Goal: Information Seeking & Learning: Learn about a topic

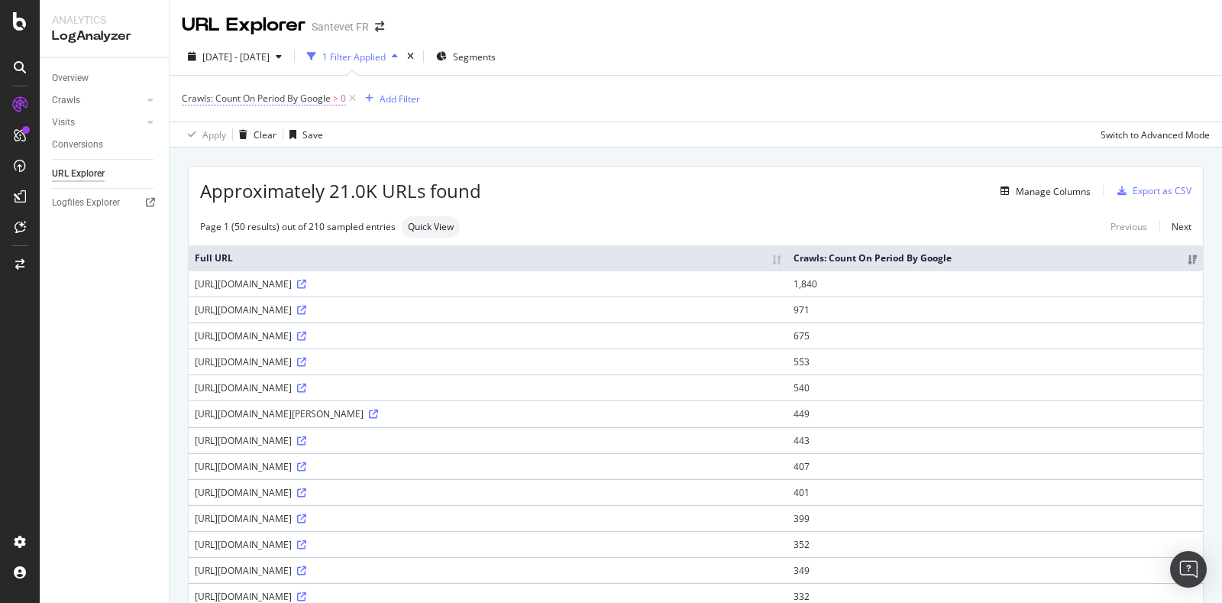
click at [270, 104] on span "Crawls: Count On Period By Google" at bounding box center [256, 98] width 149 height 13
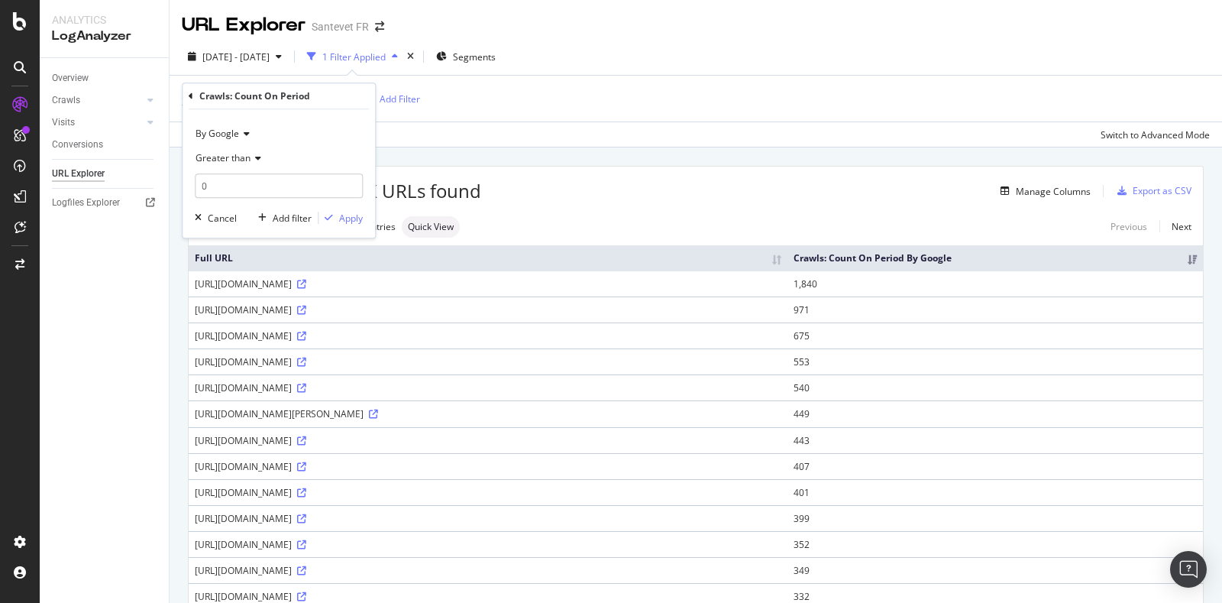
click at [248, 136] on icon at bounding box center [244, 133] width 11 height 9
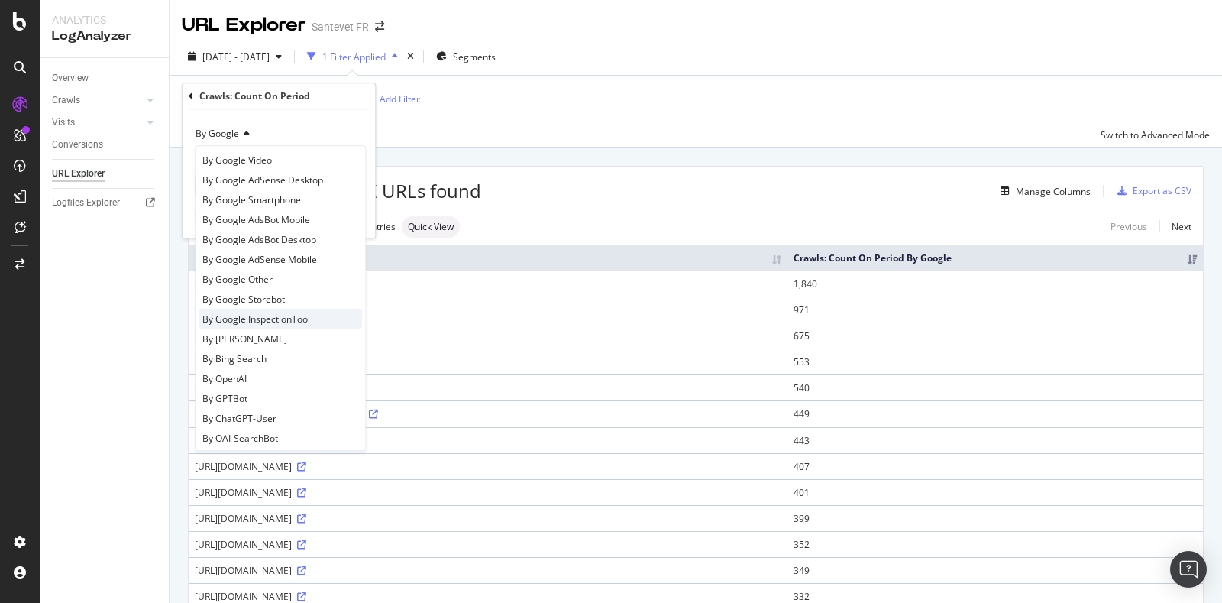
scroll to position [95, 0]
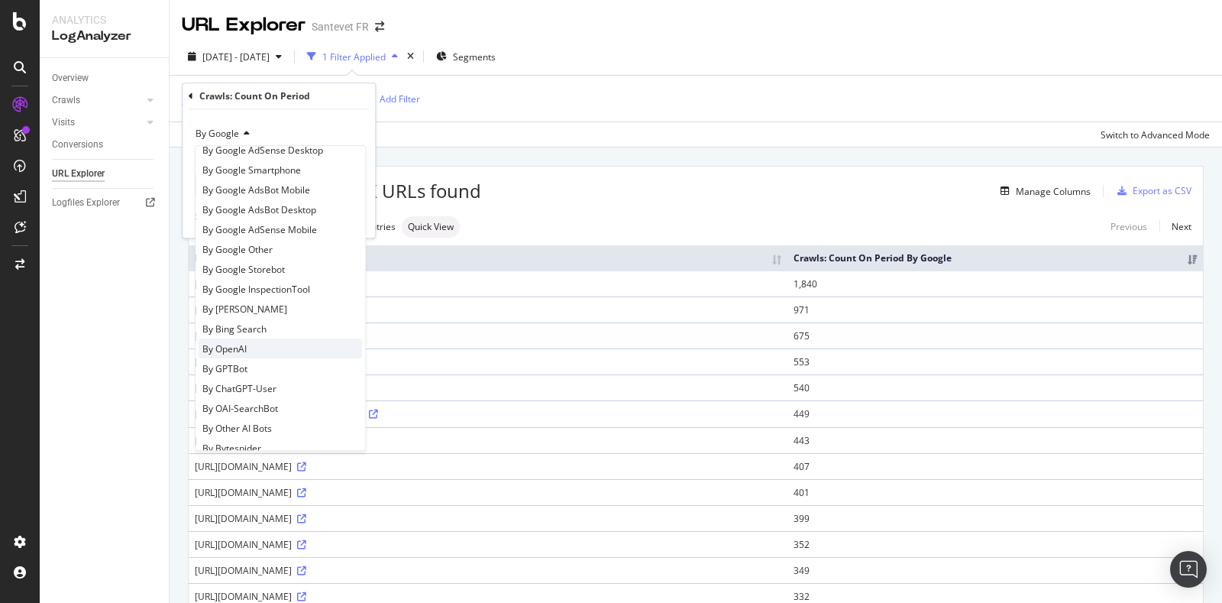
click at [264, 345] on div "By OpenAI" at bounding box center [280, 348] width 163 height 20
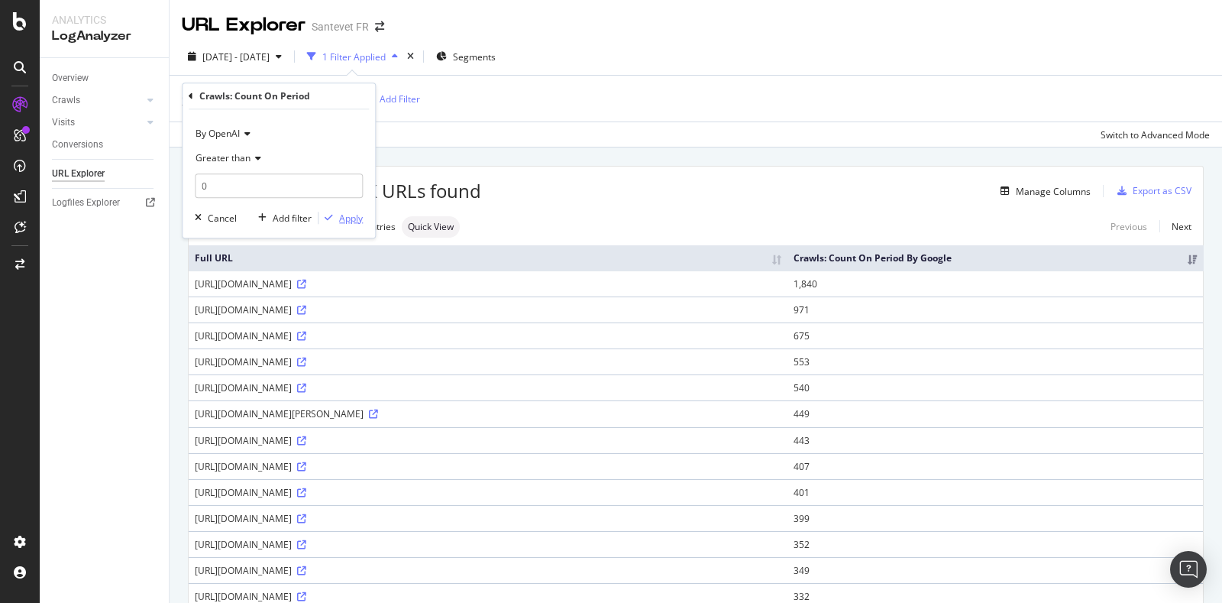
click at [346, 218] on div "Apply" at bounding box center [351, 218] width 24 height 13
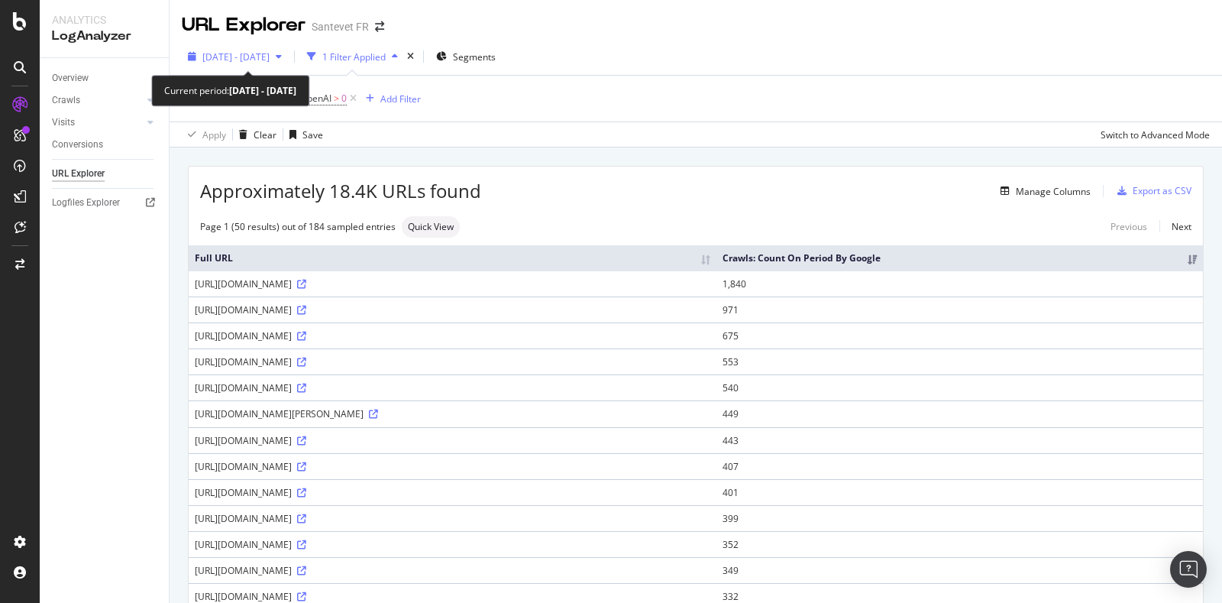
click at [247, 57] on span "[DATE] - [DATE]" at bounding box center [235, 56] width 67 height 13
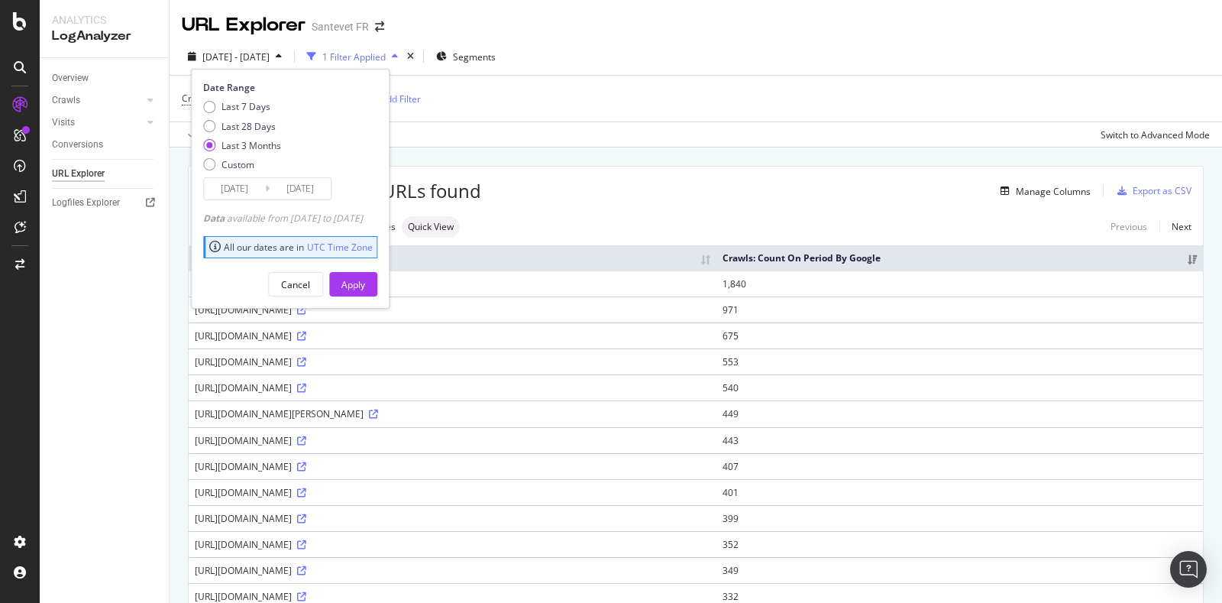
click at [532, 121] on div "Apply Clear Save Switch to Advanced Mode" at bounding box center [696, 133] width 1052 height 25
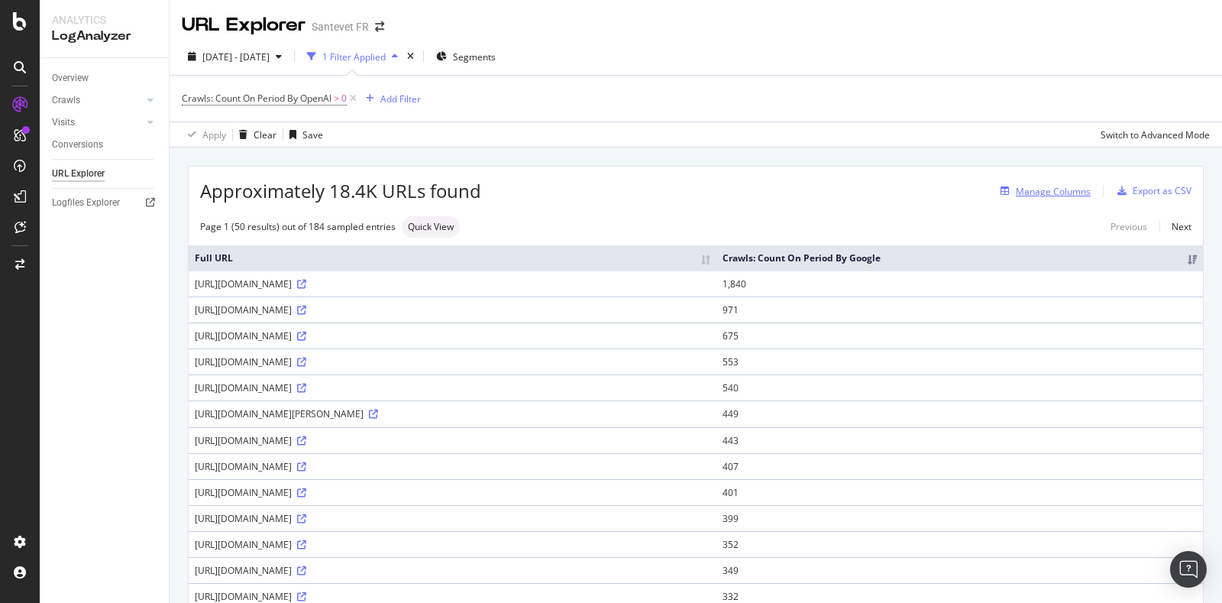
click at [1035, 192] on div "Manage Columns" at bounding box center [1053, 191] width 75 height 13
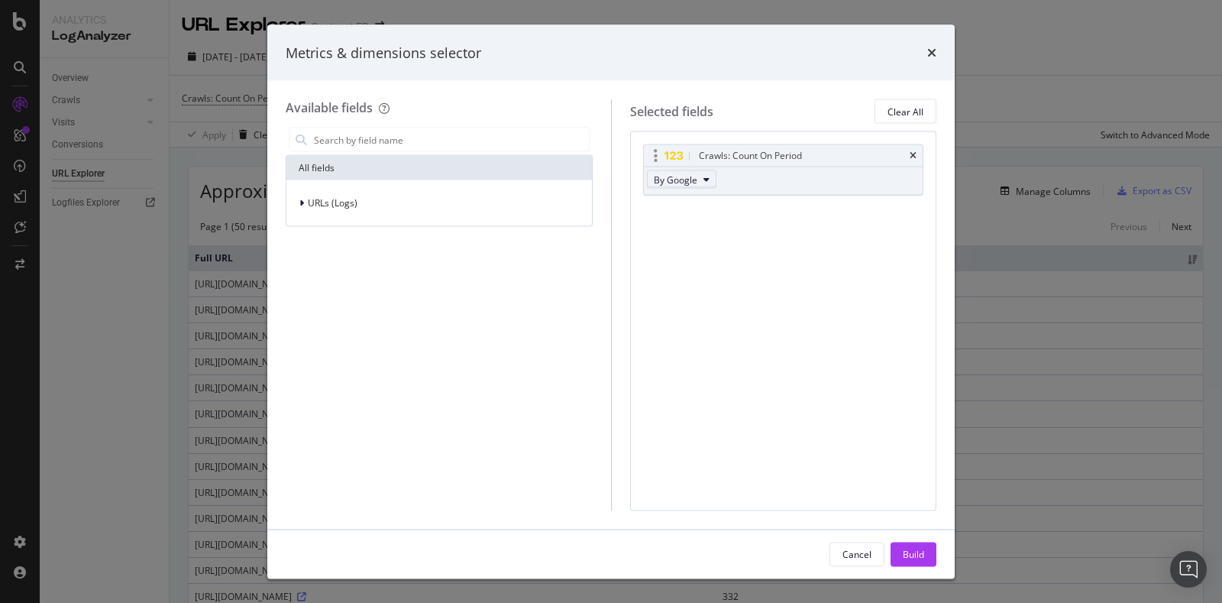
click at [675, 181] on span "By Google" at bounding box center [676, 179] width 44 height 13
click at [698, 218] on span "By OpenAI" at bounding box center [719, 221] width 121 height 14
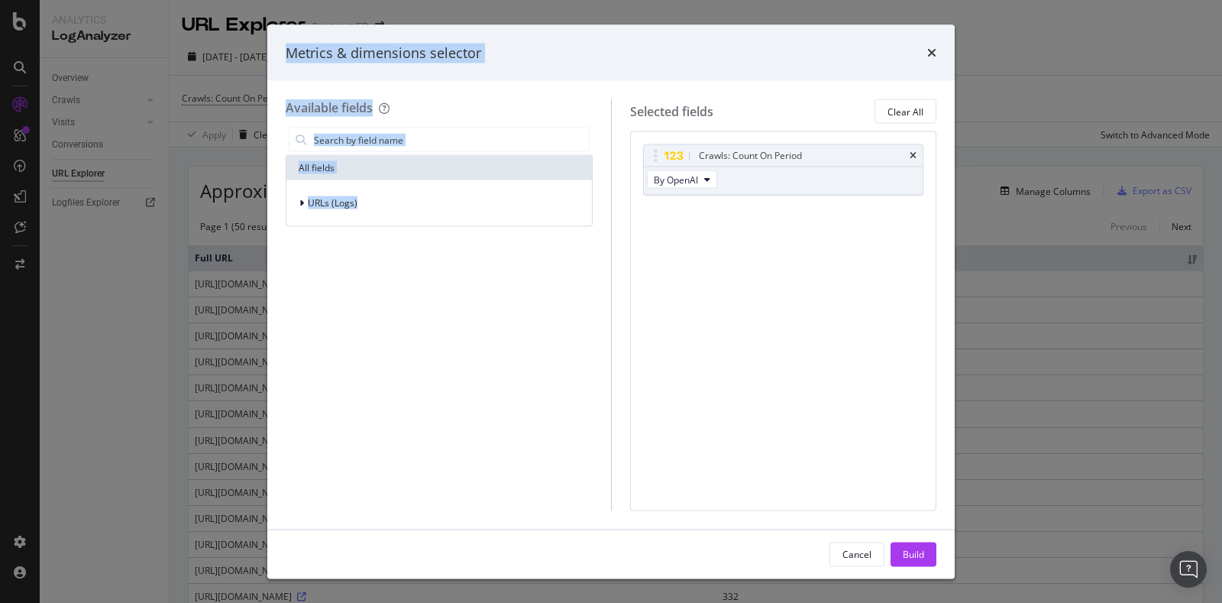
drag, startPoint x: 276, startPoint y: 37, endPoint x: 449, endPoint y: 173, distance: 219.3
click at [558, 246] on div "Metrics & dimensions selector Available fields All fields URLs (Logs) Selected …" at bounding box center [610, 301] width 687 height 554
click at [491, 335] on div "All fields URLs (Logs)" at bounding box center [439, 317] width 307 height 386
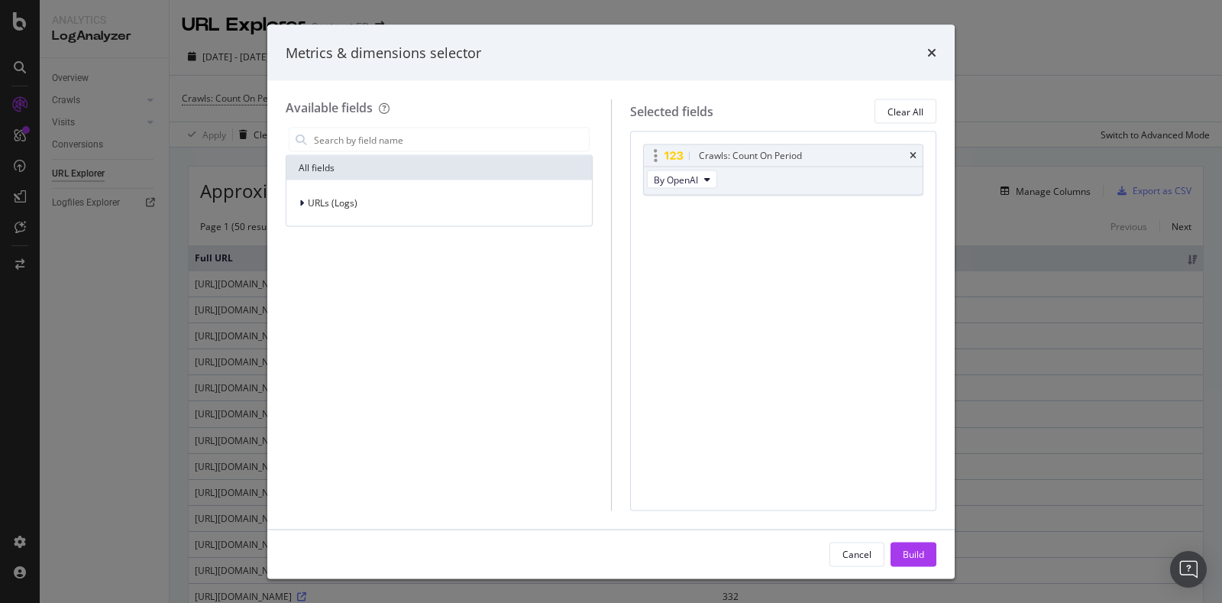
click at [656, 157] on icon "modal" at bounding box center [656, 155] width 4 height 15
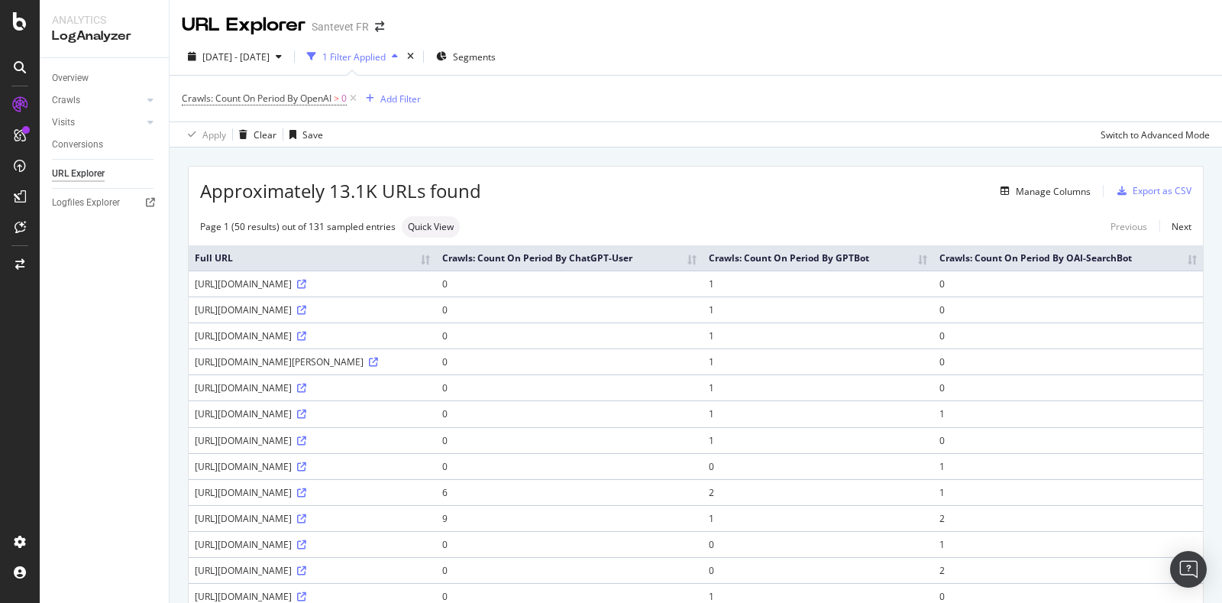
click at [703, 252] on th "Crawls: Count On Period By ChatGPT-User" at bounding box center [569, 257] width 267 height 25
click at [496, 50] on span "Segments" at bounding box center [474, 56] width 43 height 13
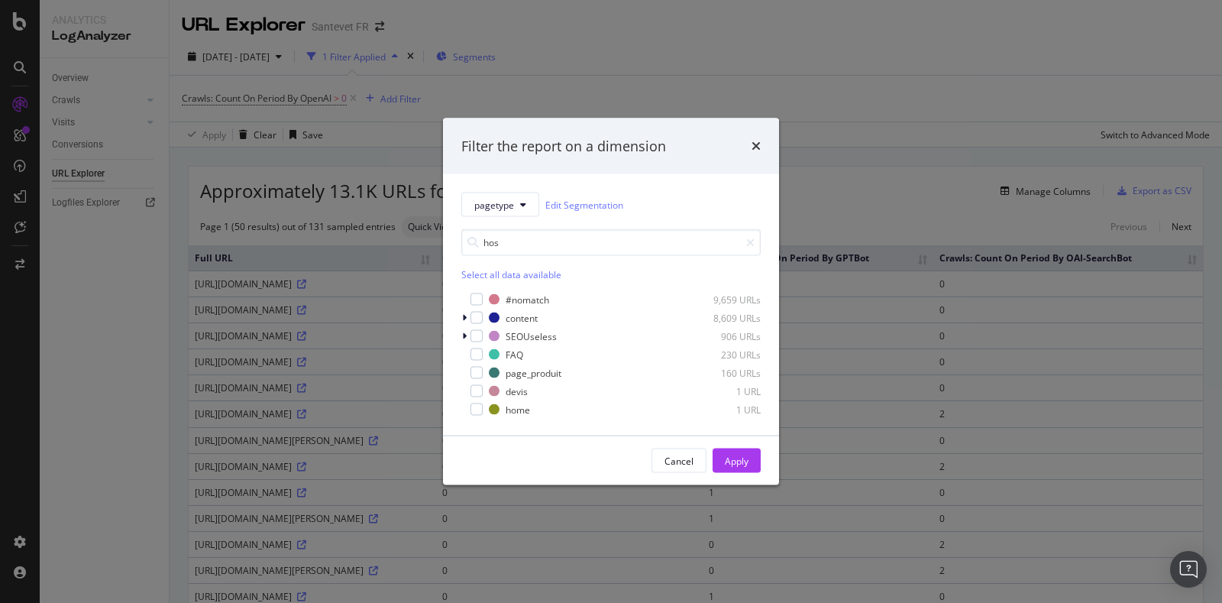
type input "host"
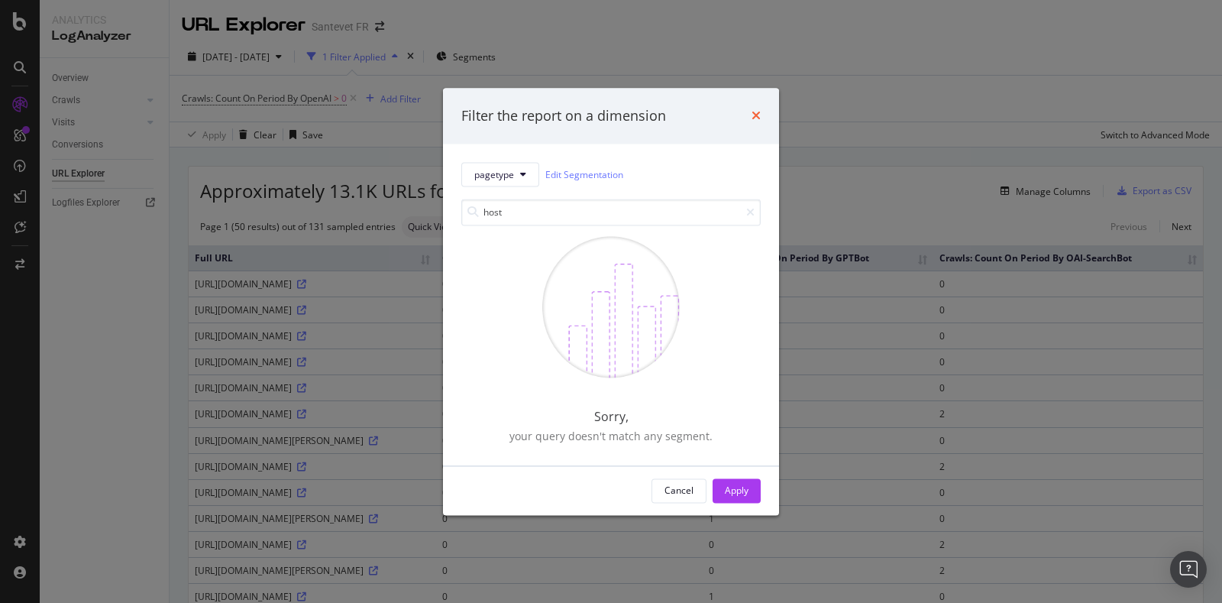
click at [755, 116] on icon "times" at bounding box center [756, 116] width 9 height 12
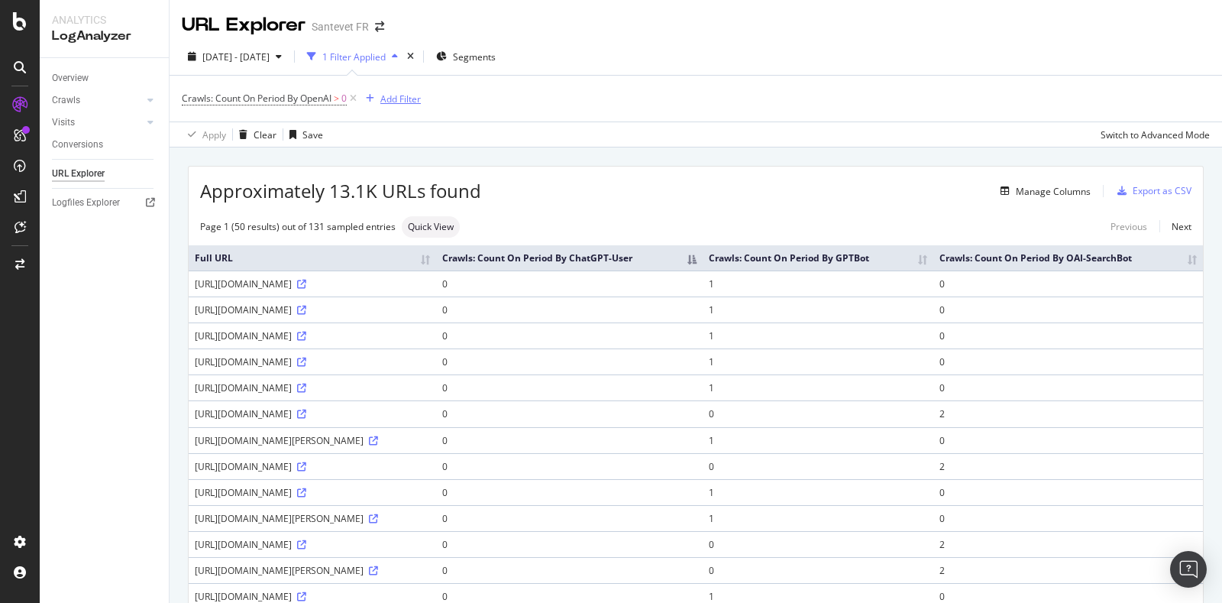
click at [374, 95] on icon "button" at bounding box center [370, 98] width 8 height 9
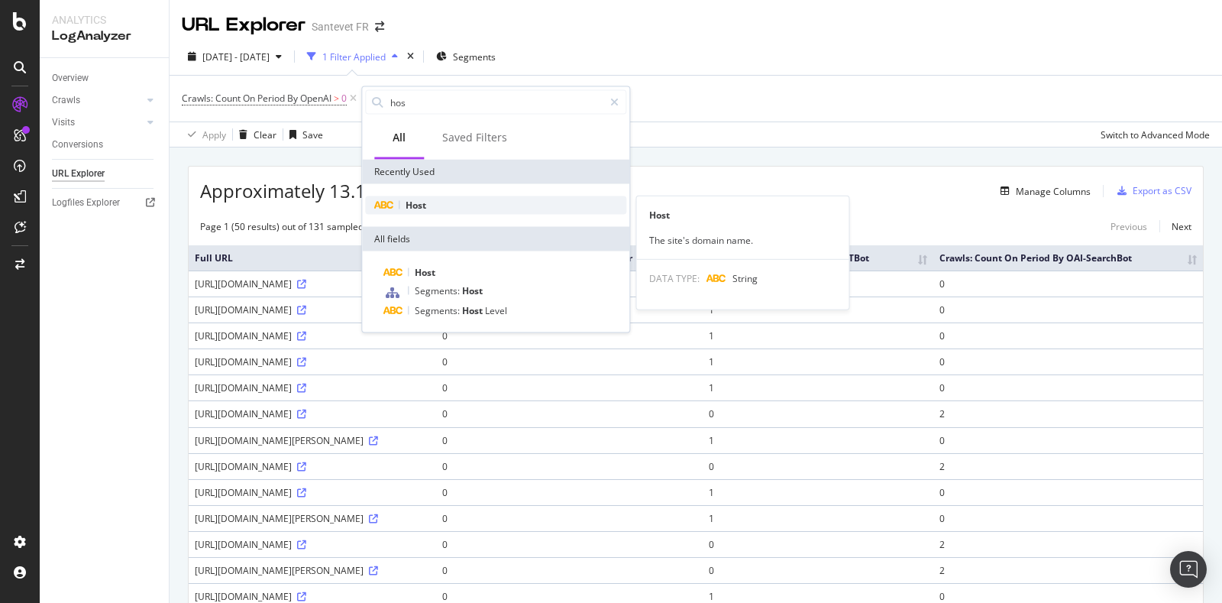
type input "hos"
click at [417, 202] on span "Host" at bounding box center [416, 205] width 21 height 13
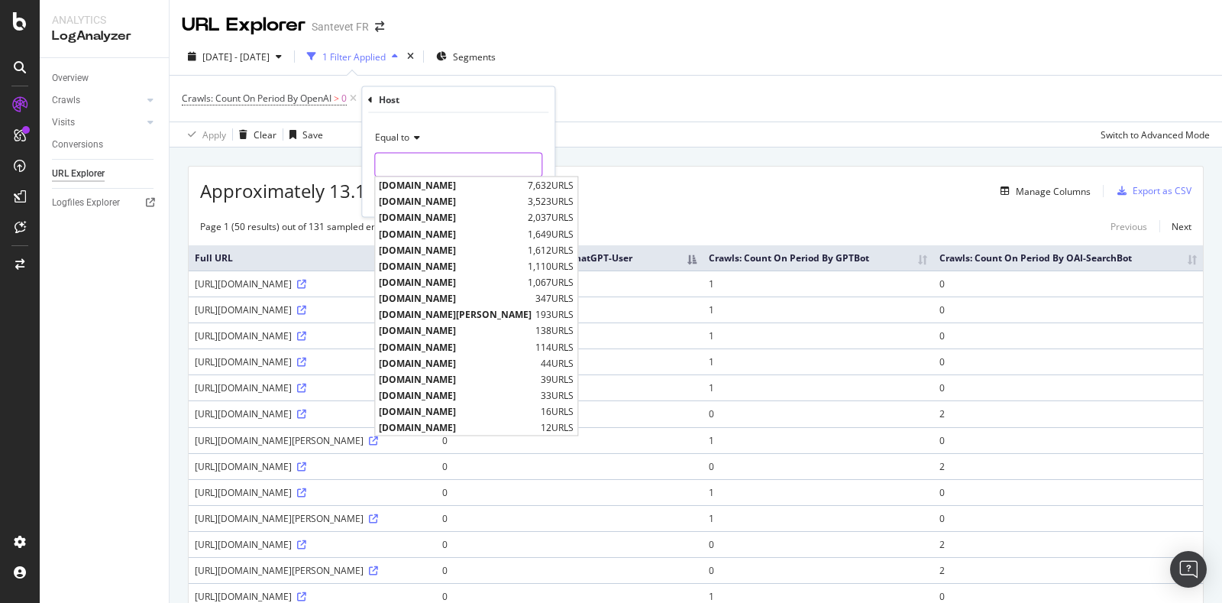
click at [408, 159] on input "text" at bounding box center [458, 165] width 167 height 24
click at [412, 188] on span "www.santevet.com" at bounding box center [451, 185] width 145 height 13
type input "www.santevet.com"
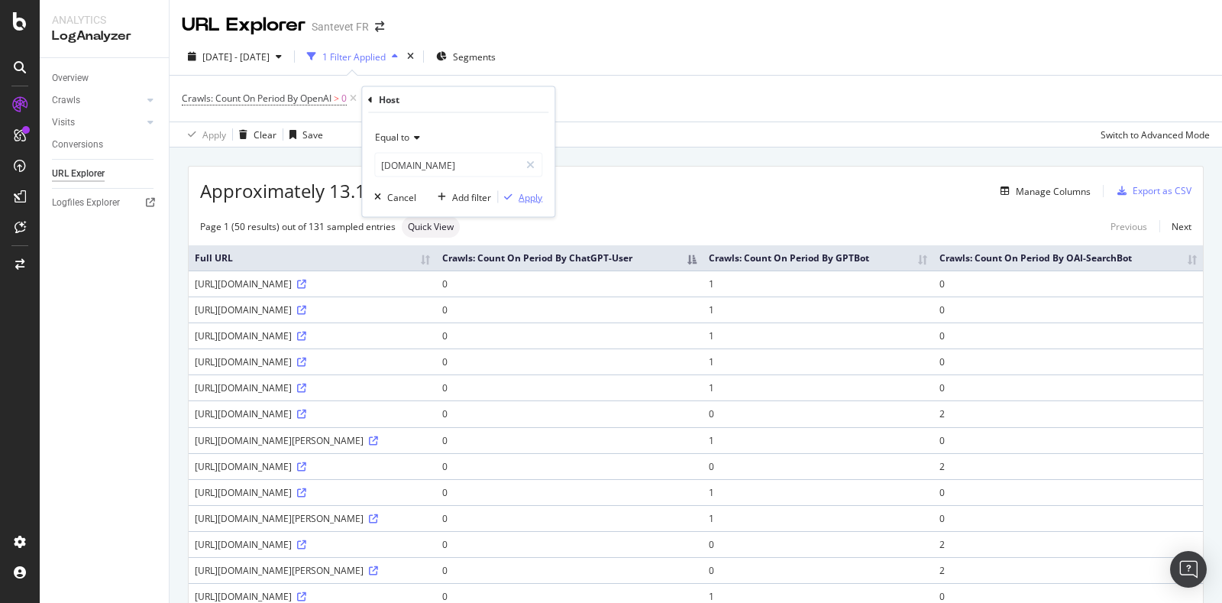
click at [527, 201] on div "Apply" at bounding box center [531, 196] width 24 height 13
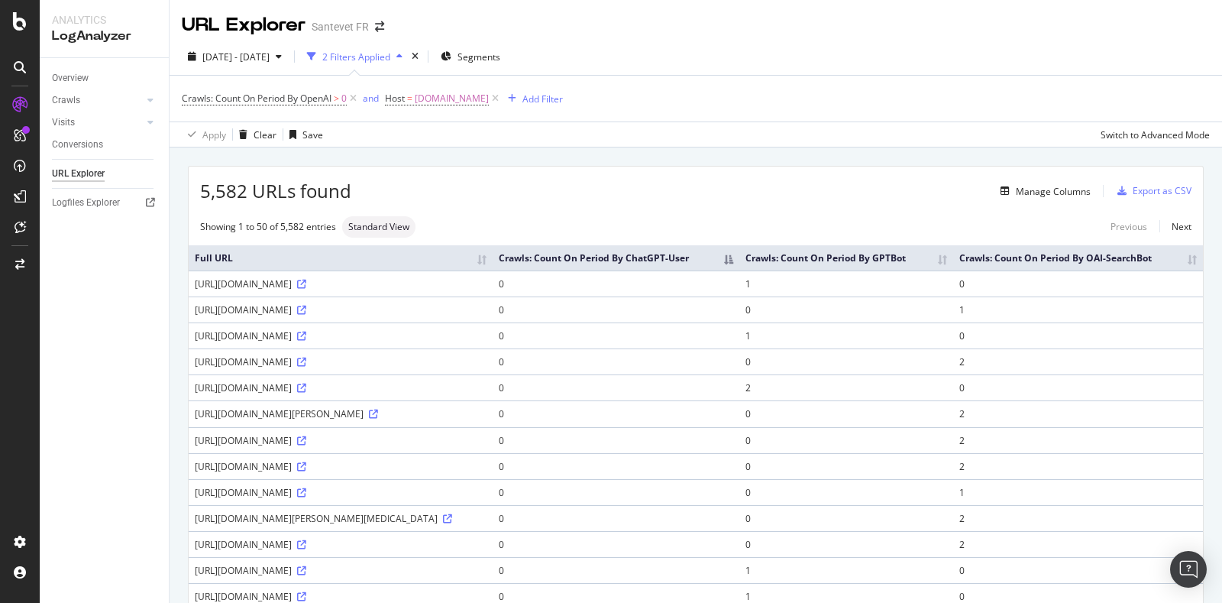
click at [740, 261] on th "Crawls: Count On Period By ChatGPT-User" at bounding box center [616, 257] width 247 height 25
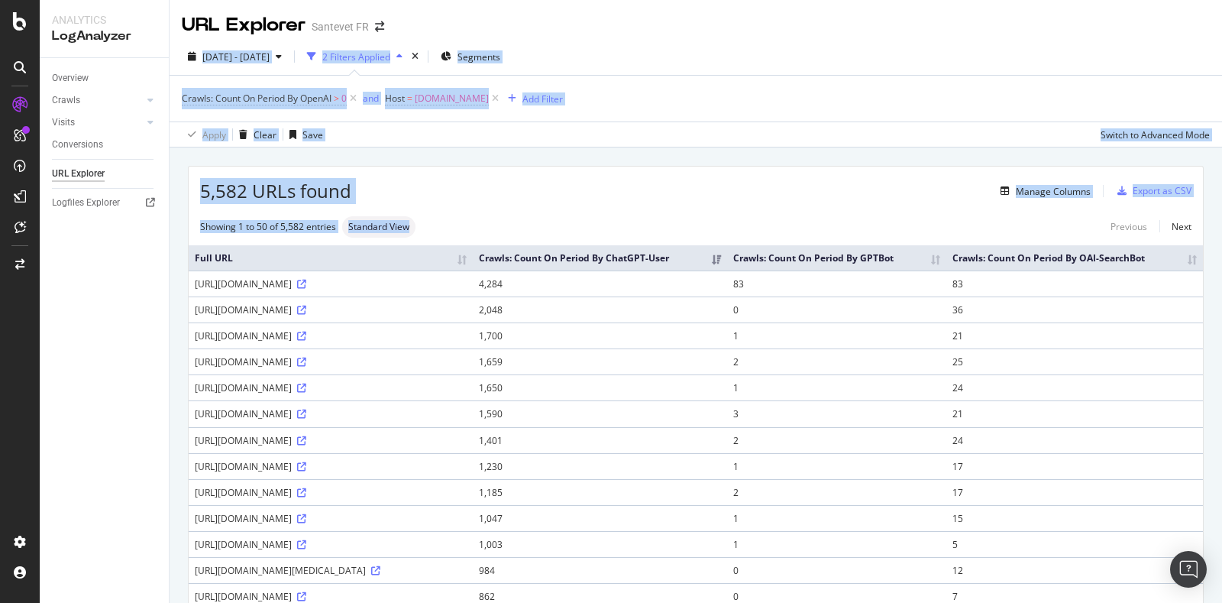
drag, startPoint x: 913, startPoint y: 168, endPoint x: 810, endPoint y: 238, distance: 125.0
click at [842, 231] on div "URL Explorer Santevet FR 2025 Sep. 8th - Oct. 7th 2 Filters Applied Segments Cr…" at bounding box center [696, 301] width 1052 height 603
click at [681, 201] on div "5,582 URLs found Manage Columns Export as CSV" at bounding box center [696, 185] width 1014 height 37
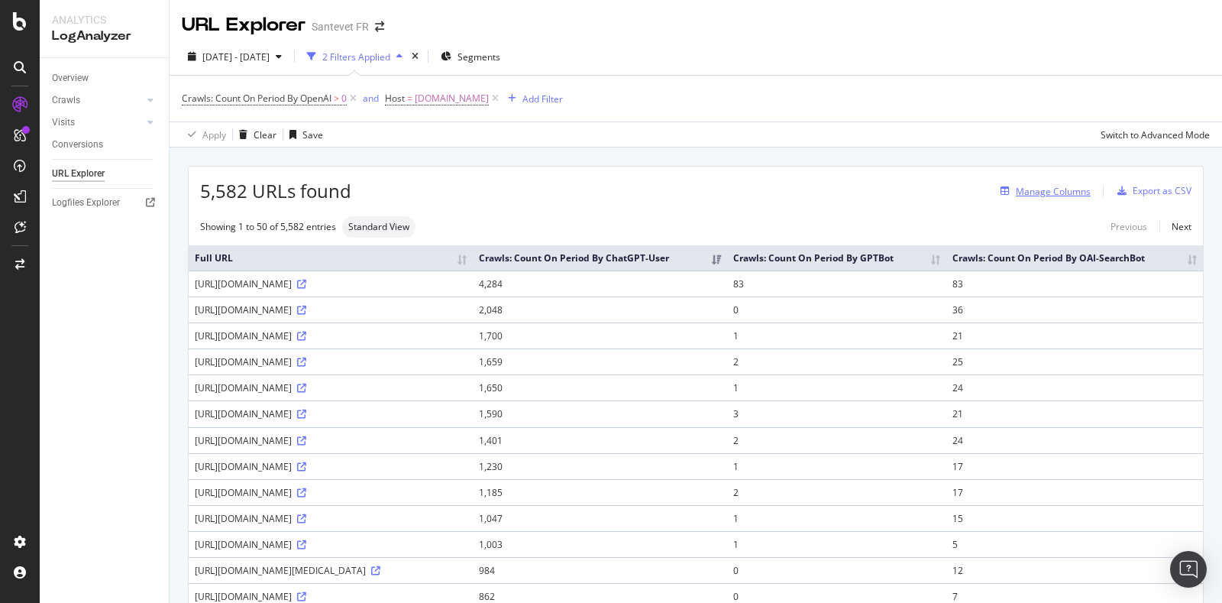
click at [1027, 197] on div "Manage Columns" at bounding box center [1053, 191] width 75 height 13
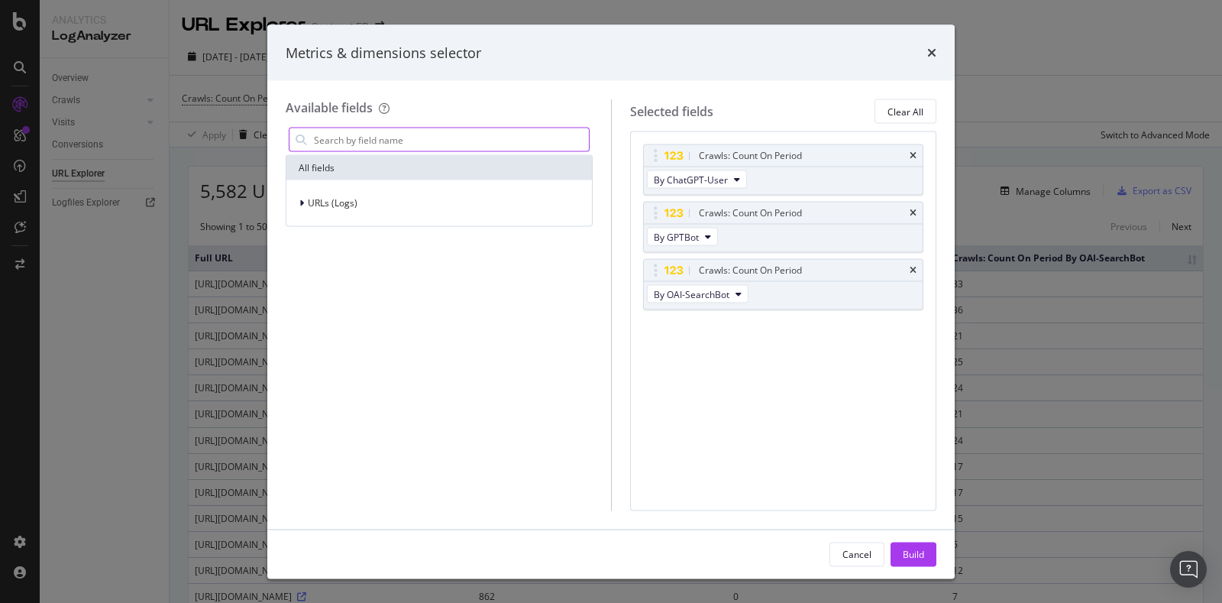
click at [355, 143] on input "modal" at bounding box center [450, 139] width 276 height 23
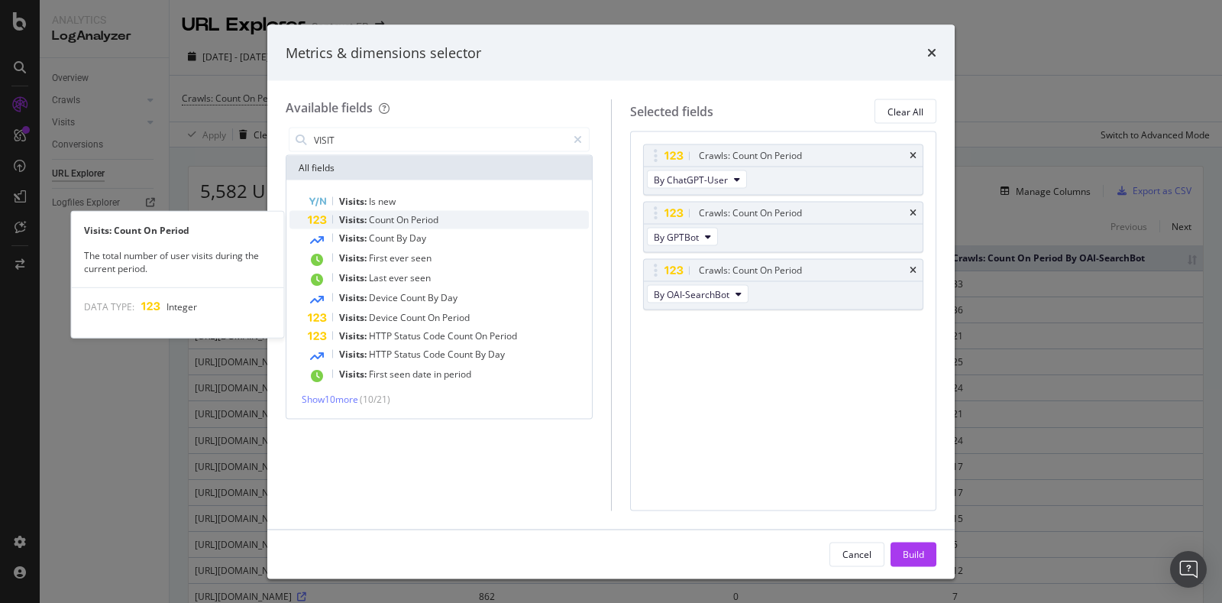
type input "VISIT"
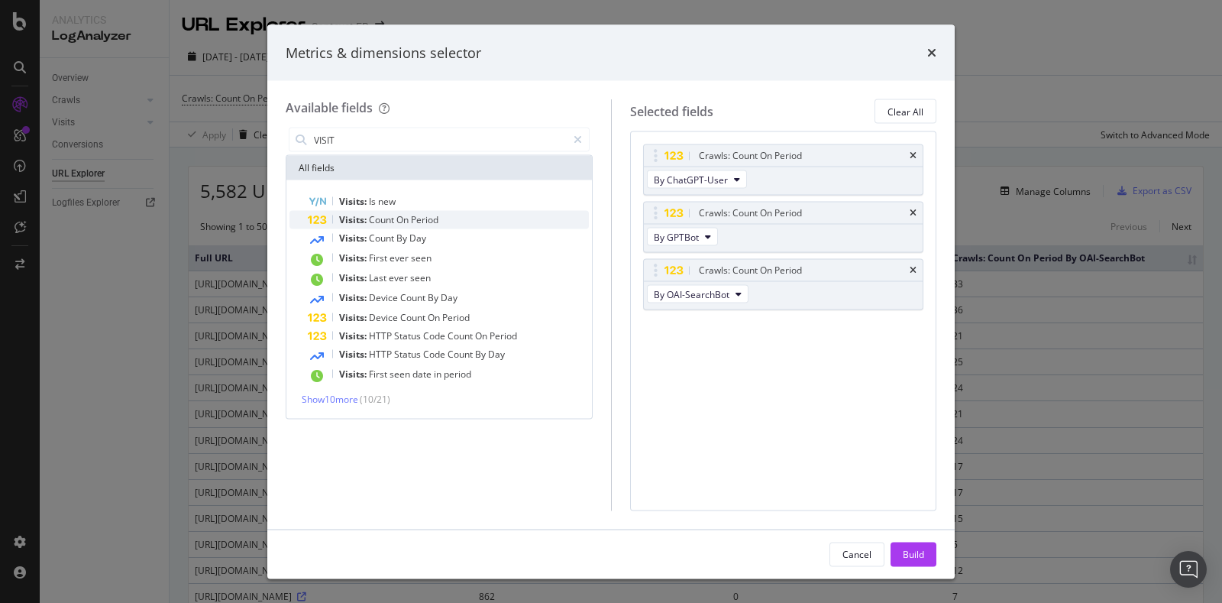
click at [403, 215] on span "On" at bounding box center [403, 219] width 15 height 13
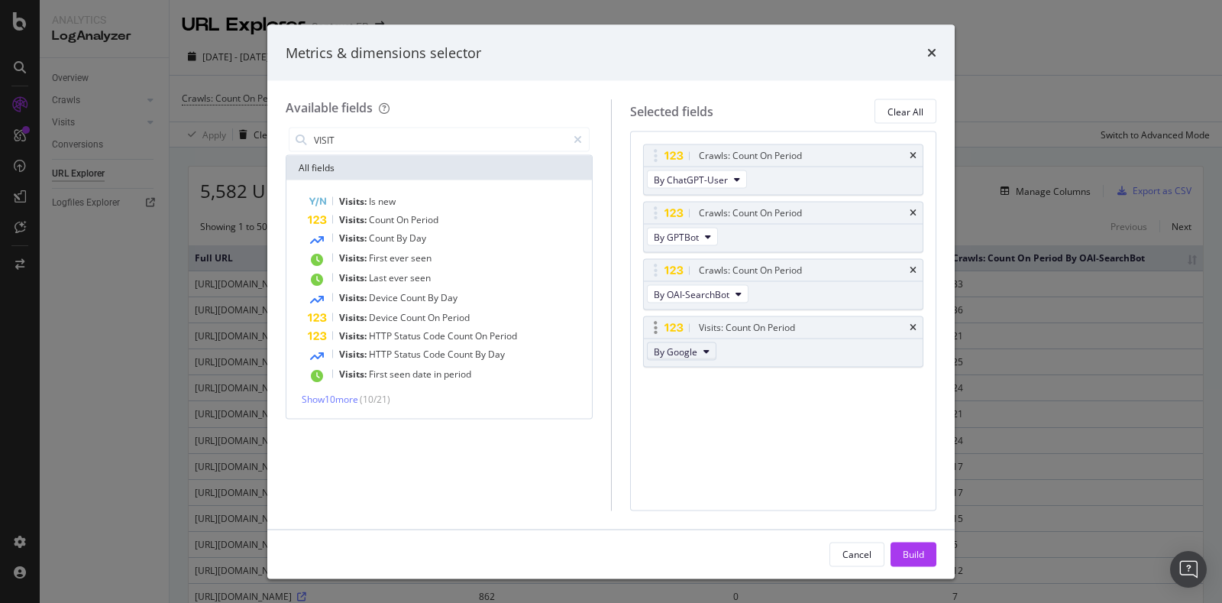
click at [697, 354] on button "By Google" at bounding box center [682, 351] width 70 height 18
click at [706, 430] on span "By OpenAI" at bounding box center [701, 434] width 85 height 14
click at [909, 559] on div "Build" at bounding box center [913, 553] width 21 height 13
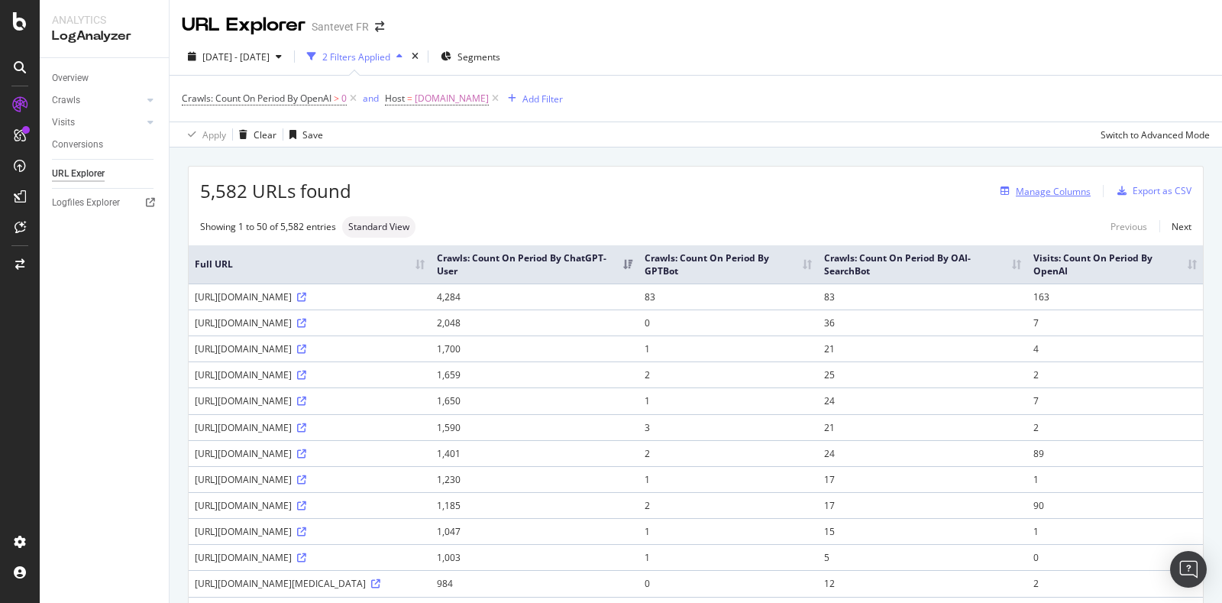
click at [1016, 189] on div "Manage Columns" at bounding box center [1053, 191] width 75 height 13
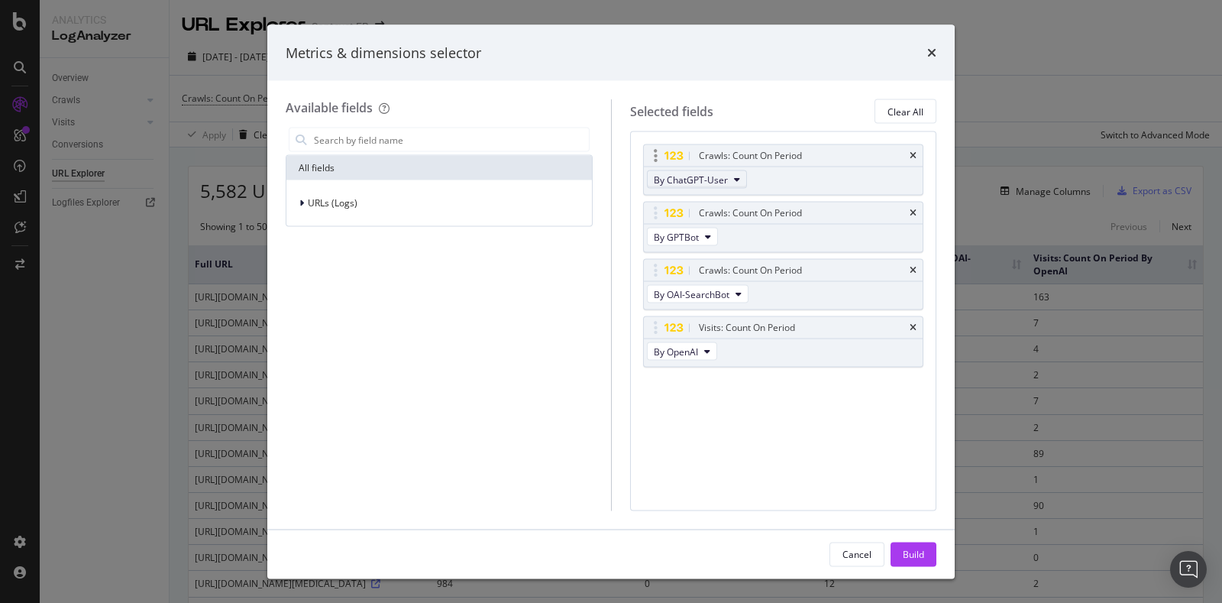
click at [701, 175] on span "By ChatGPT-User" at bounding box center [691, 179] width 74 height 13
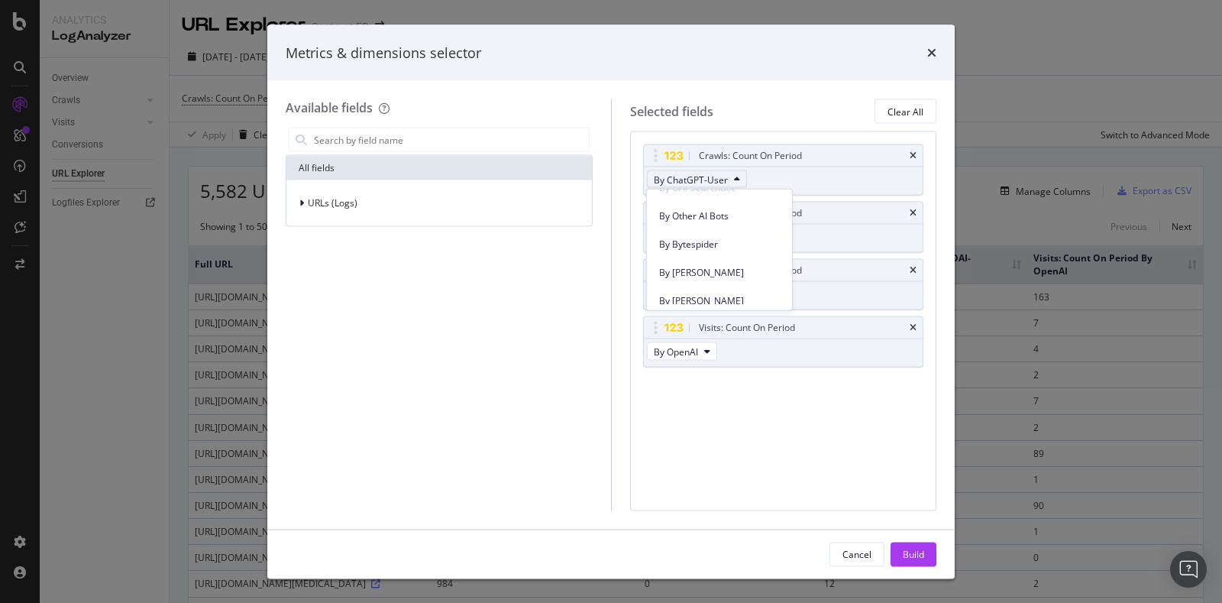
scroll to position [474, 0]
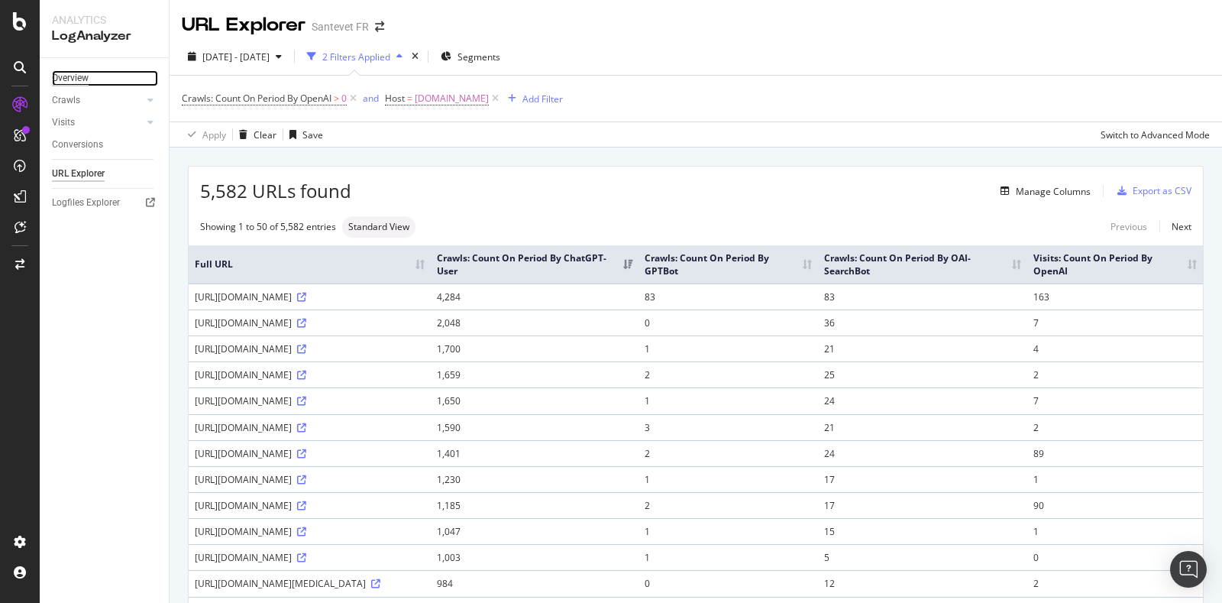
click at [75, 80] on div "Overview" at bounding box center [70, 78] width 37 height 16
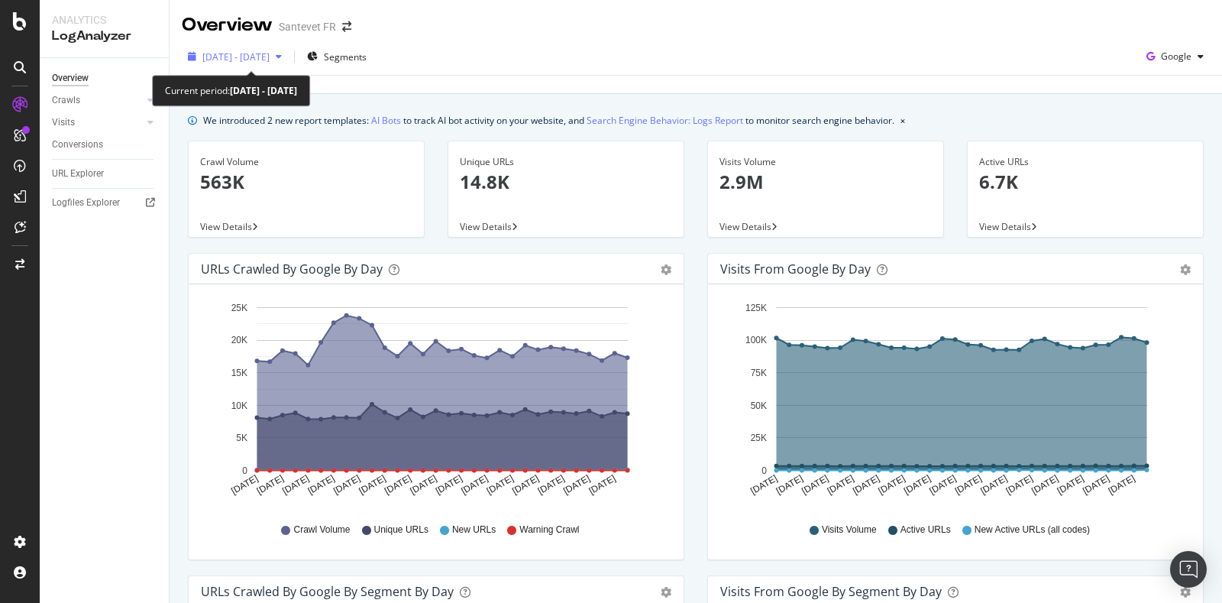
click at [254, 65] on div "2025 Sep. 8th - Oct. 7th" at bounding box center [235, 56] width 106 height 23
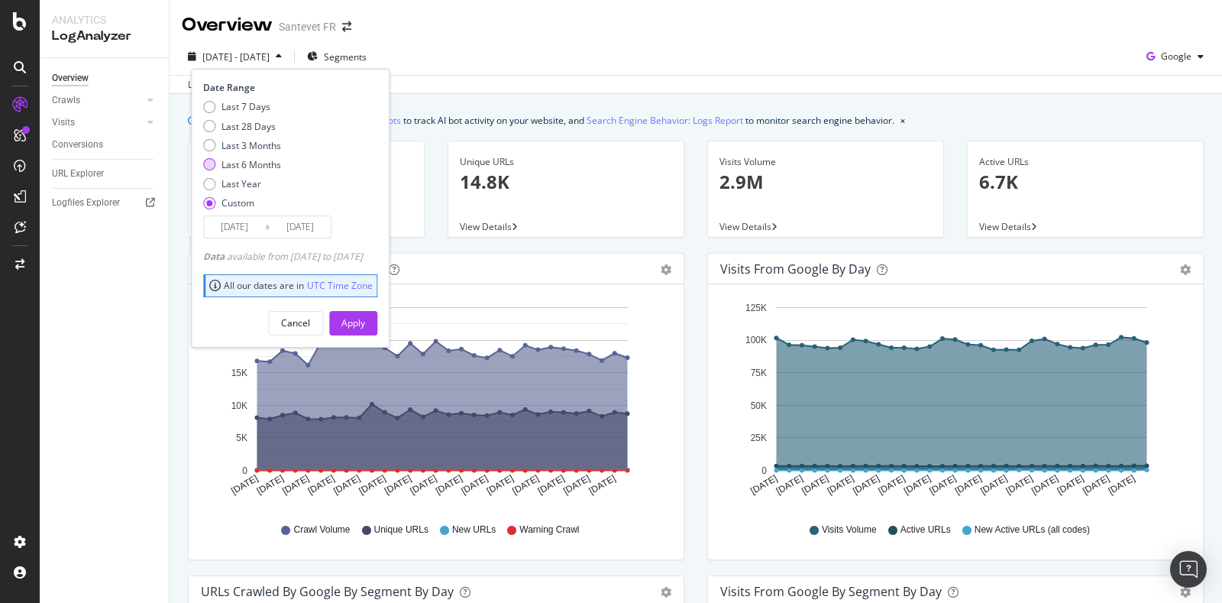
click at [244, 167] on div "Last 6 Months" at bounding box center [251, 164] width 60 height 13
type input "2025/04/08"
click at [365, 320] on div "Apply" at bounding box center [353, 322] width 24 height 13
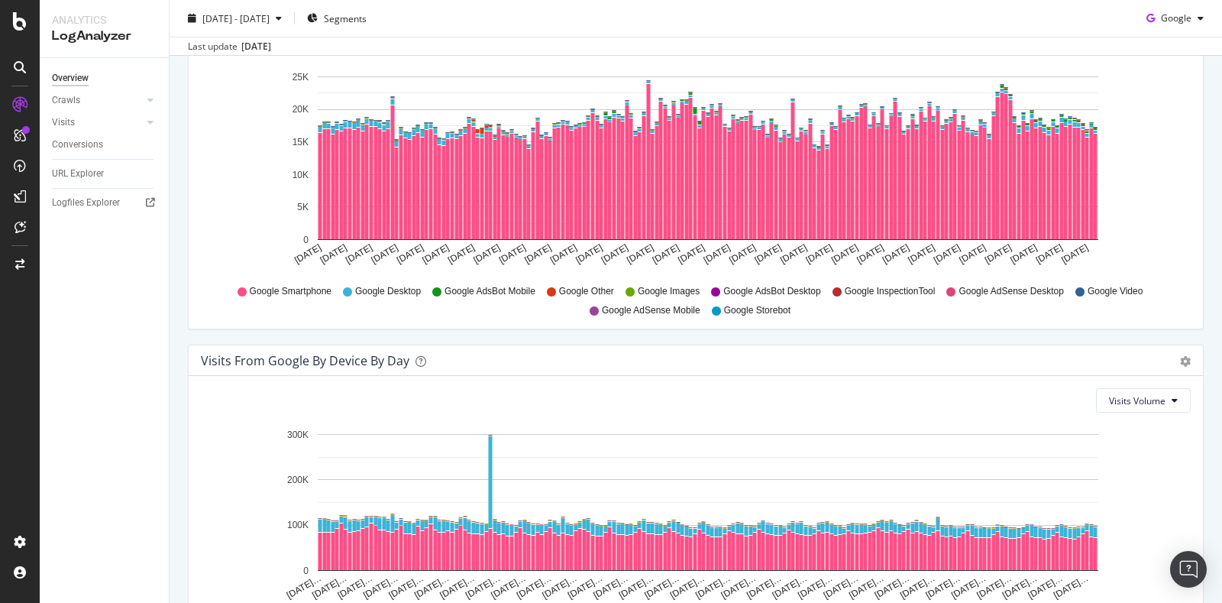
scroll to position [1527, 0]
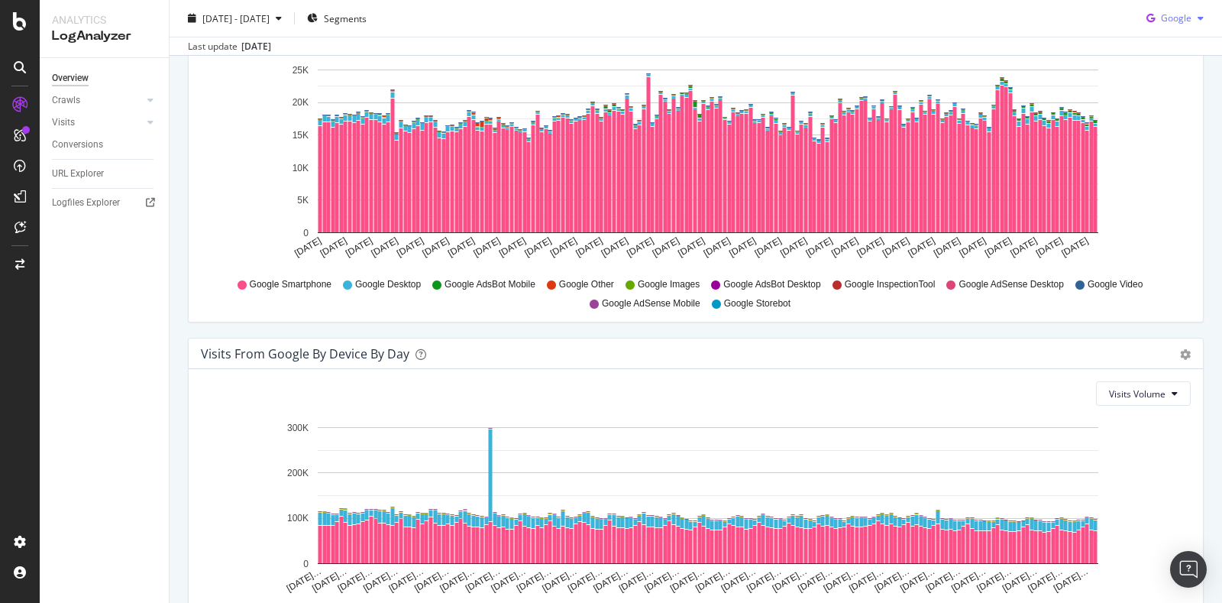
click at [1175, 21] on span "Google" at bounding box center [1176, 17] width 31 height 13
click at [1169, 100] on span "OpenAI" at bounding box center [1172, 106] width 57 height 14
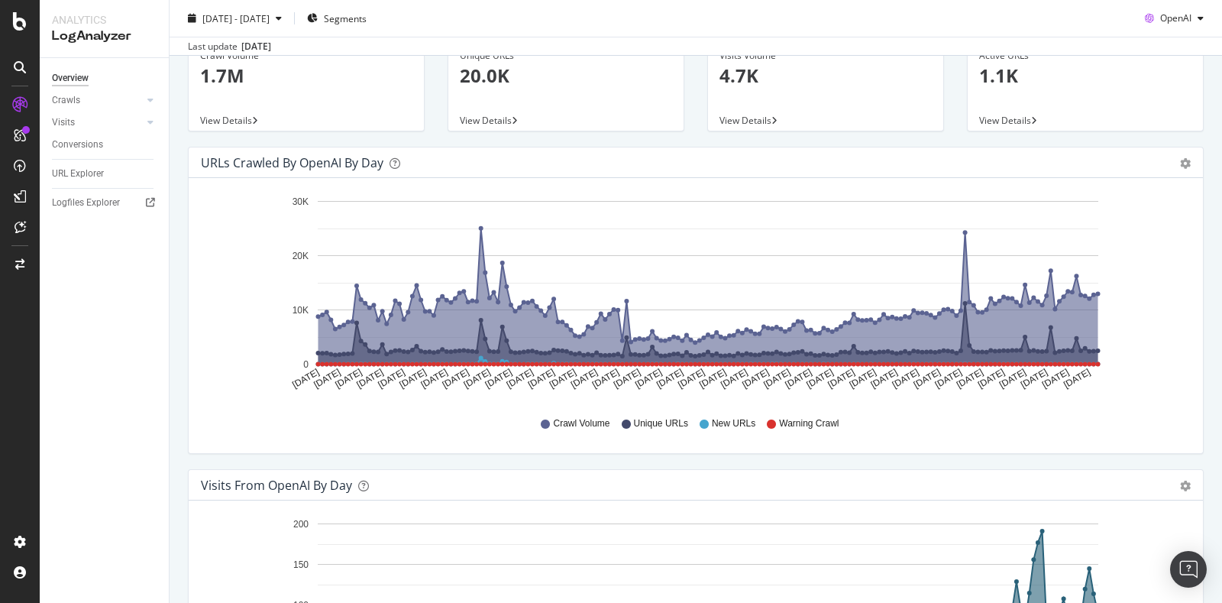
scroll to position [12, 0]
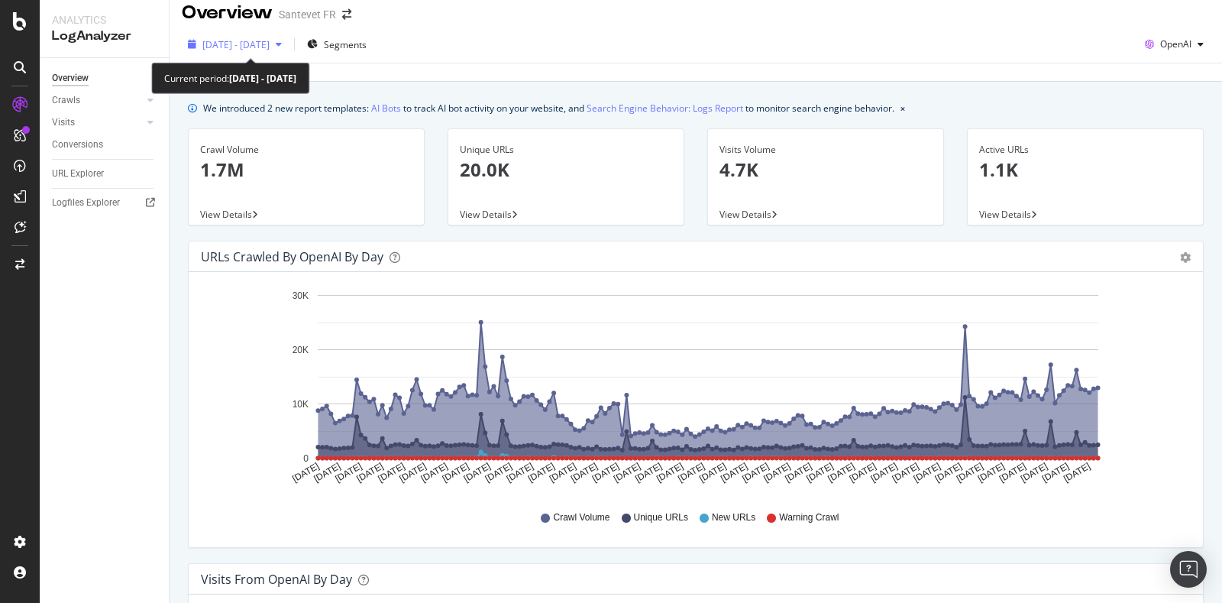
click at [259, 44] on span "2025 Apr. 8th - Oct. 7th" at bounding box center [235, 44] width 67 height 13
click at [480, 31] on div "2025 Apr. 8th - Oct. 7th Segments OpenAI Last update Oct. 09, 2025" at bounding box center [696, 54] width 1052 height 56
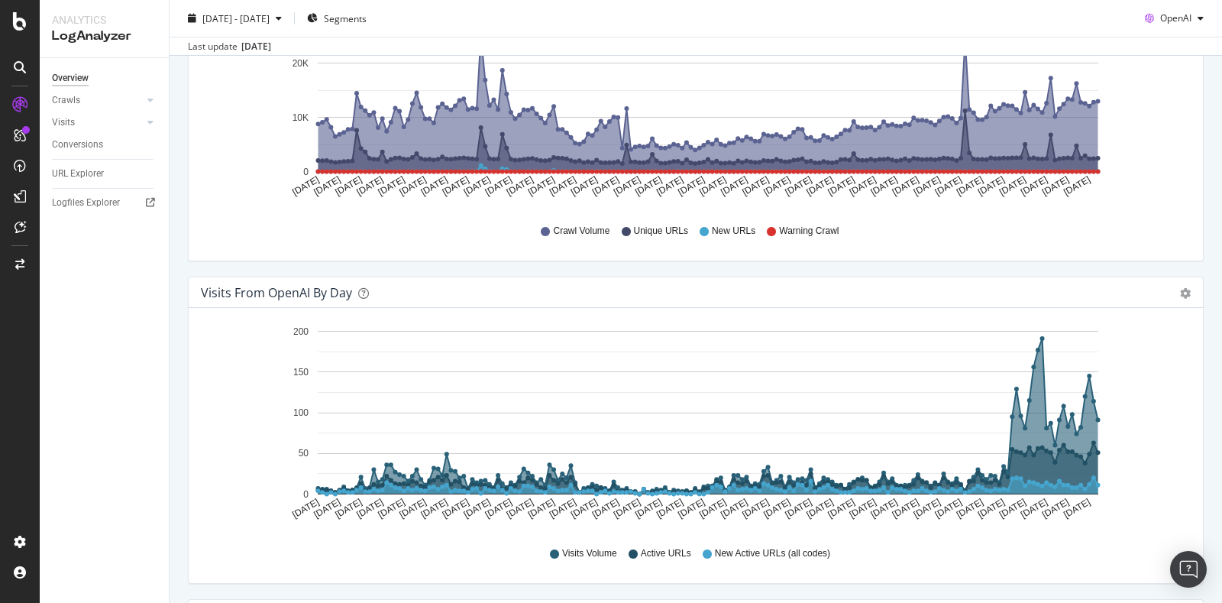
scroll to position [0, 0]
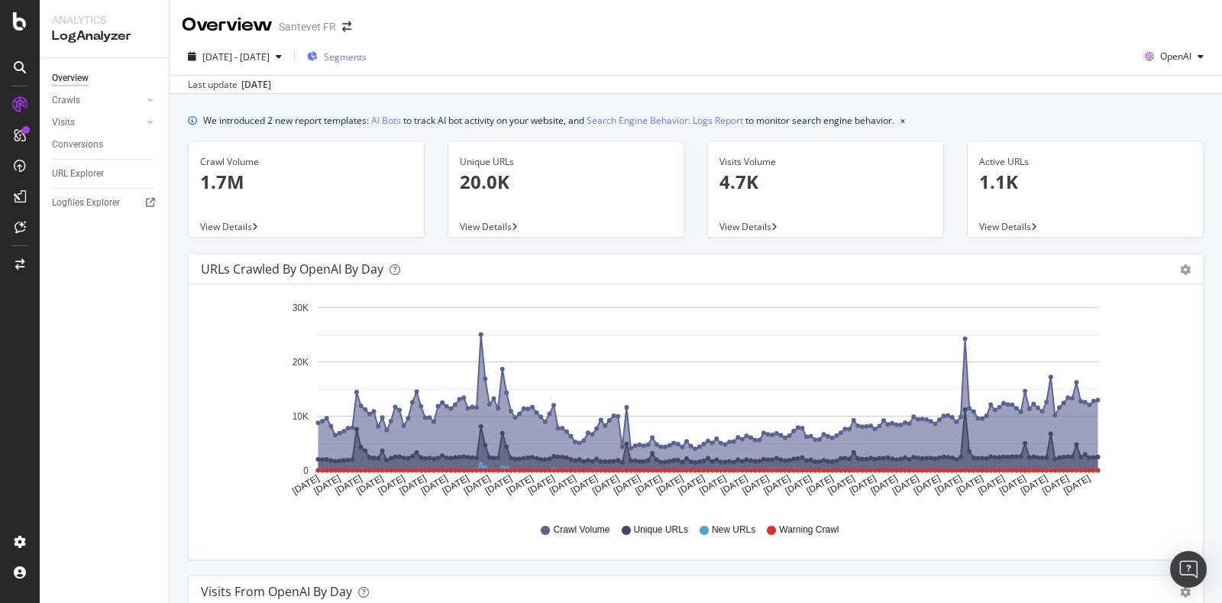
click at [367, 63] on div "Segments" at bounding box center [337, 56] width 60 height 23
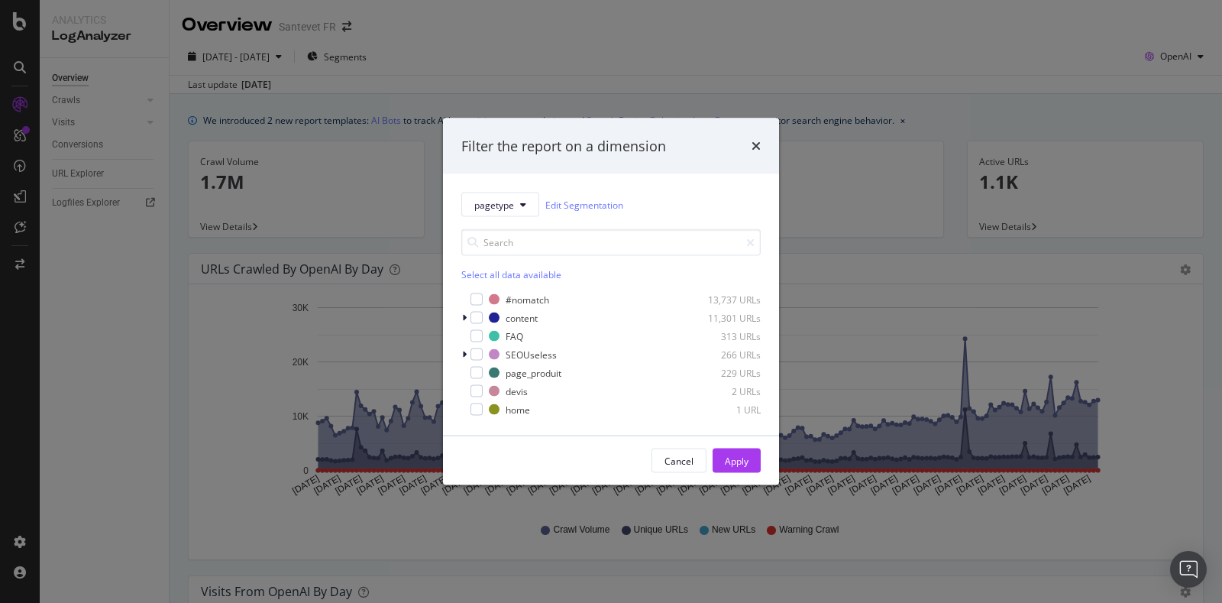
click at [698, 61] on div "Filter the report on a dimension pagetype Edit Segmentation Select all data ava…" at bounding box center [611, 301] width 1222 height 603
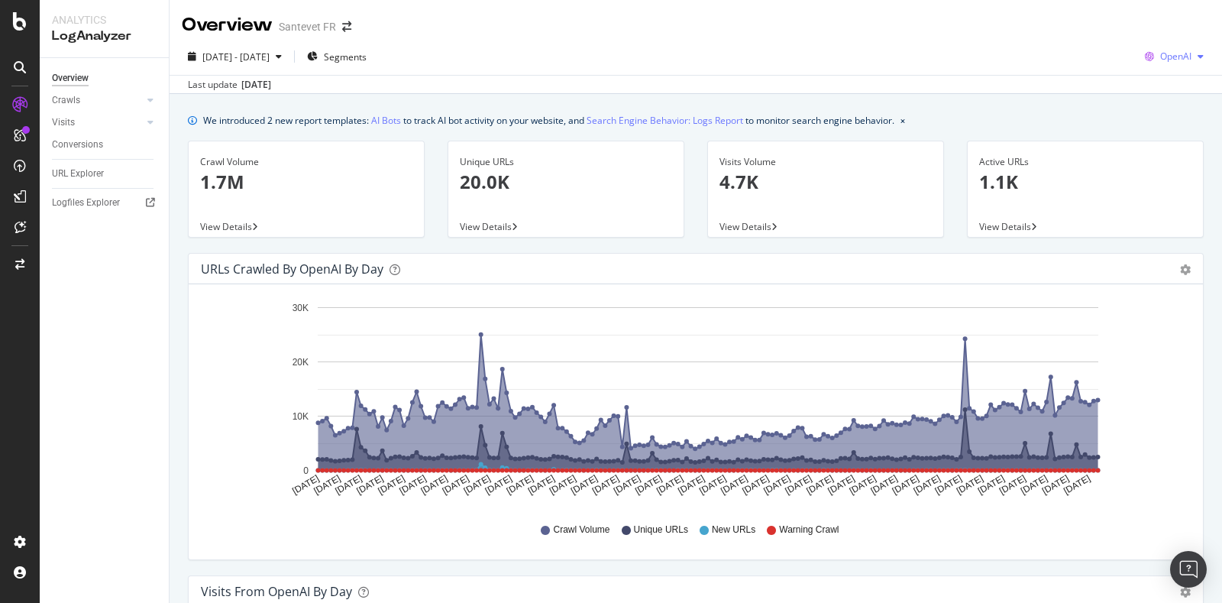
click at [1198, 57] on icon "button" at bounding box center [1201, 56] width 6 height 9
click at [974, 48] on div "2025 Apr. 8th - Oct. 7th Segments OpenAI" at bounding box center [696, 59] width 1052 height 31
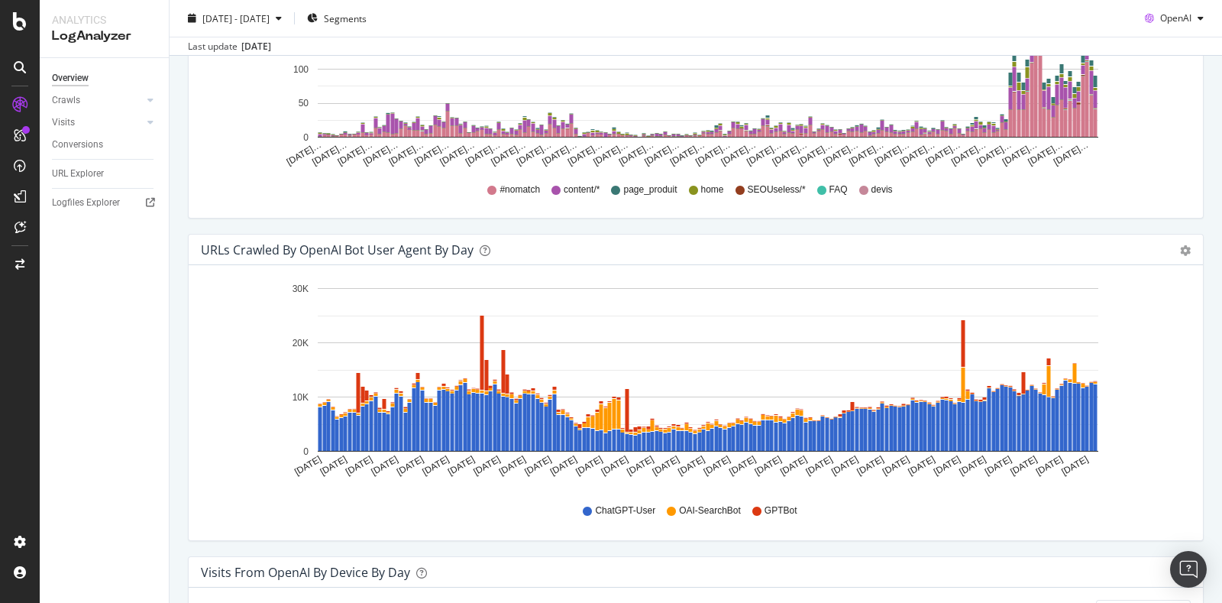
scroll to position [1336, 0]
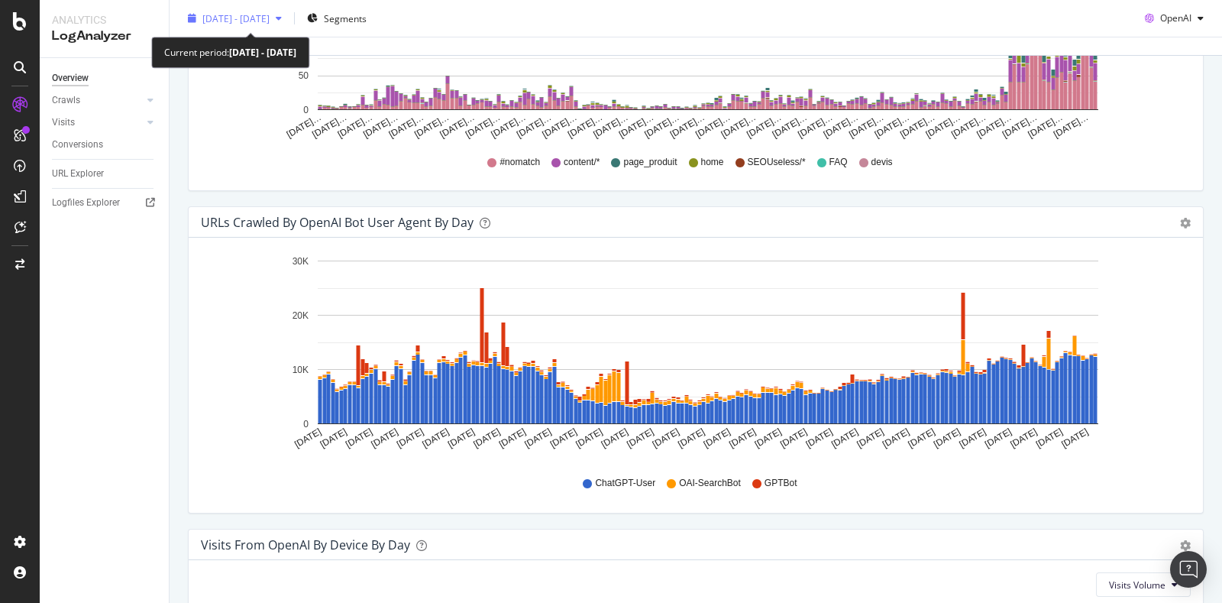
click at [261, 13] on span "2025 Apr. 8th - Oct. 7th" at bounding box center [235, 17] width 67 height 13
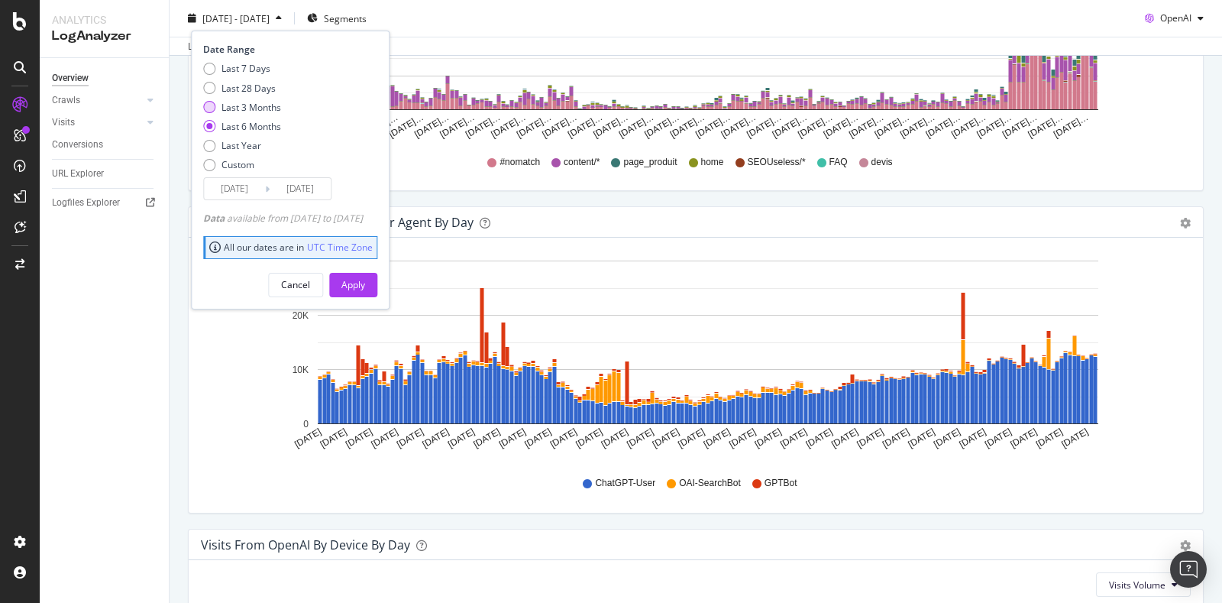
click at [269, 105] on div "Last 3 Months" at bounding box center [251, 106] width 60 height 13
type input "2025/07/08"
click at [364, 283] on button "Apply" at bounding box center [353, 284] width 48 height 24
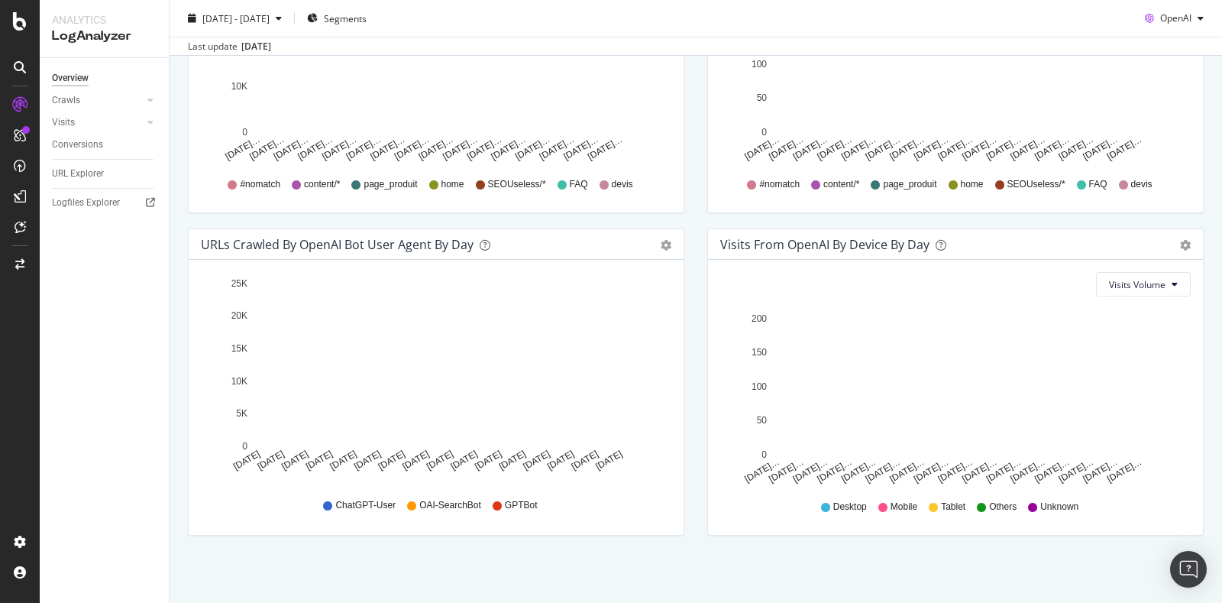
scroll to position [383, 0]
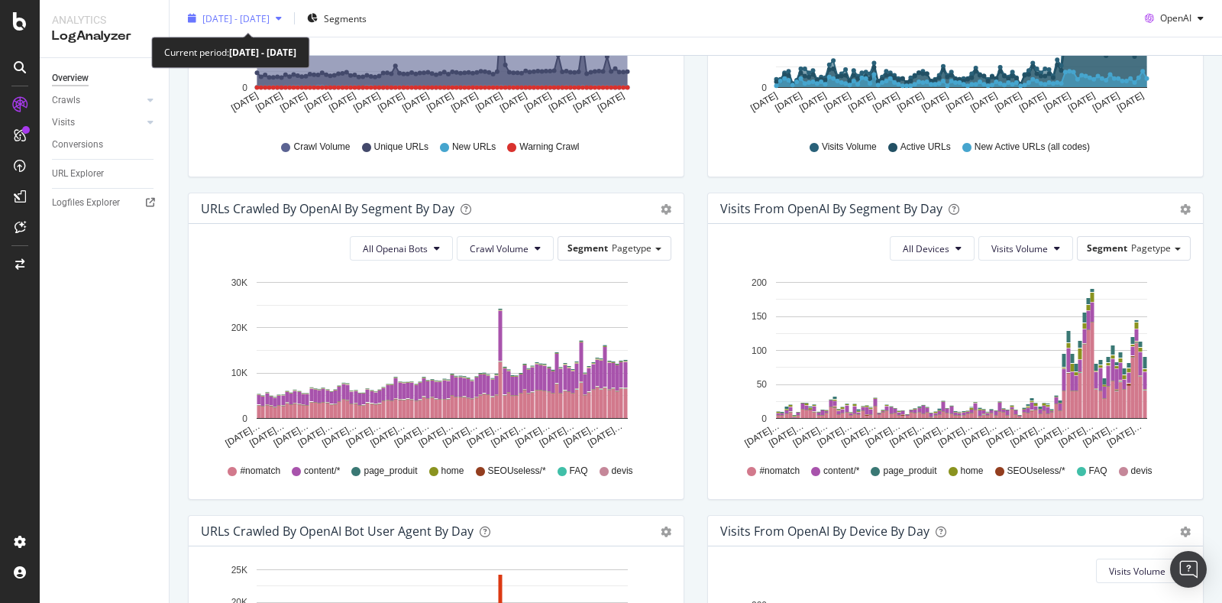
click at [282, 21] on icon "button" at bounding box center [279, 18] width 6 height 9
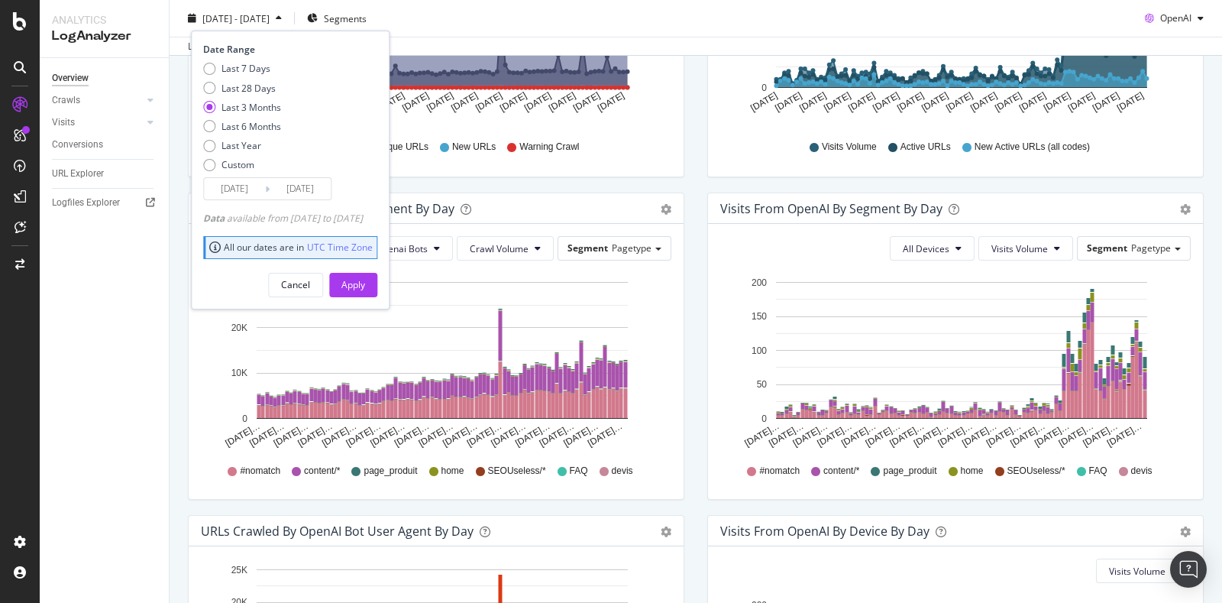
click at [267, 188] on icon at bounding box center [267, 188] width 5 height 15
click at [266, 184] on icon at bounding box center [267, 188] width 5 height 15
click at [212, 170] on div "Custom" at bounding box center [242, 164] width 78 height 13
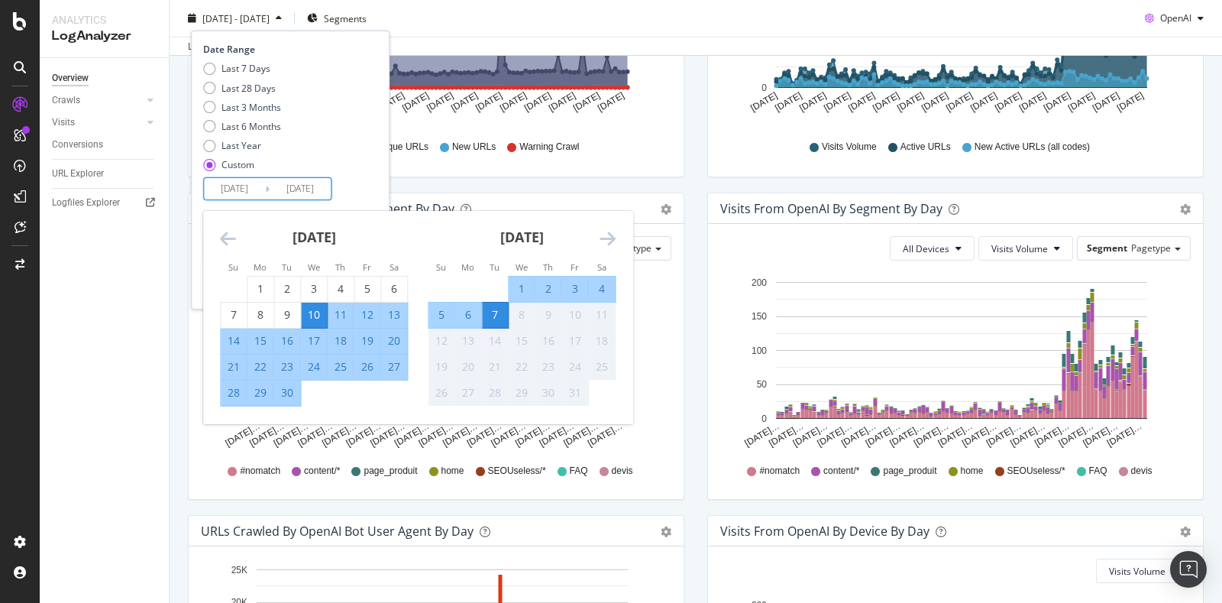
click at [225, 186] on input "2025/09/10" at bounding box center [234, 188] width 61 height 21
click at [229, 237] on icon "Move backward to switch to the previous month." at bounding box center [228, 238] width 16 height 18
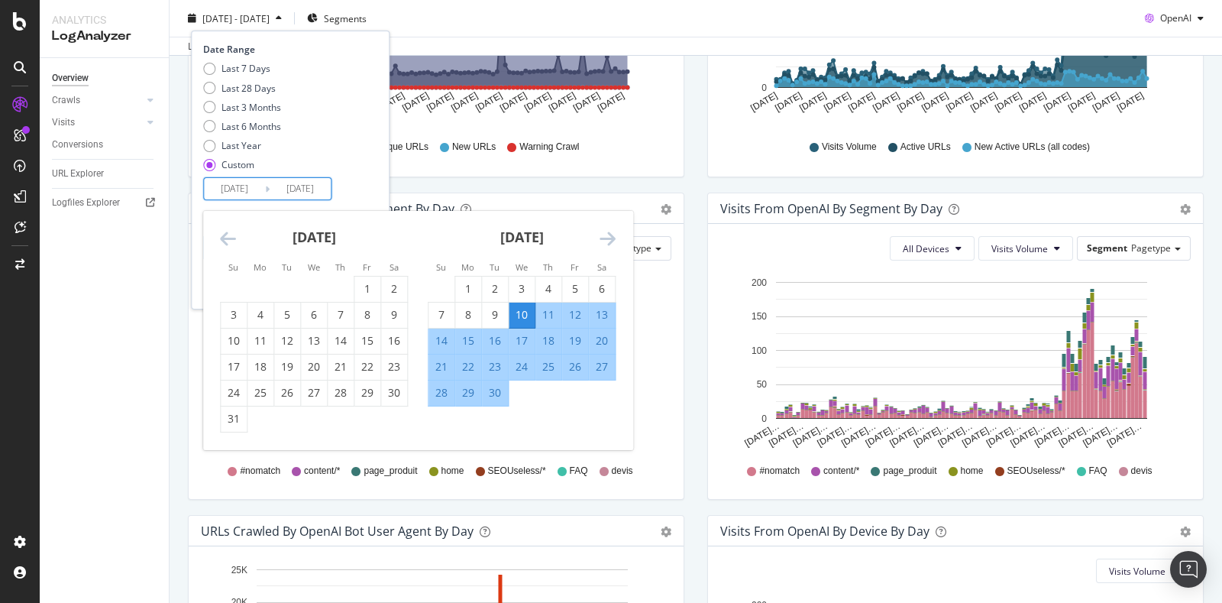
click at [229, 237] on icon "Move backward to switch to the previous month." at bounding box center [228, 238] width 16 height 18
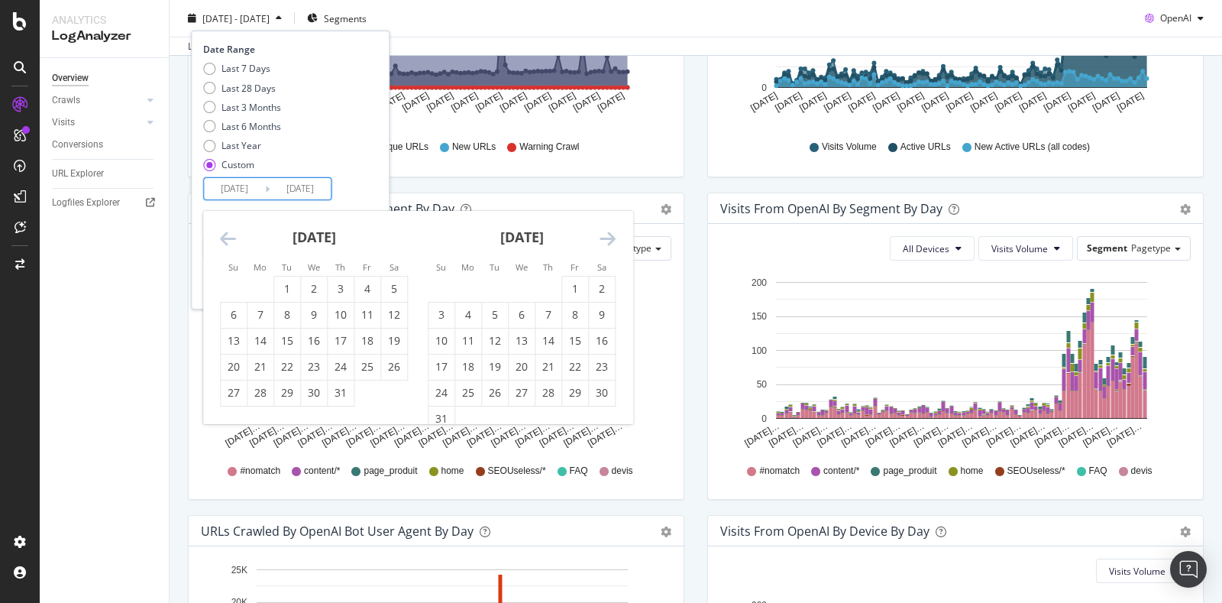
click at [229, 237] on icon "Move backward to switch to the previous month." at bounding box center [228, 238] width 16 height 18
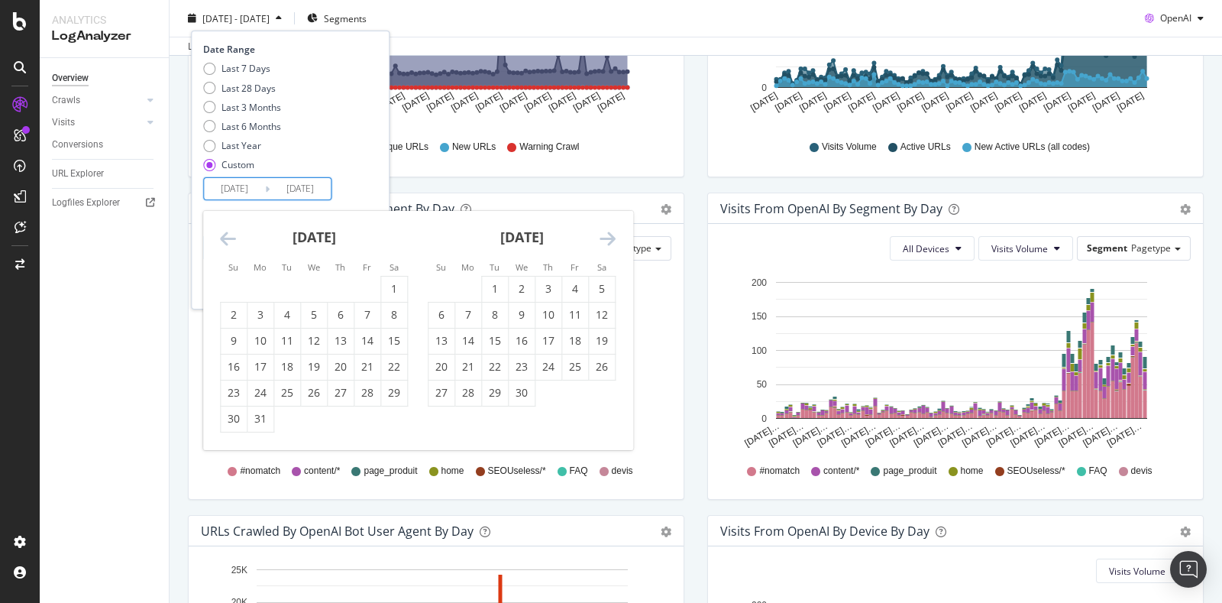
click at [229, 237] on icon "Move backward to switch to the previous month." at bounding box center [228, 238] width 16 height 18
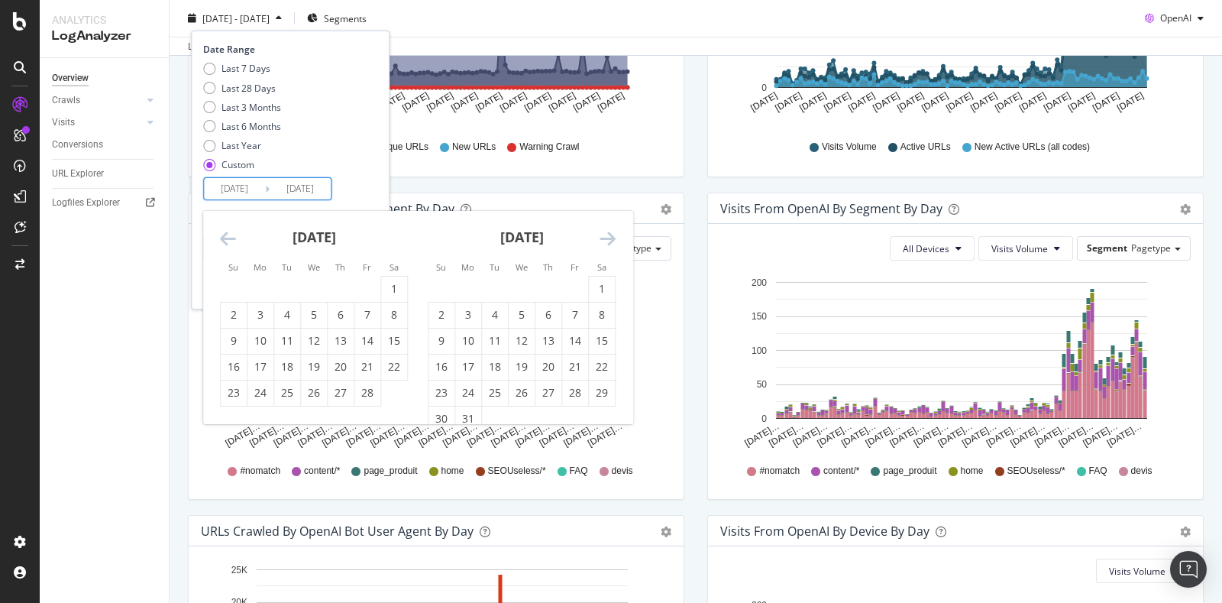
click at [229, 237] on icon "Move backward to switch to the previous month." at bounding box center [228, 238] width 16 height 18
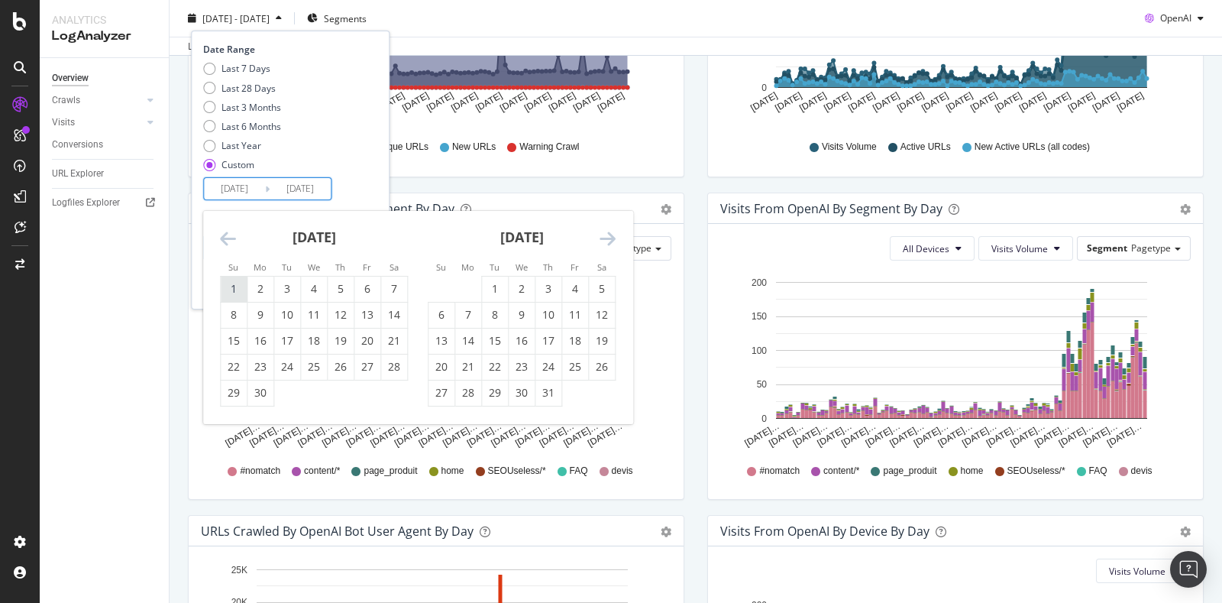
click at [231, 283] on div "1" at bounding box center [234, 288] width 26 height 15
type input "2024/09/01"
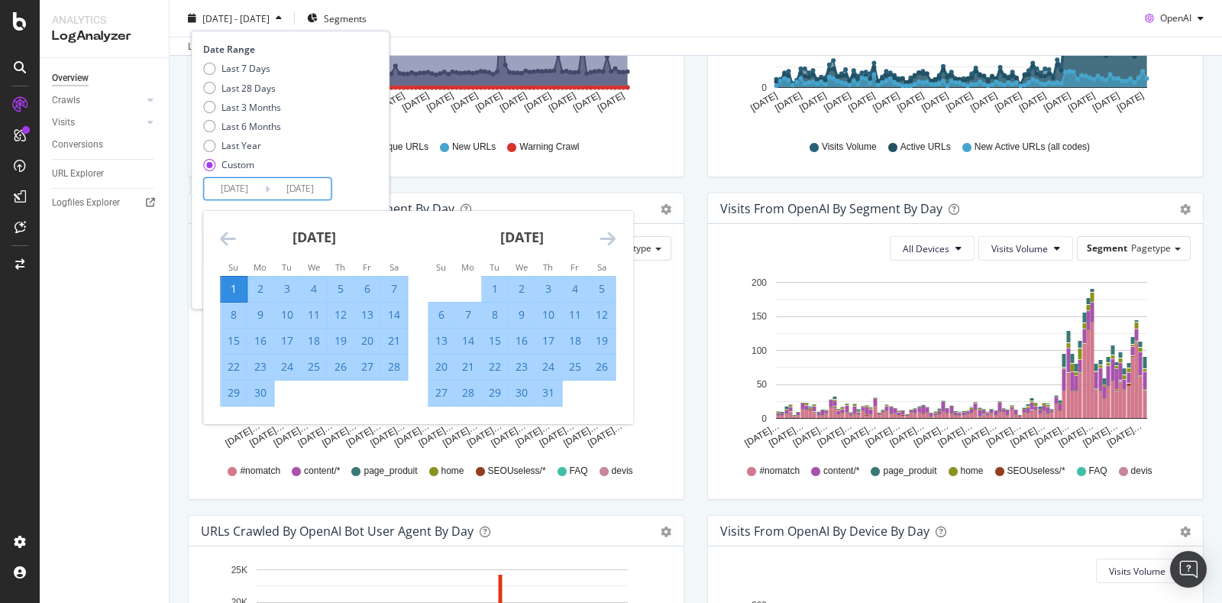
click at [607, 229] on icon "Move forward to switch to the next month." at bounding box center [608, 238] width 16 height 18
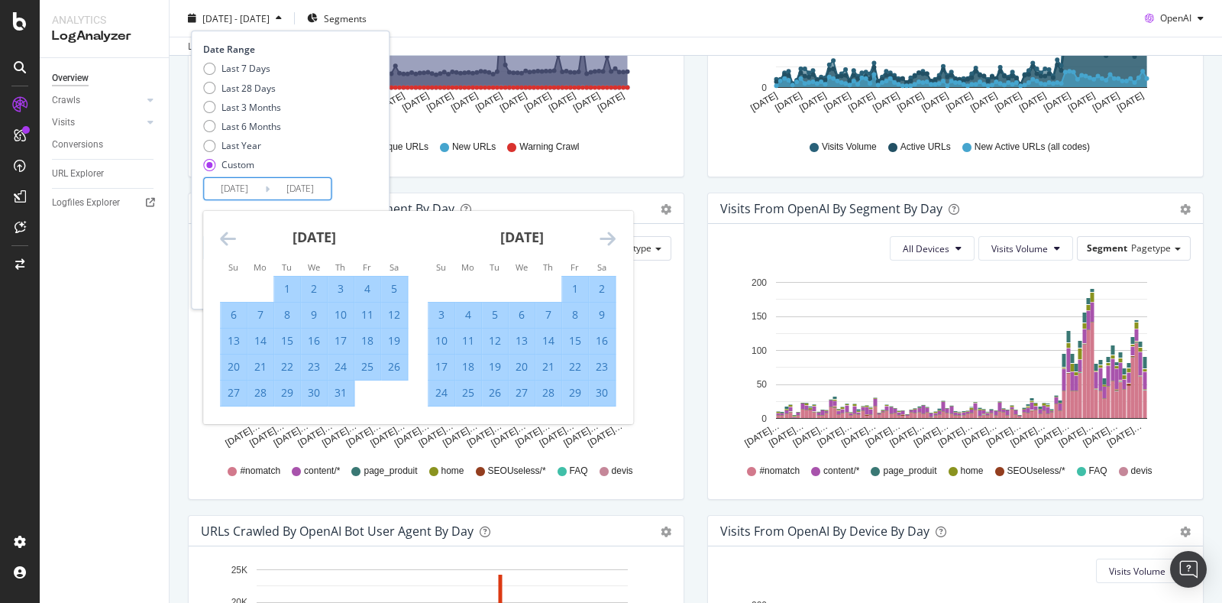
click at [607, 229] on icon "Move forward to switch to the next month." at bounding box center [608, 238] width 16 height 18
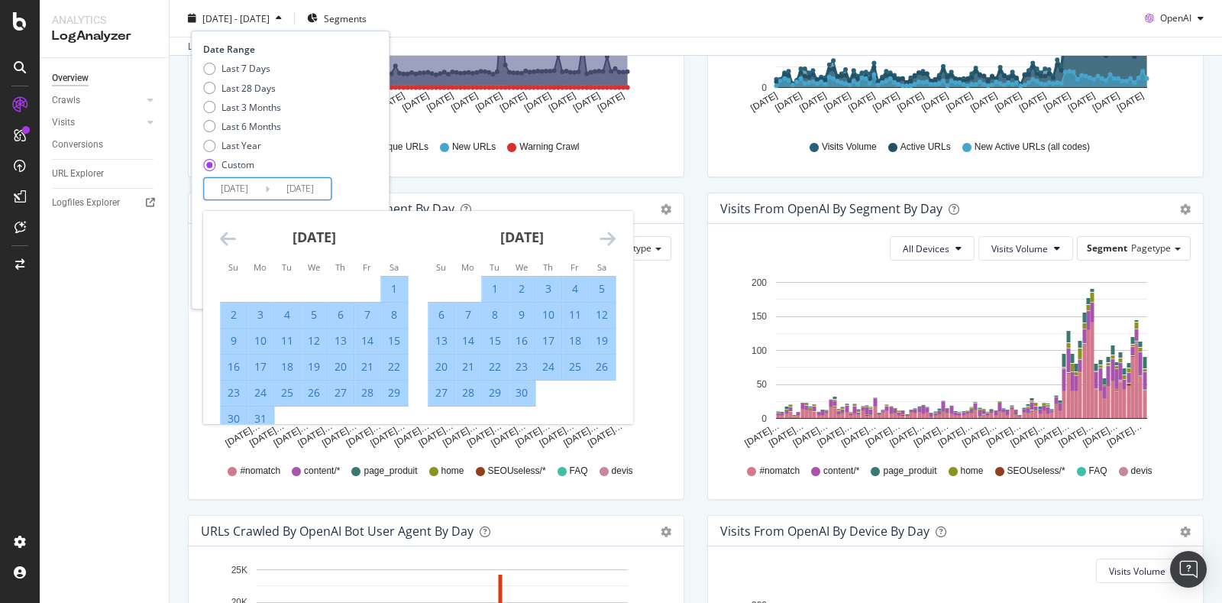
click at [607, 229] on icon "Move forward to switch to the next month." at bounding box center [608, 238] width 16 height 18
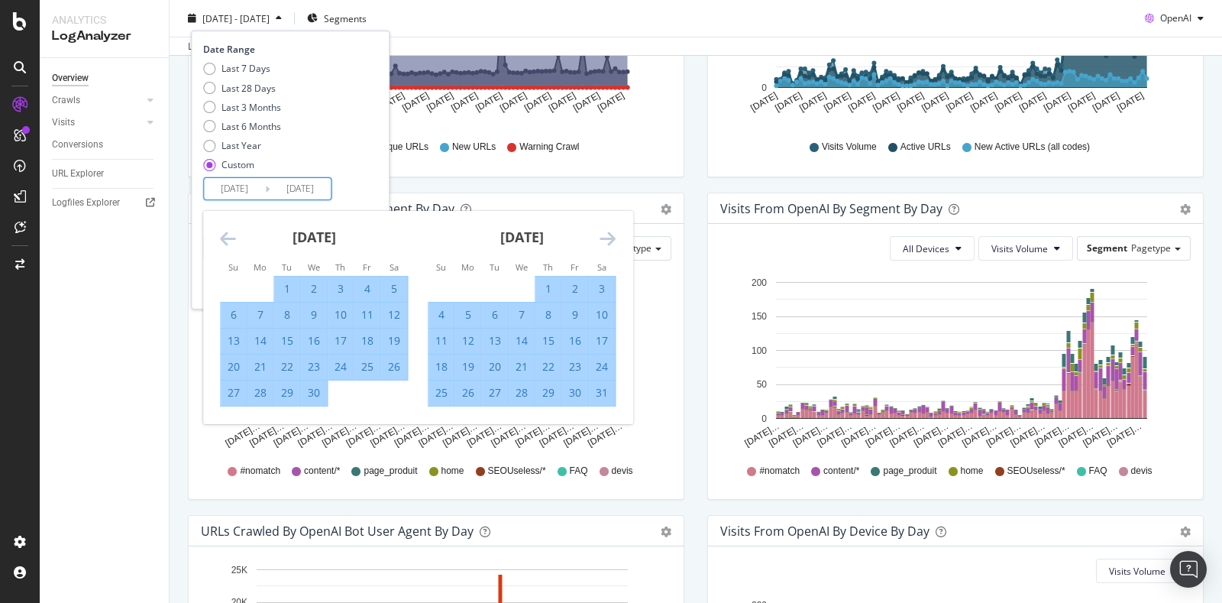
click at [607, 229] on icon "Move forward to switch to the next month." at bounding box center [608, 238] width 16 height 18
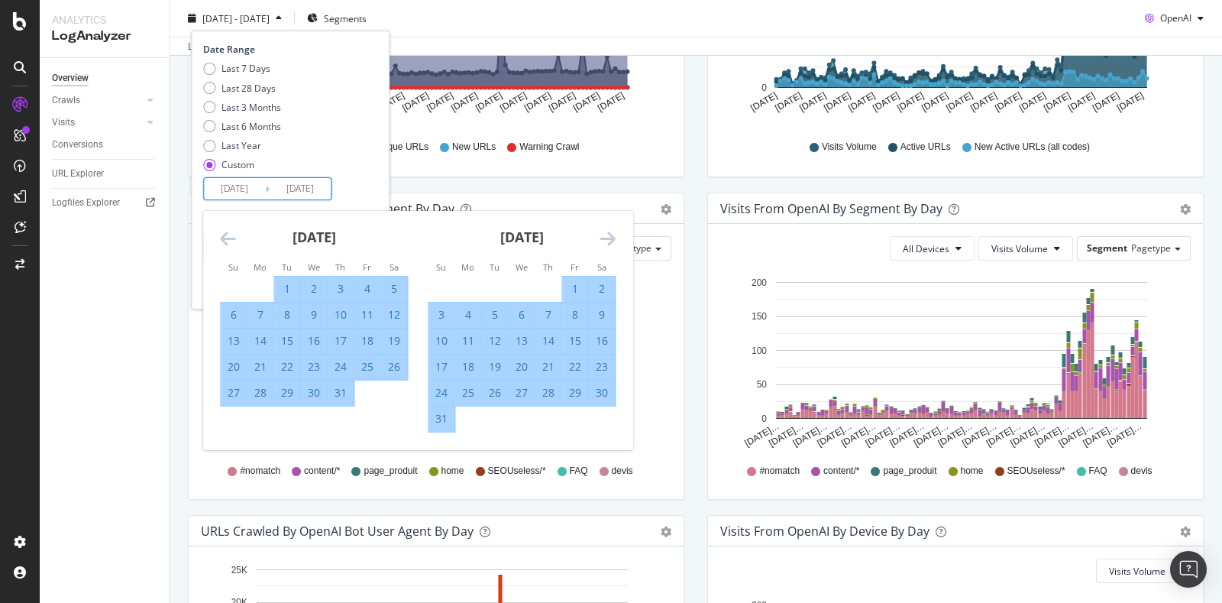
click at [607, 229] on icon "Move forward to switch to the next month." at bounding box center [608, 238] width 16 height 18
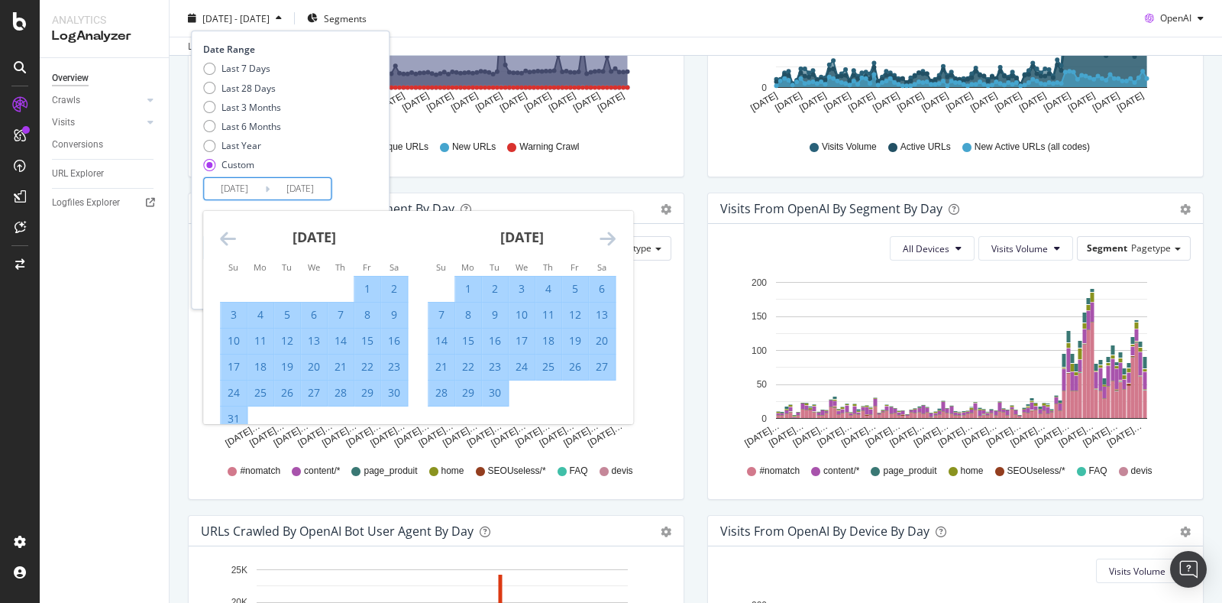
click at [607, 229] on icon "Move forward to switch to the next month." at bounding box center [608, 238] width 16 height 18
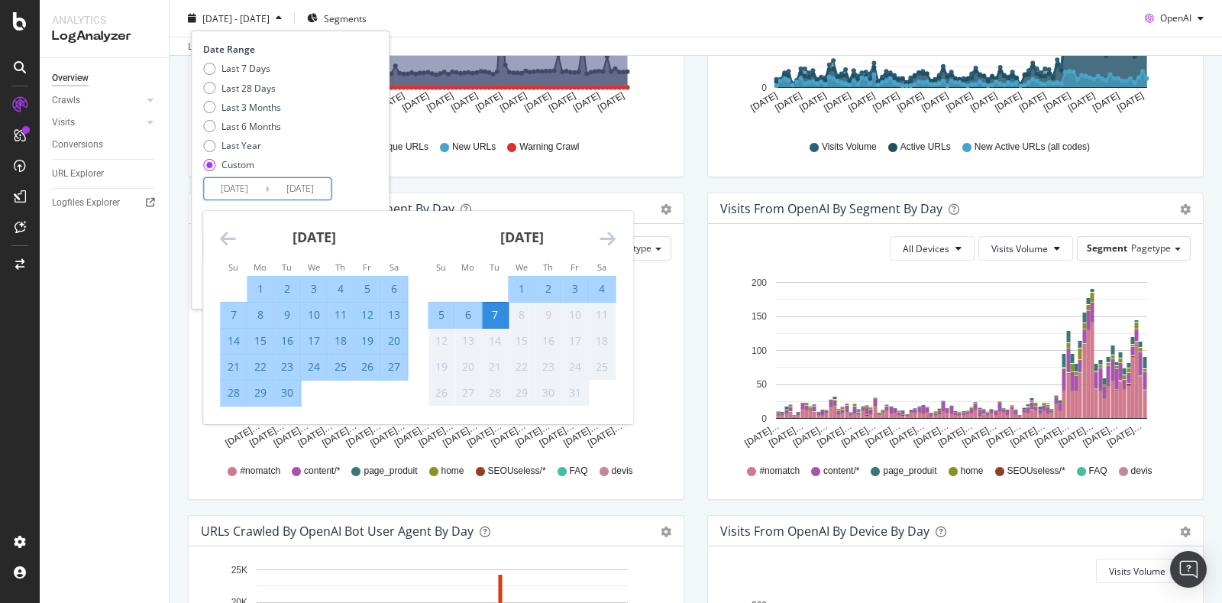
click at [289, 394] on div "30" at bounding box center [287, 392] width 26 height 15
type input "2025/09/30"
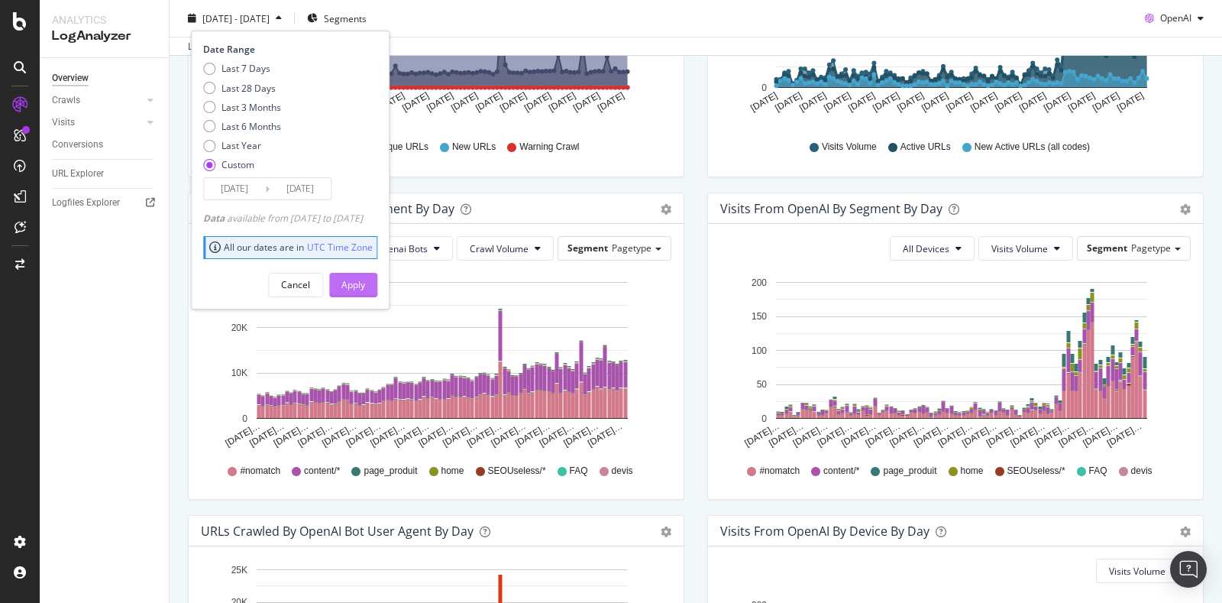
click at [365, 278] on div "Apply" at bounding box center [353, 284] width 24 height 13
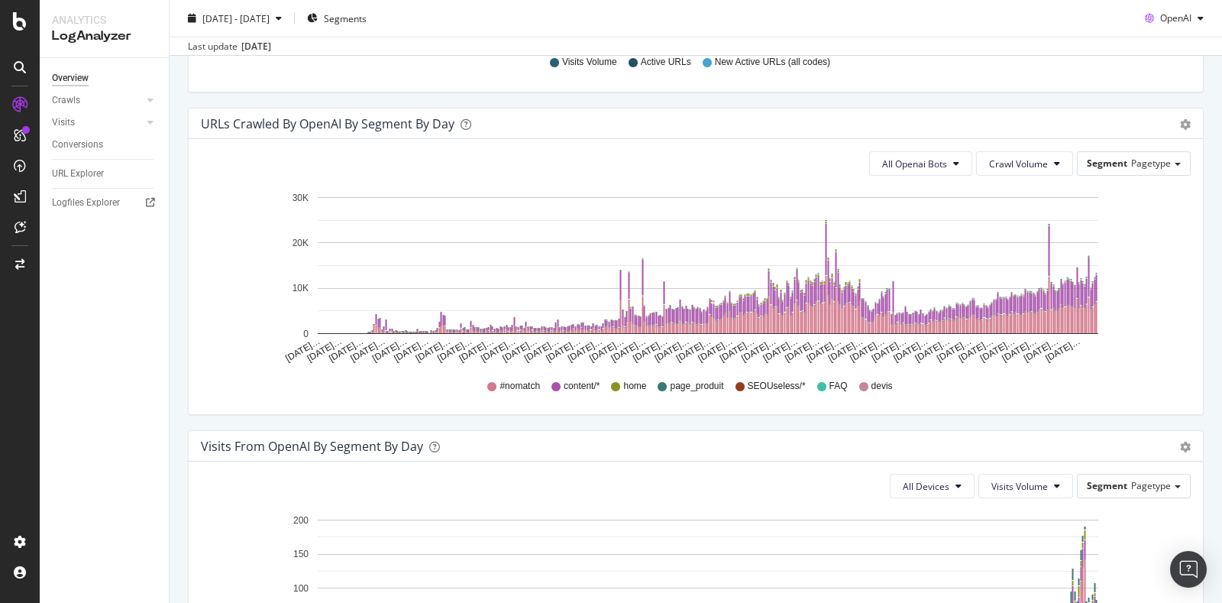
scroll to position [765, 0]
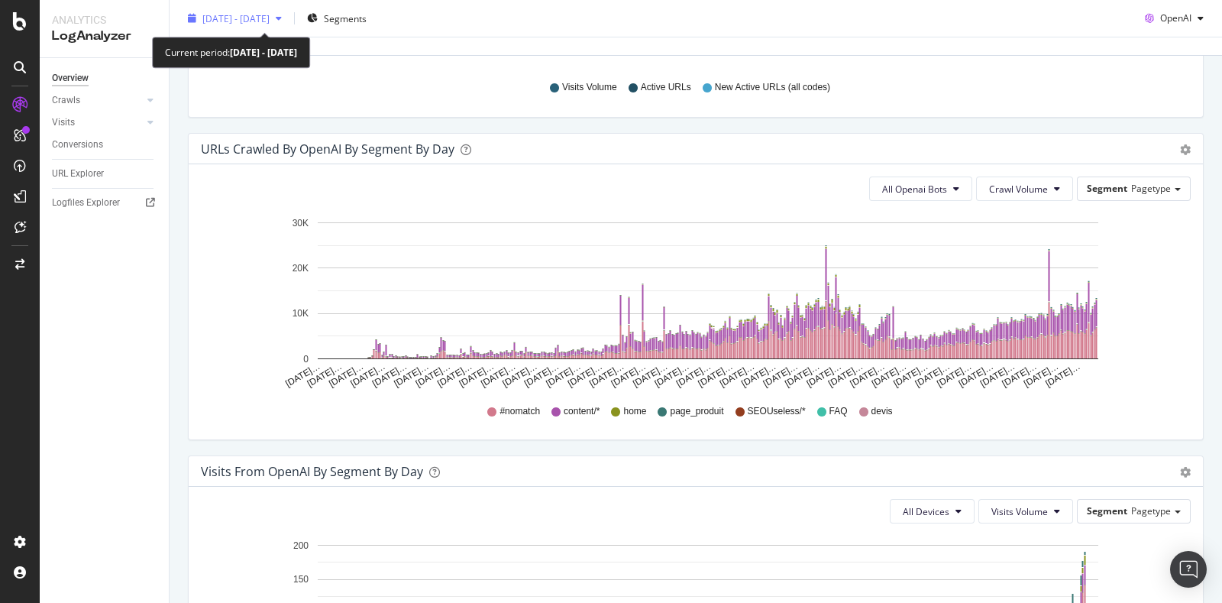
click at [245, 17] on span "2024 Sep. 1st - 2025 Sep. 30th" at bounding box center [235, 17] width 67 height 13
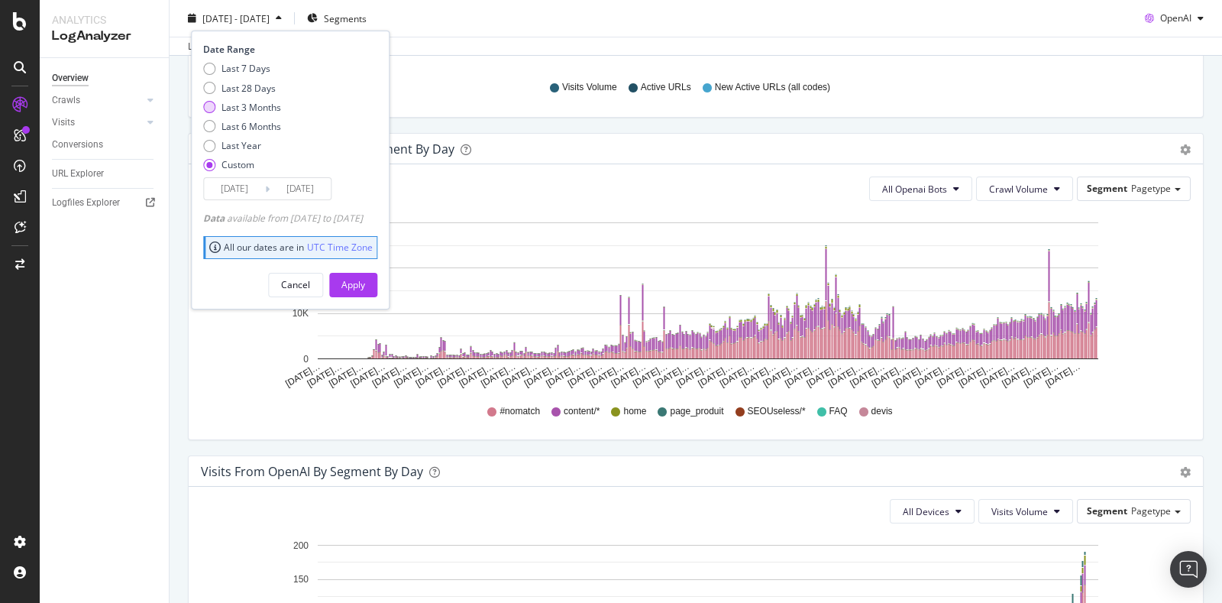
click at [256, 102] on div "Last 3 Months" at bounding box center [251, 106] width 60 height 13
type input "2025/07/08"
type input "2025/10/07"
click at [365, 285] on div "Apply" at bounding box center [353, 284] width 24 height 13
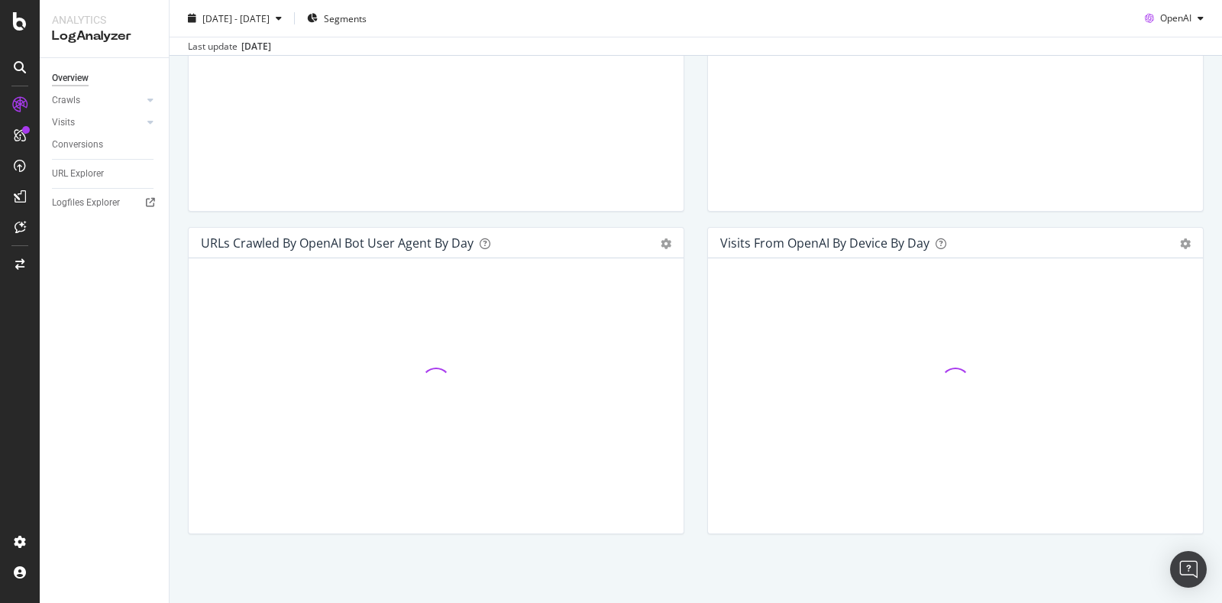
scroll to position [669, 0]
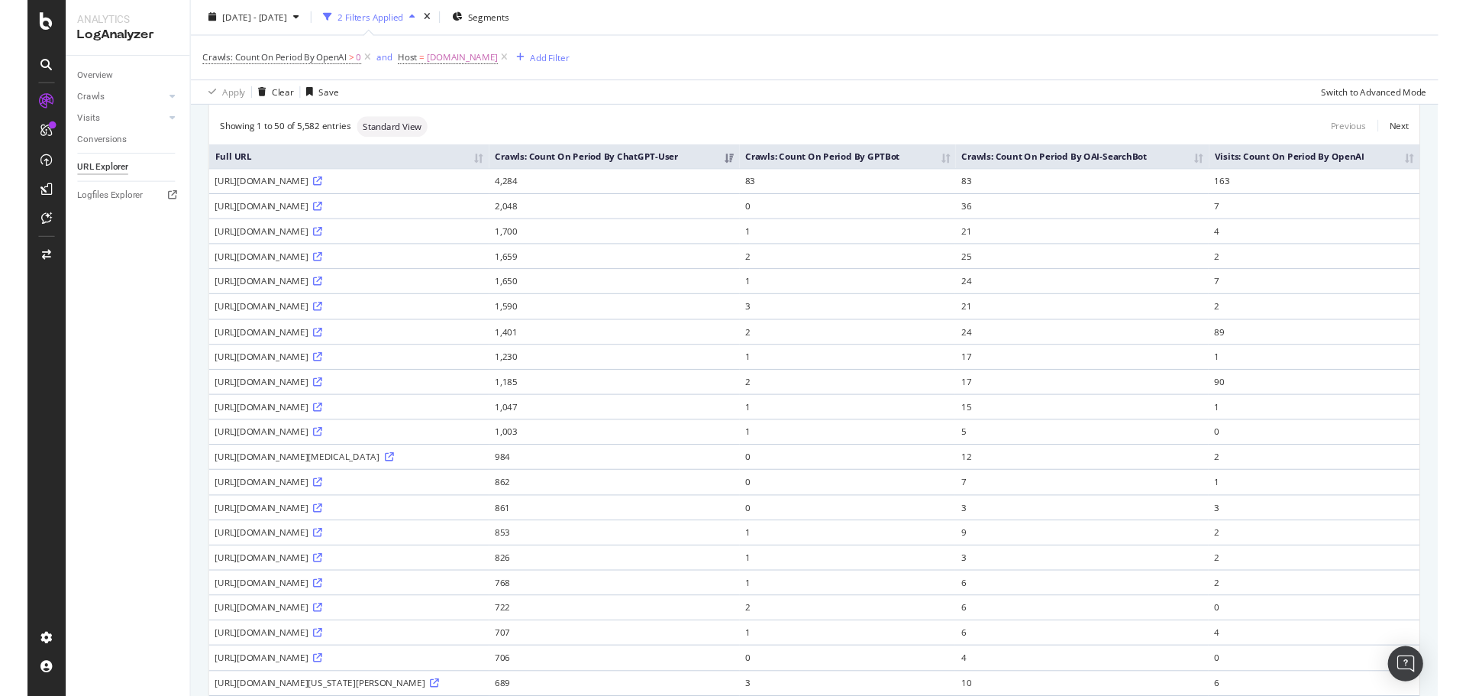
scroll to position [95, 0]
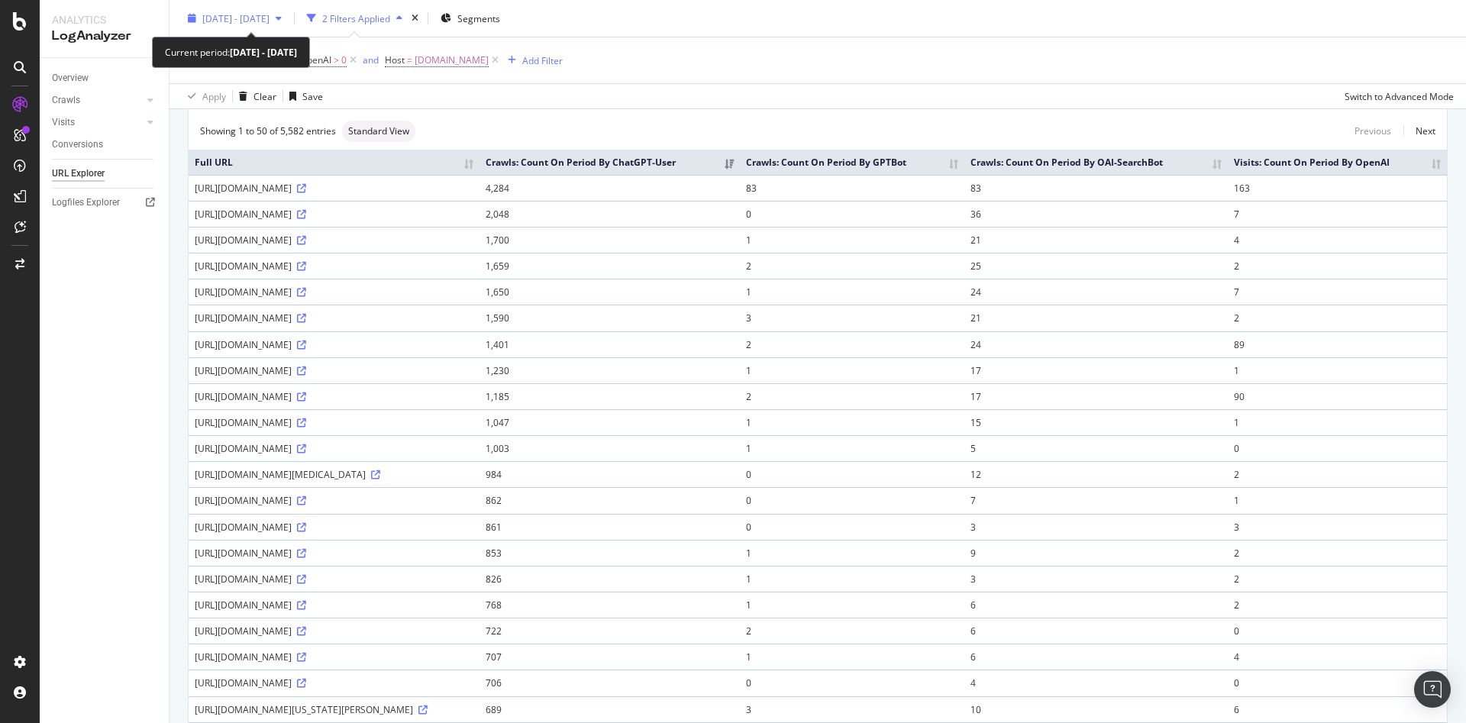
click at [270, 11] on span "2025 Sep. 8th - Oct. 7th" at bounding box center [235, 17] width 67 height 13
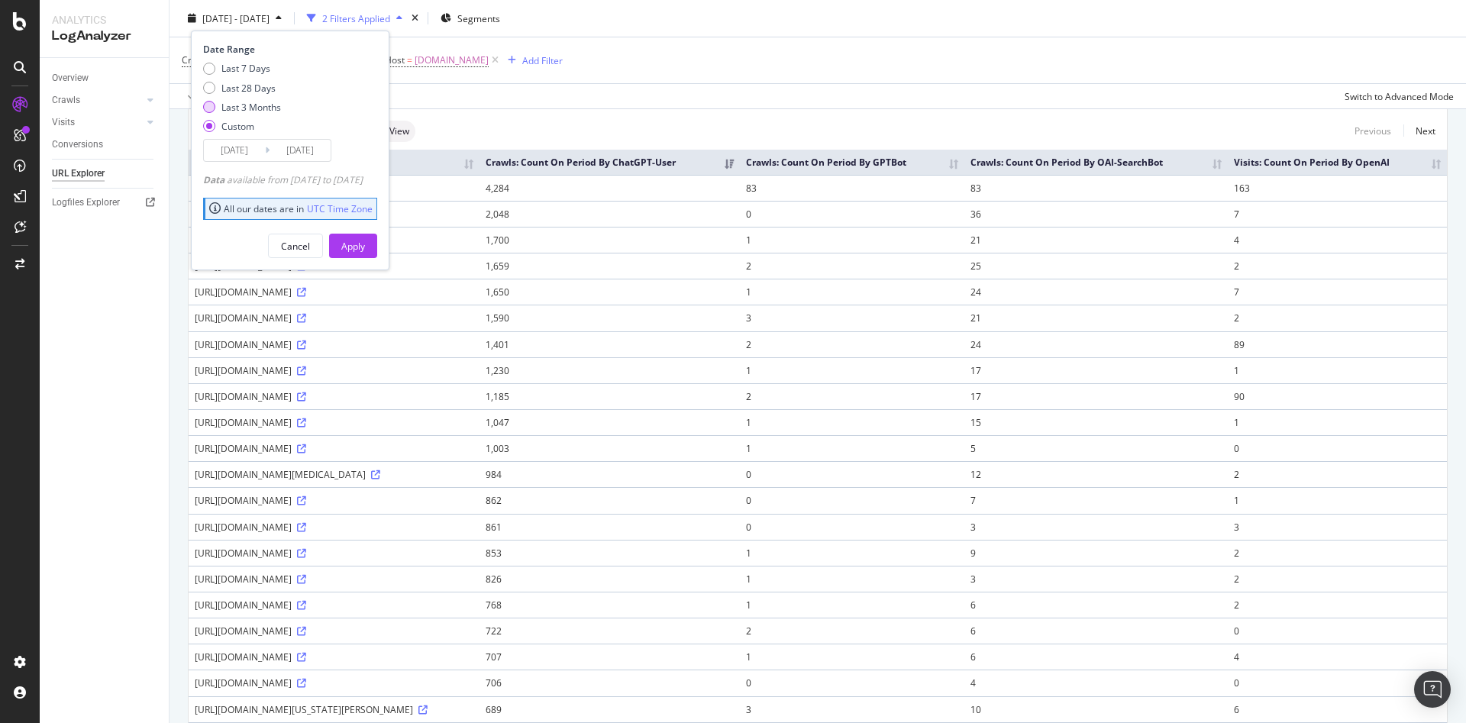
click at [280, 105] on div "Last 3 Months" at bounding box center [251, 106] width 60 height 13
type input "2025/07/08"
click at [365, 241] on div "Apply" at bounding box center [353, 245] width 24 height 13
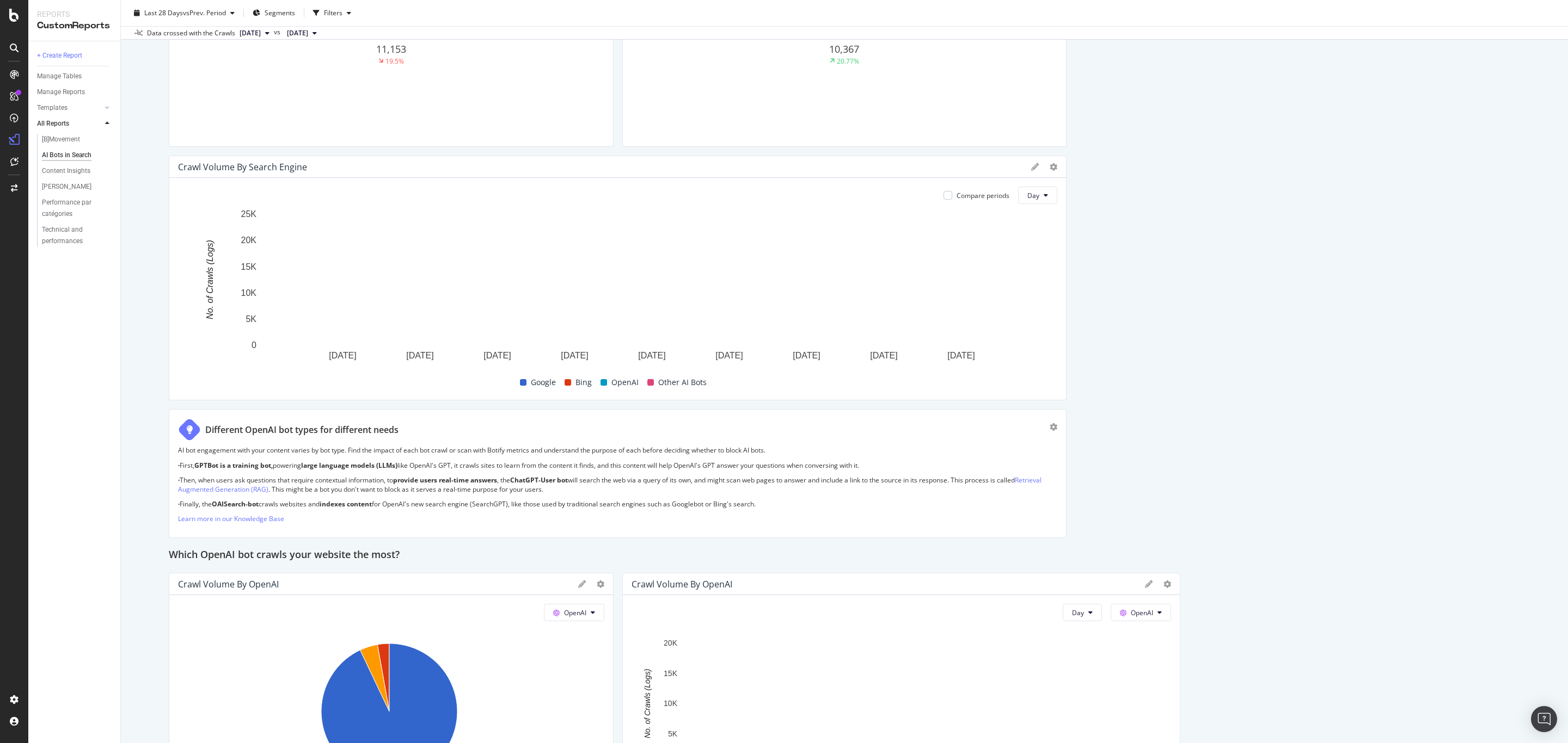
scroll to position [653, 0]
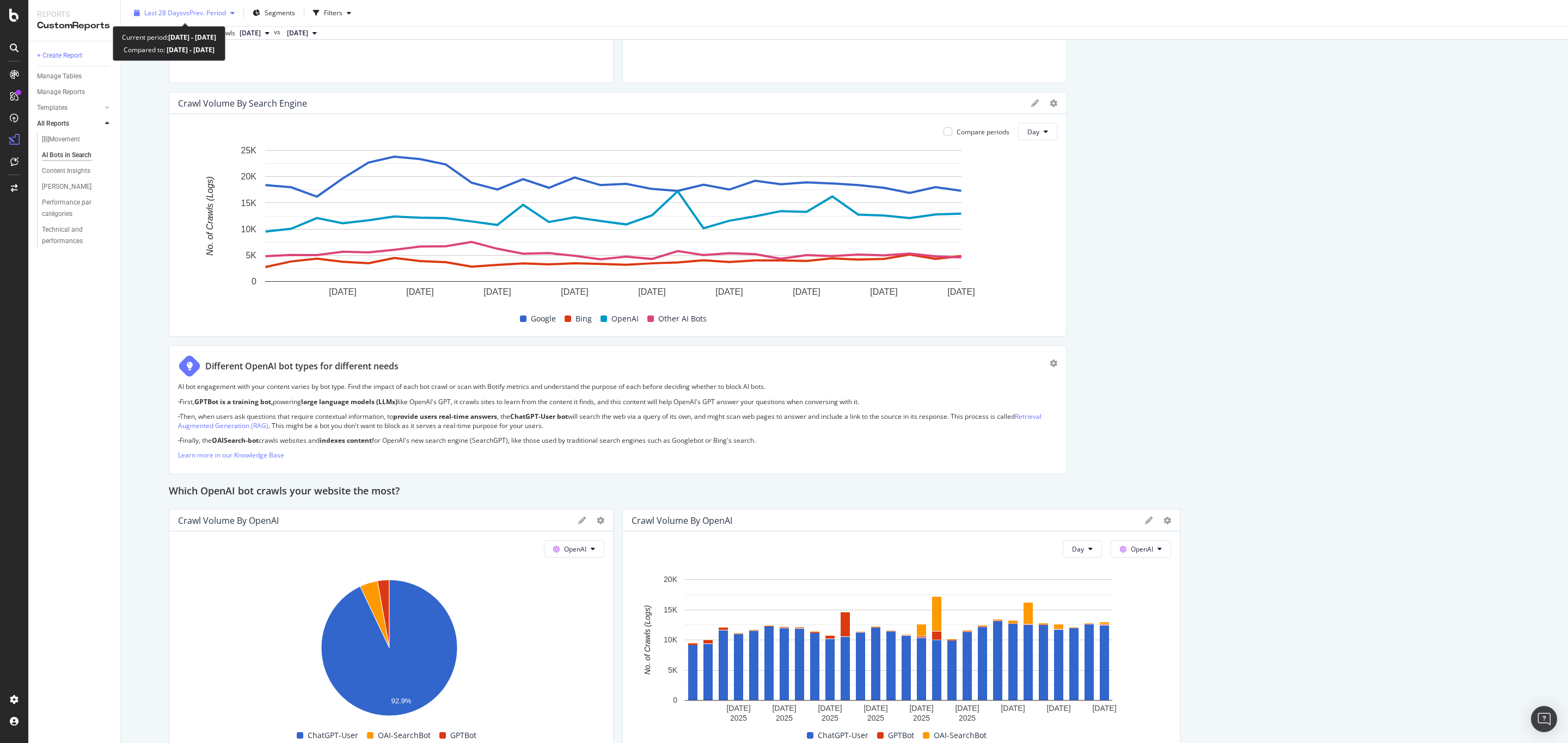
click at [195, 12] on span "vs Prev. Period" at bounding box center [205, 12] width 43 height 9
click at [186, 71] on div "Last 7 Days Last 28 Days Last 3 Months Last 6 Months Last Year Custom" at bounding box center [173, 85] width 56 height 82
click at [185, 77] on div "Last 3 Months" at bounding box center [180, 76] width 43 height 9
type input "[DATE]"
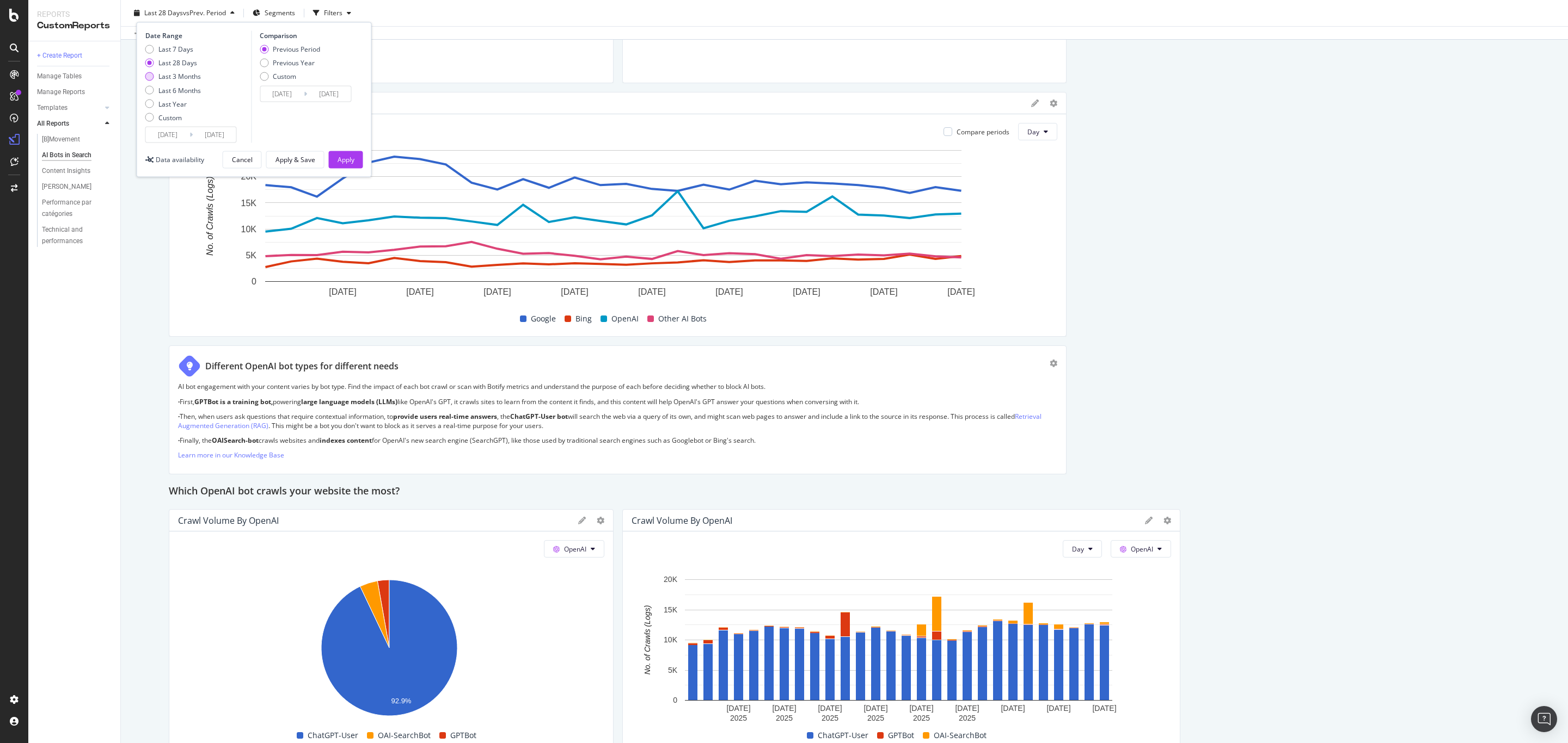
type input "[DATE]"
click at [348, 157] on div "Apply" at bounding box center [346, 160] width 17 height 9
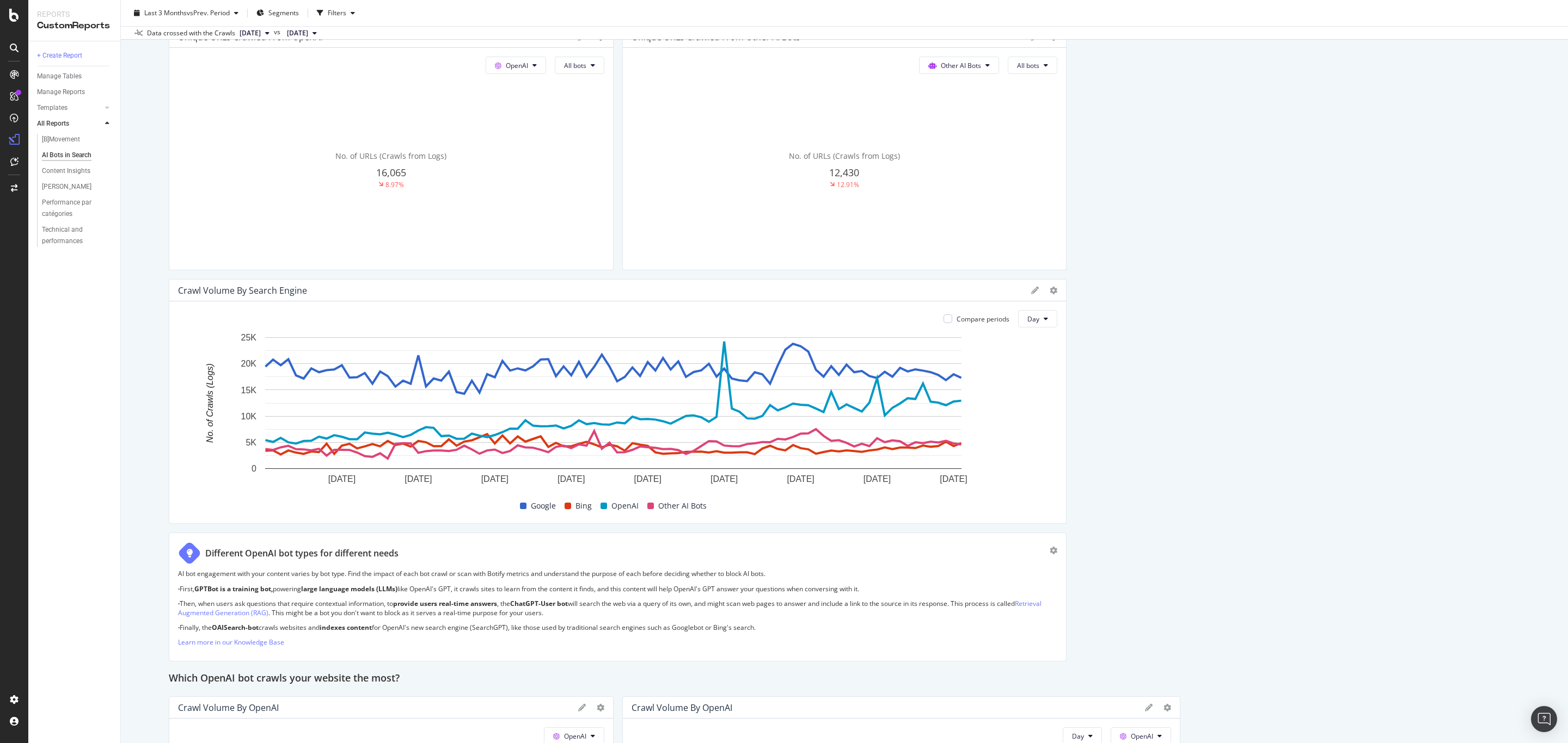
scroll to position [489, 0]
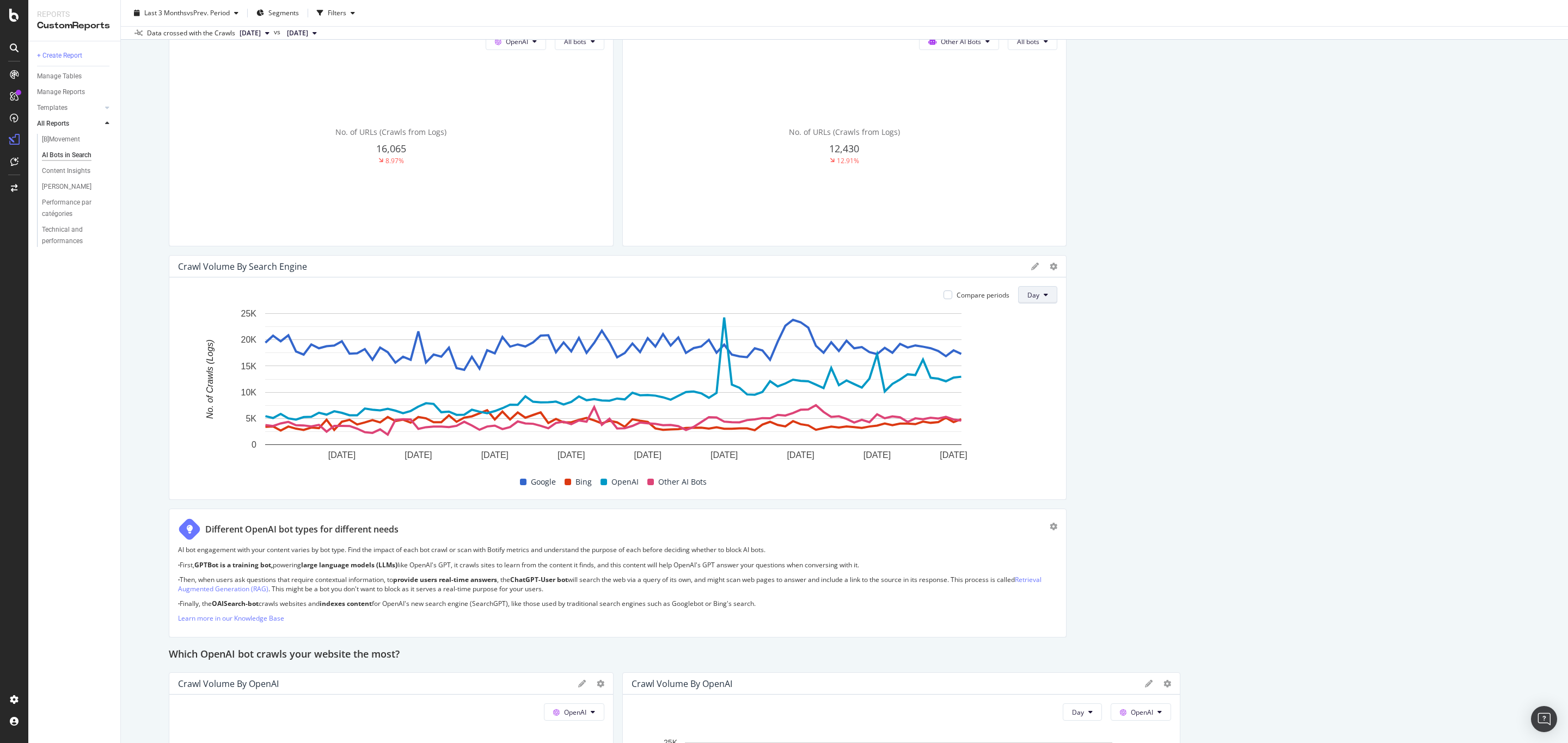
click at [1043, 293] on icon at bounding box center [1046, 294] width 4 height 6
click at [1033, 336] on span "Week" at bounding box center [1029, 338] width 19 height 10
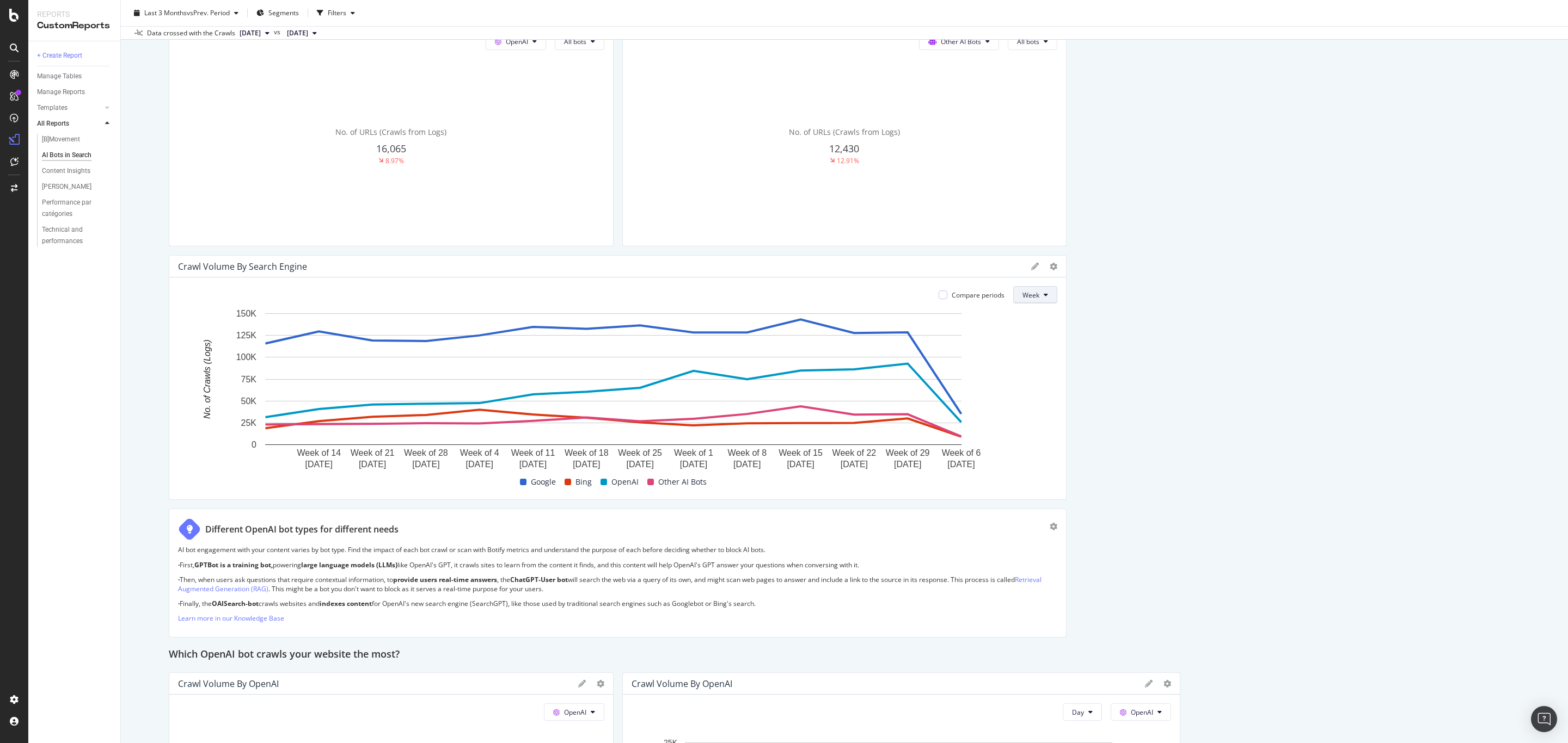
click at [1022, 293] on span "Week" at bounding box center [1031, 295] width 17 height 9
click at [1020, 322] on div "Day" at bounding box center [1023, 318] width 37 height 16
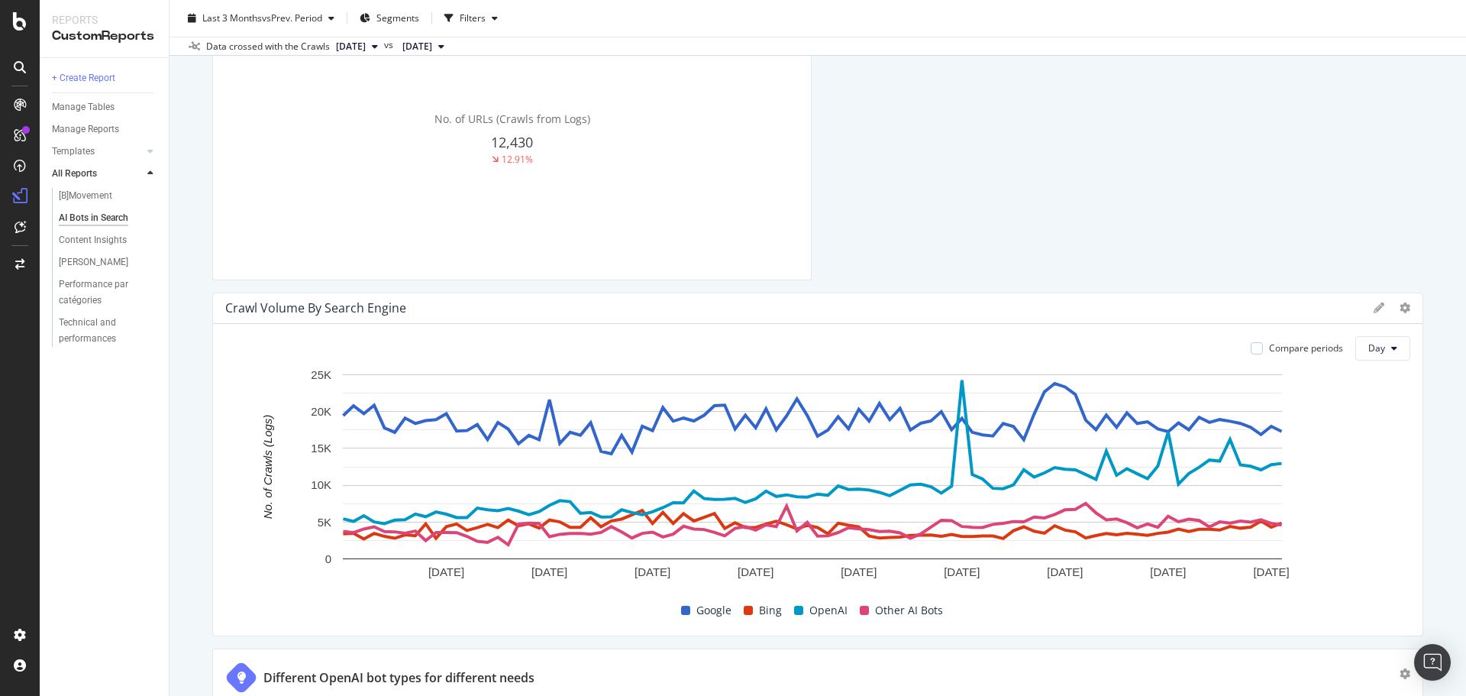
scroll to position [840, 0]
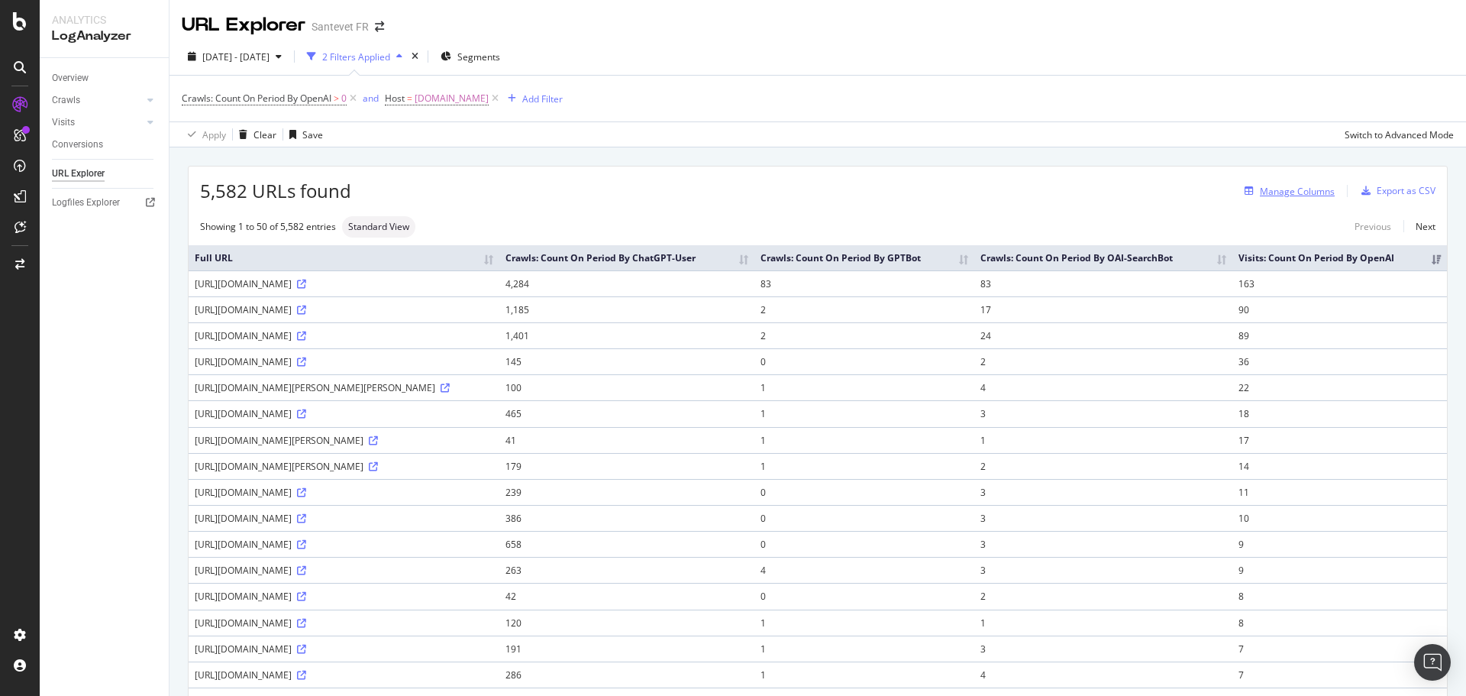
click at [1281, 193] on div "Manage Columns" at bounding box center [1297, 191] width 75 height 13
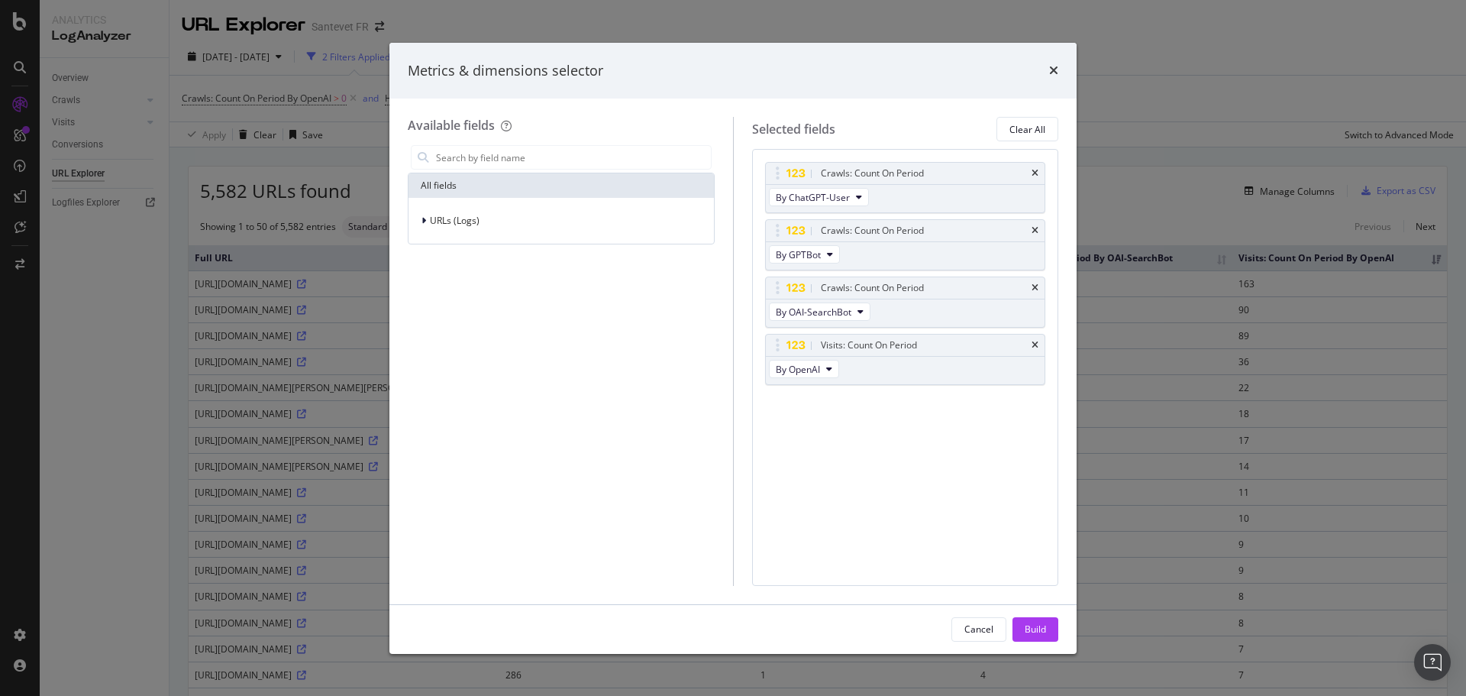
click at [1171, 142] on div "Metrics & dimensions selector Available fields All fields URLs (Logs) Selected …" at bounding box center [733, 348] width 1466 height 696
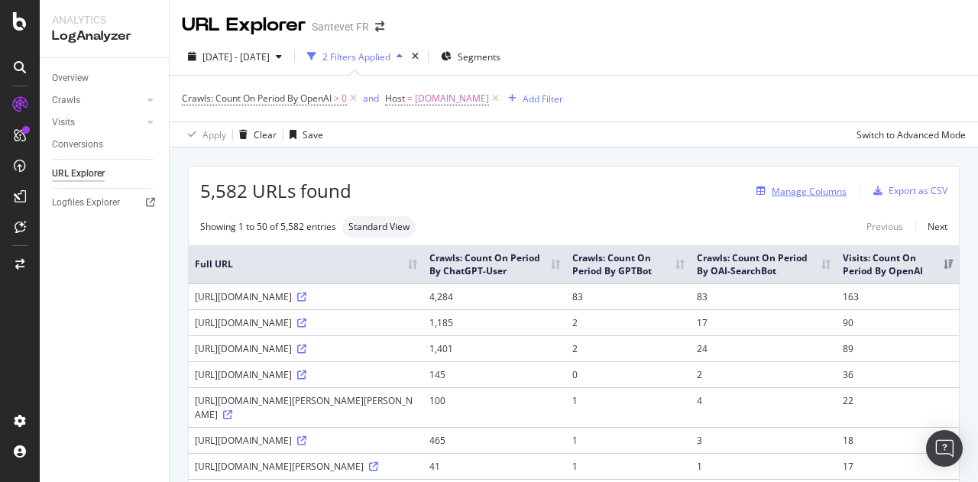
click at [800, 189] on div "Manage Columns" at bounding box center [808, 191] width 75 height 13
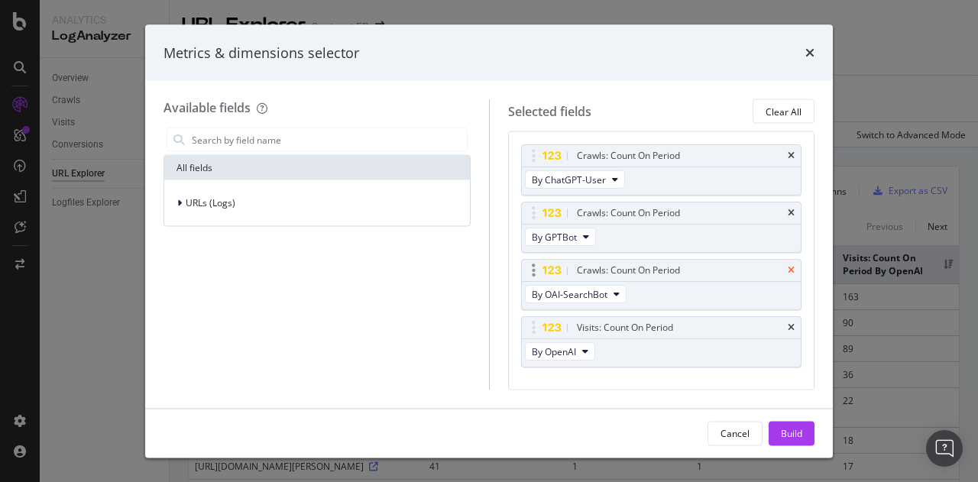
click at [787, 266] on icon "times" at bounding box center [790, 270] width 7 height 9
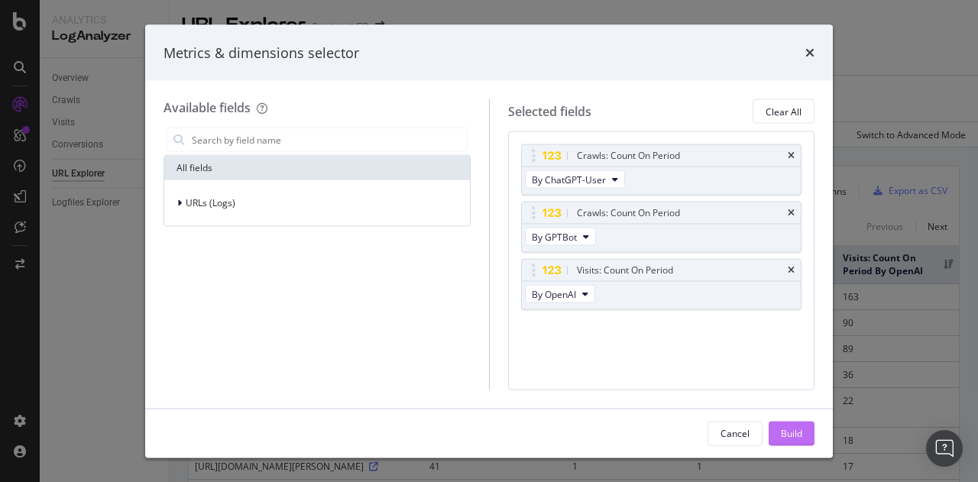
click at [793, 432] on div "Build" at bounding box center [791, 432] width 21 height 13
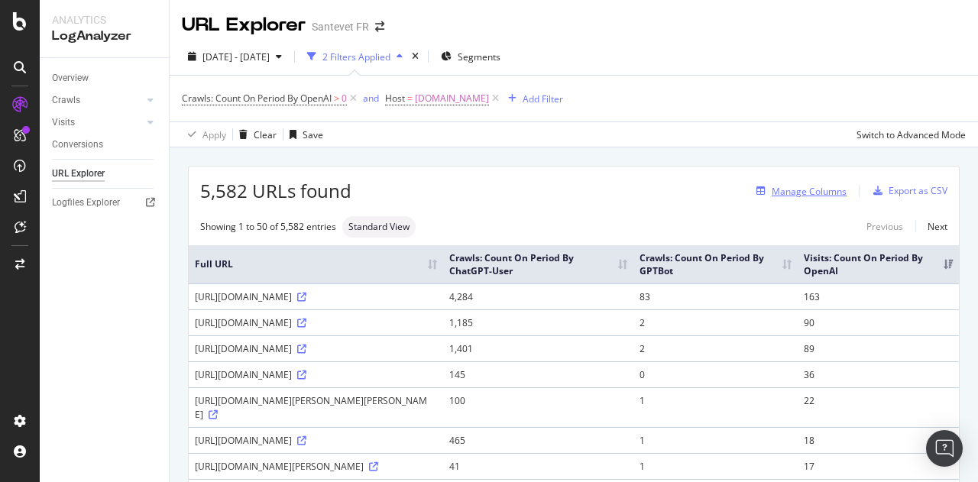
click at [803, 190] on div "Manage Columns" at bounding box center [808, 191] width 75 height 13
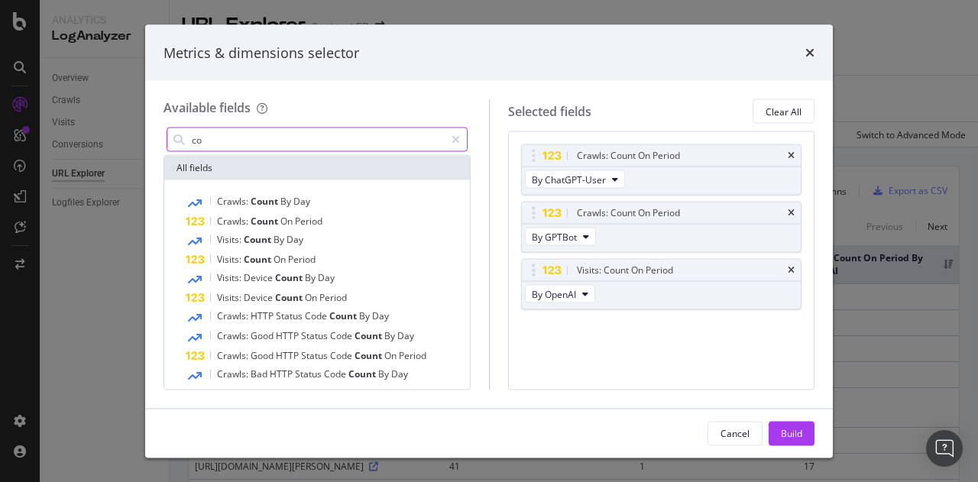
type input "c"
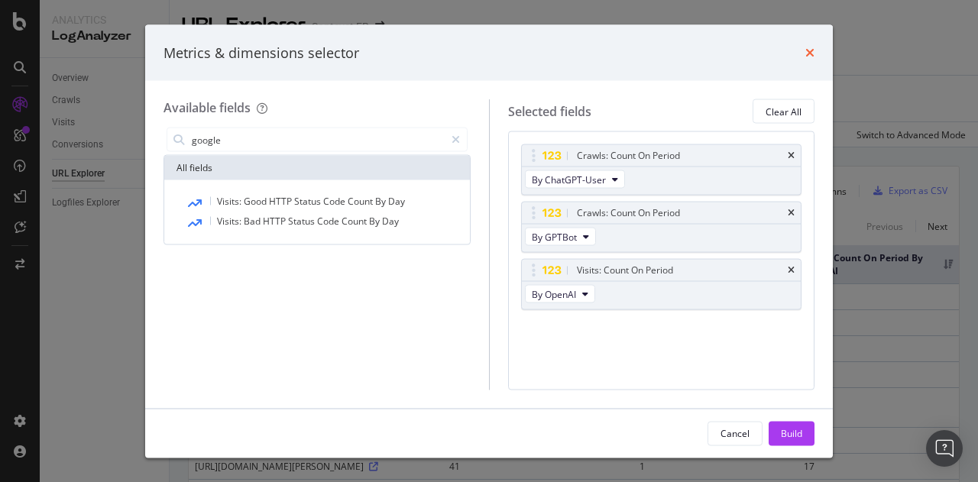
type input "google"
click at [811, 53] on icon "times" at bounding box center [809, 53] width 9 height 12
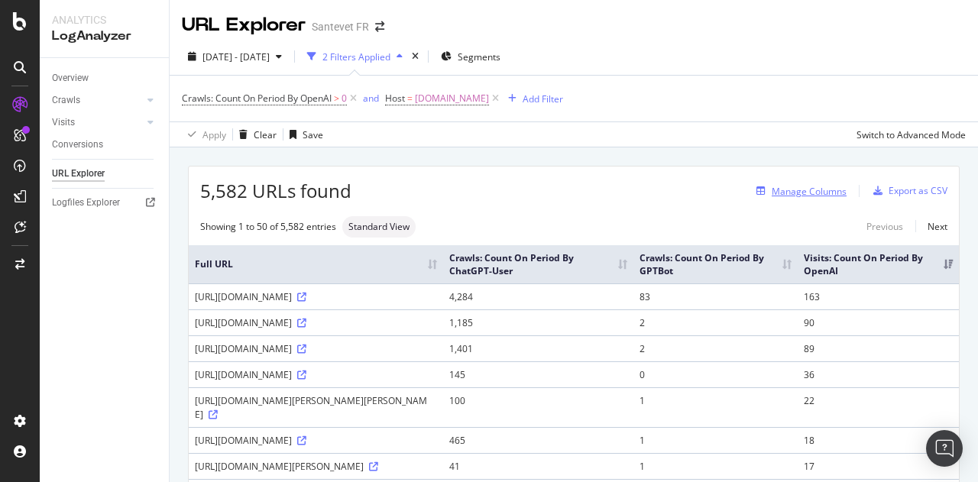
click at [802, 190] on div "Manage Columns" at bounding box center [808, 191] width 75 height 13
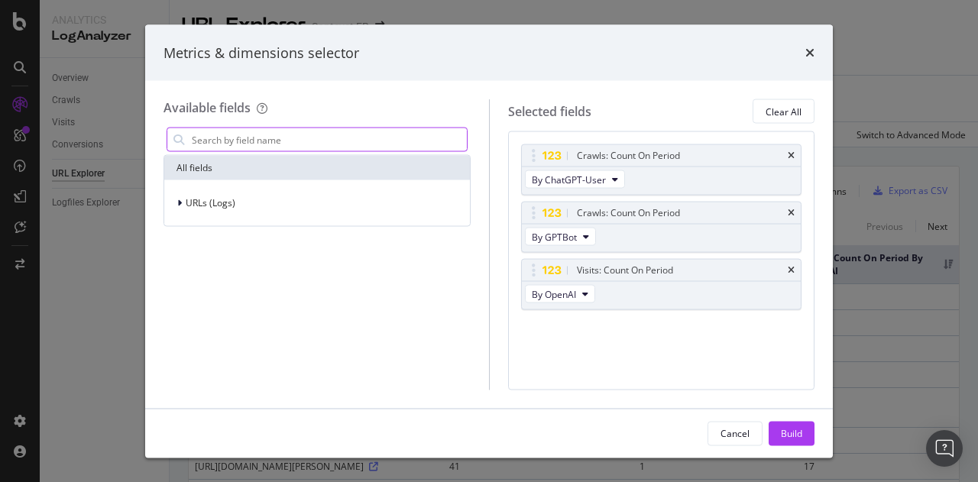
click at [370, 140] on input "modal" at bounding box center [328, 139] width 276 height 23
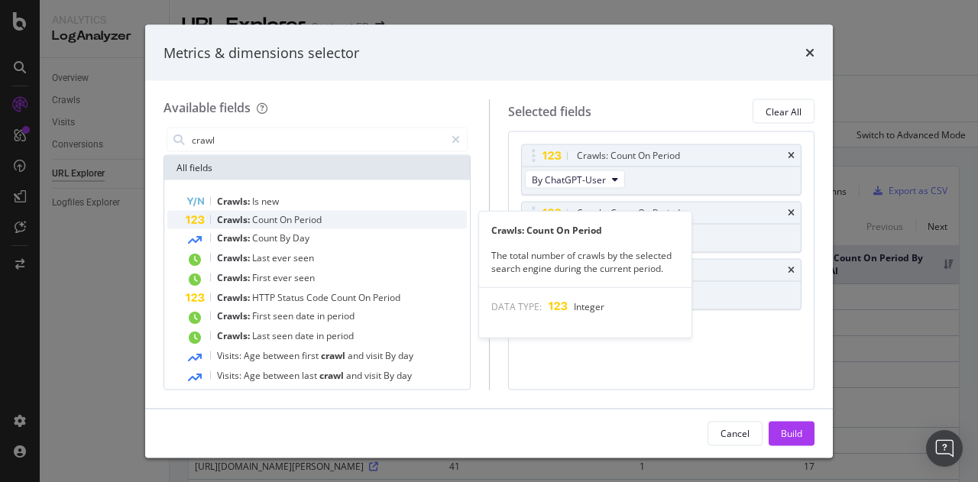
type input "crawl"
click at [322, 218] on span "Period" at bounding box center [307, 219] width 27 height 13
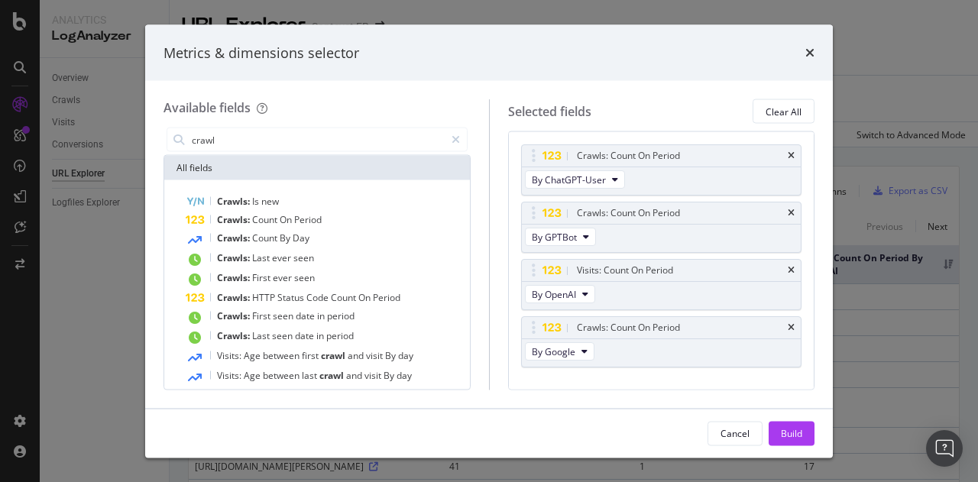
click at [455, 86] on div "Available fields crawl All fields Crawls: Is new Crawls: Count On Period Crawls…" at bounding box center [488, 244] width 687 height 327
click at [792, 435] on div "Build" at bounding box center [791, 432] width 21 height 13
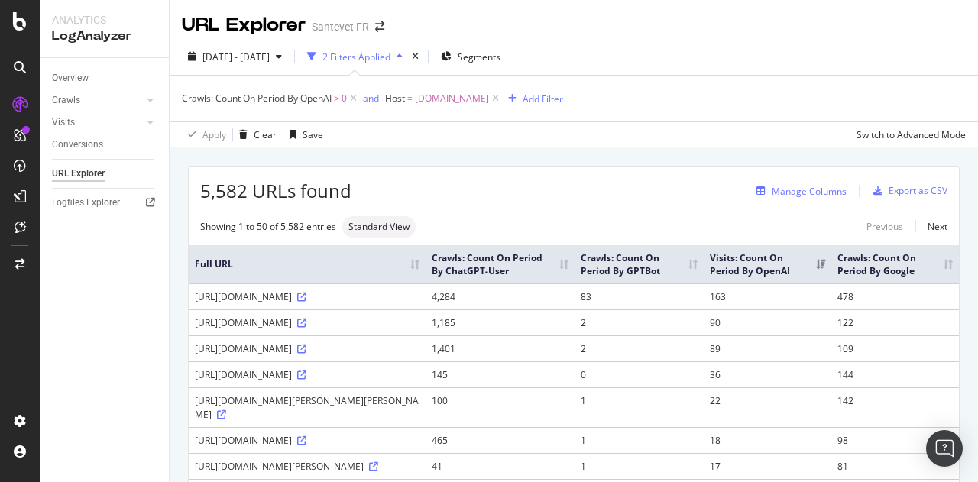
click at [794, 193] on div "Manage Columns" at bounding box center [808, 191] width 75 height 13
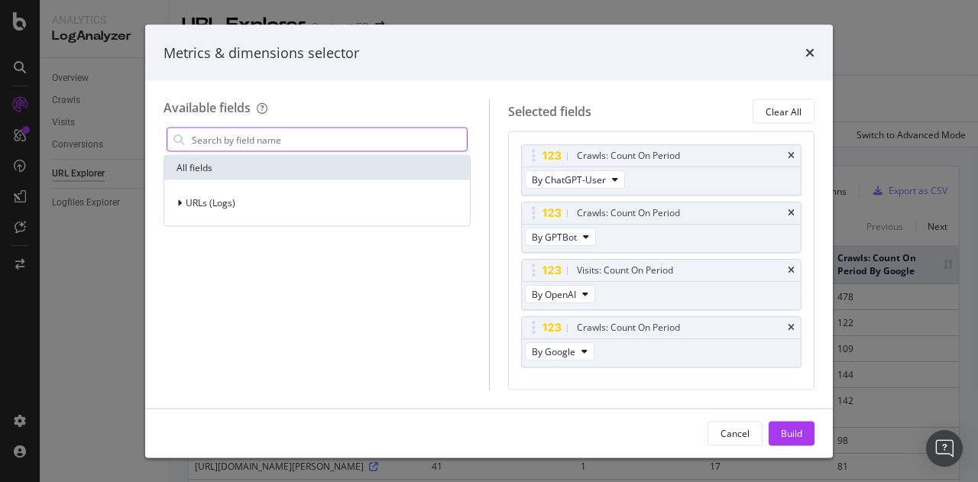
click at [400, 144] on input "modal" at bounding box center [328, 139] width 276 height 23
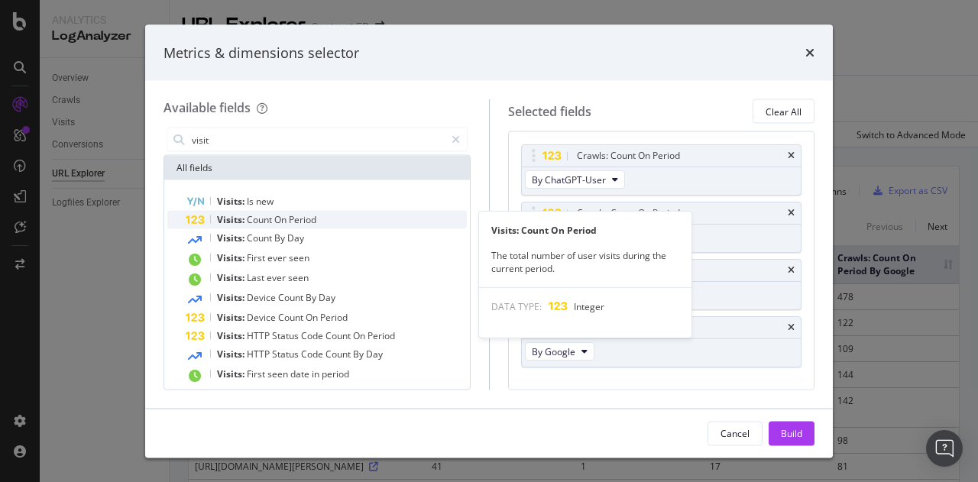
type input "visit"
click at [344, 217] on div "Visits: Count On Period" at bounding box center [326, 220] width 281 height 18
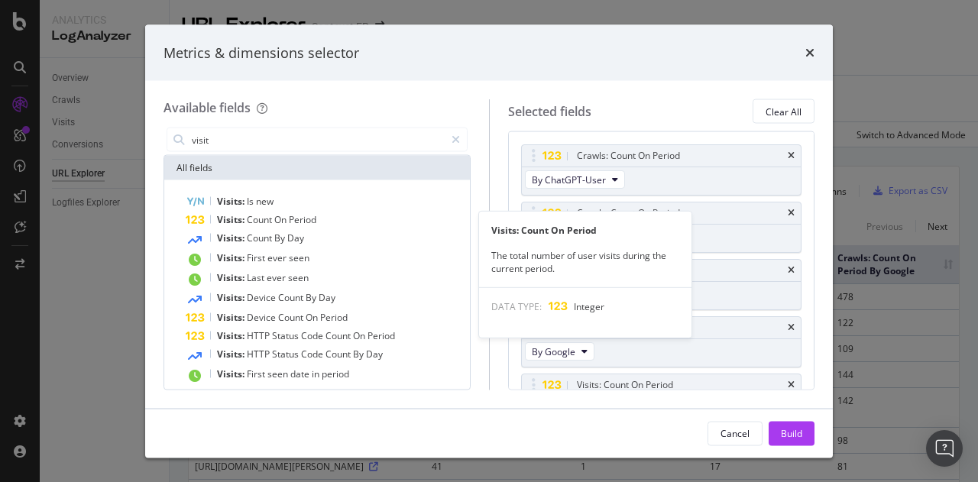
scroll to position [32, 0]
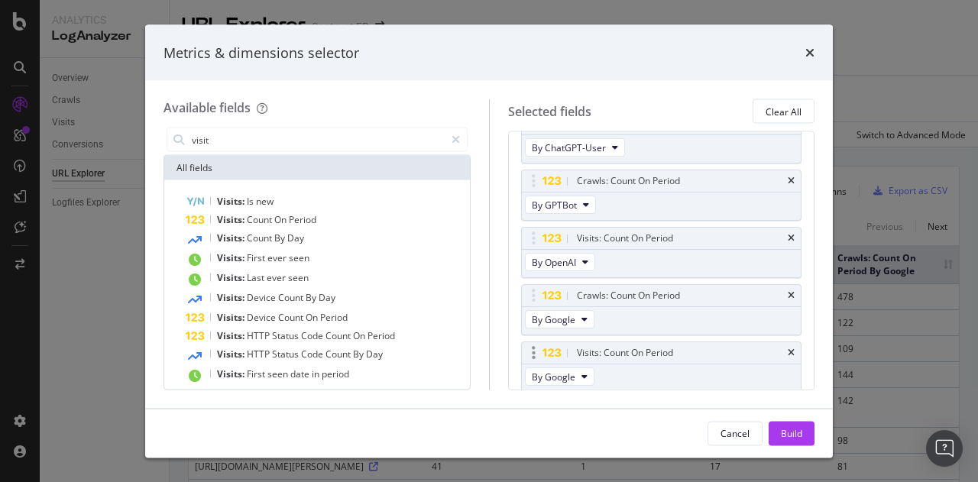
click at [784, 351] on div "Visits: Count On Period" at bounding box center [662, 352] width 280 height 21
click at [787, 348] on icon "times" at bounding box center [790, 352] width 7 height 9
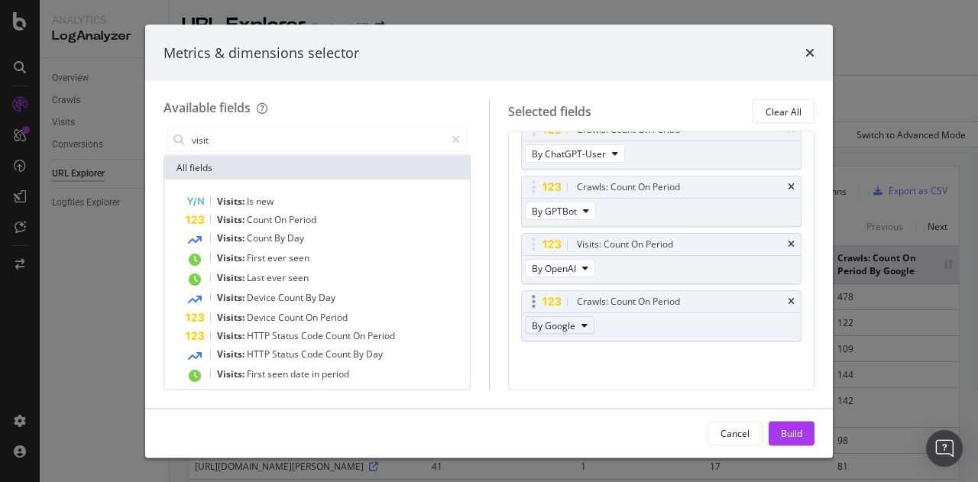
click at [579, 323] on button "By Google" at bounding box center [560, 325] width 70 height 18
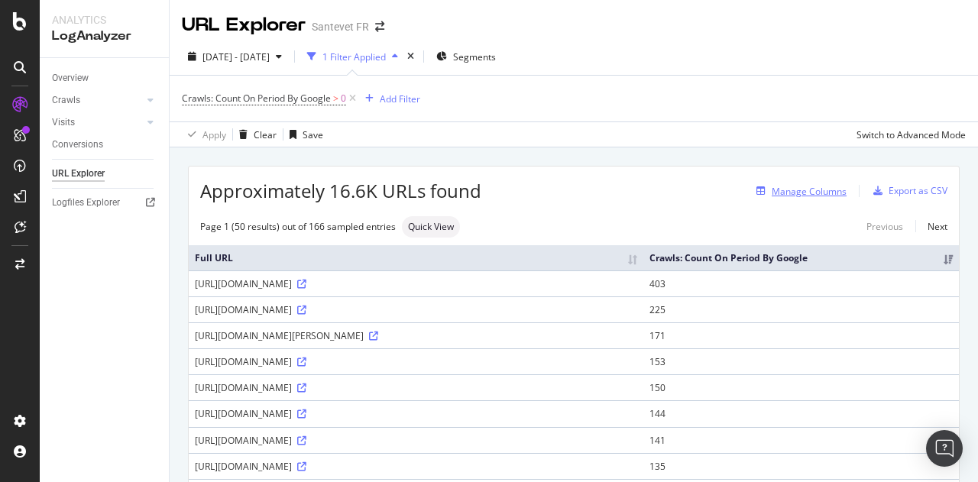
click at [771, 188] on div "Manage Columns" at bounding box center [808, 191] width 75 height 13
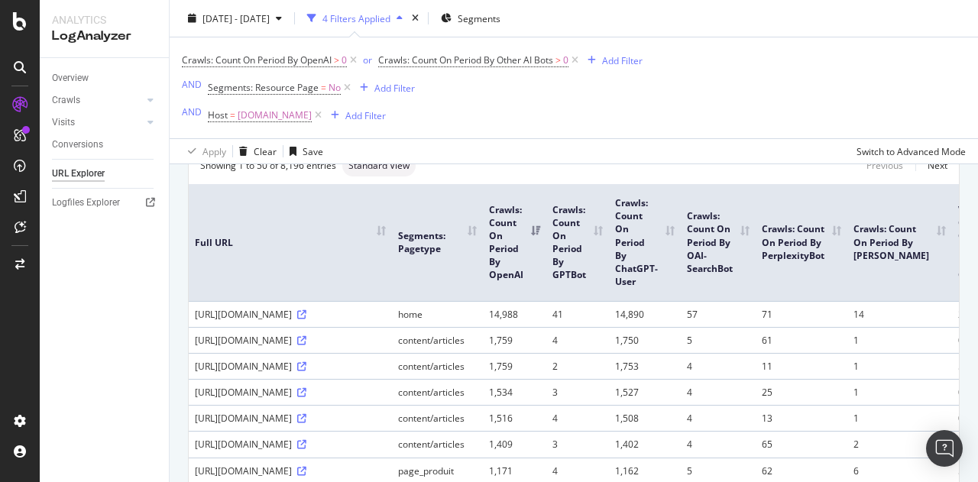
scroll to position [76, 0]
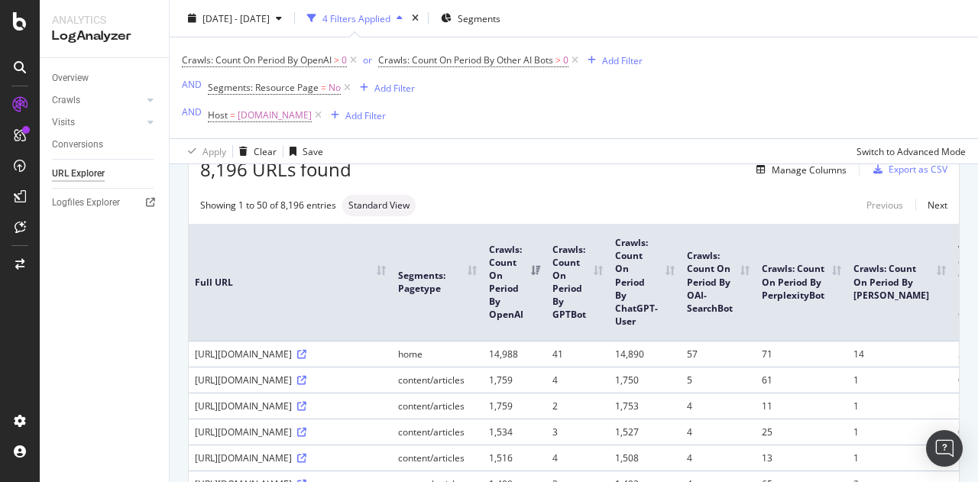
click at [767, 164] on div "[DATE] - [DATE] 4 Filters Applied Segments Crawls: Count On Period By OpenAI > …" at bounding box center [574, 82] width 808 height 164
click at [771, 166] on div "Manage Columns" at bounding box center [808, 169] width 75 height 13
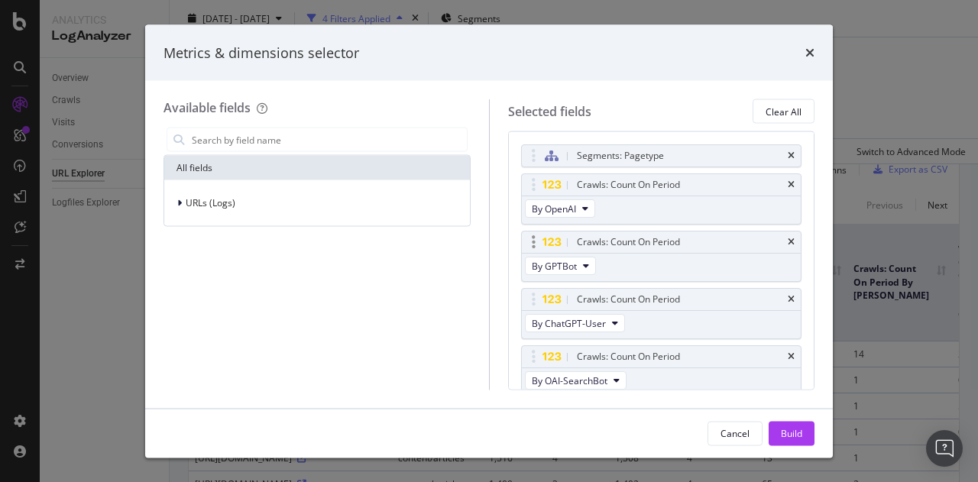
scroll to position [229, 0]
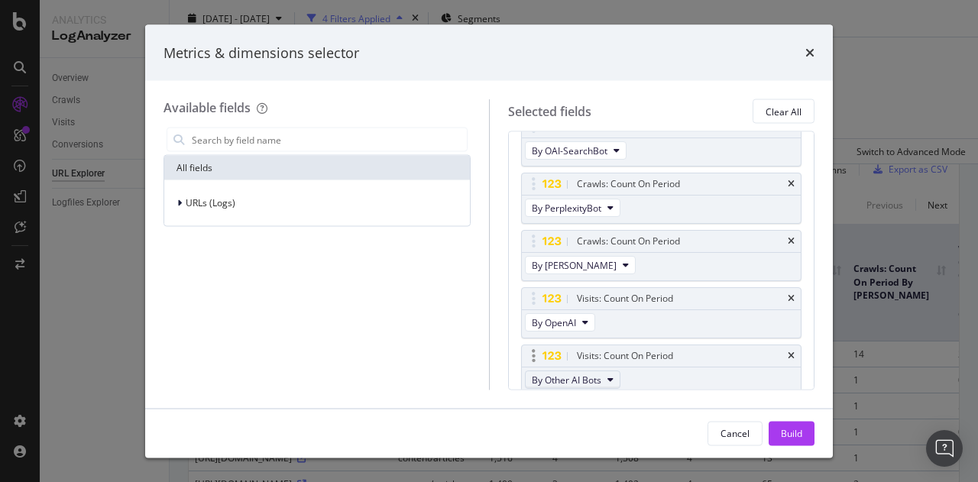
click at [609, 376] on icon "modal" at bounding box center [610, 380] width 6 height 9
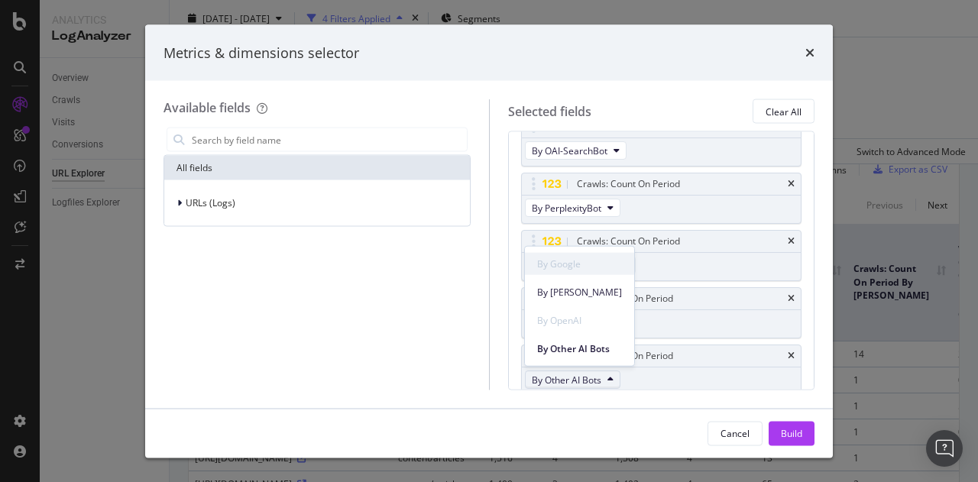
click at [585, 267] on span "By Google" at bounding box center [579, 264] width 85 height 14
click at [811, 53] on icon "times" at bounding box center [809, 53] width 9 height 12
